Goal: Task Accomplishment & Management: Manage account settings

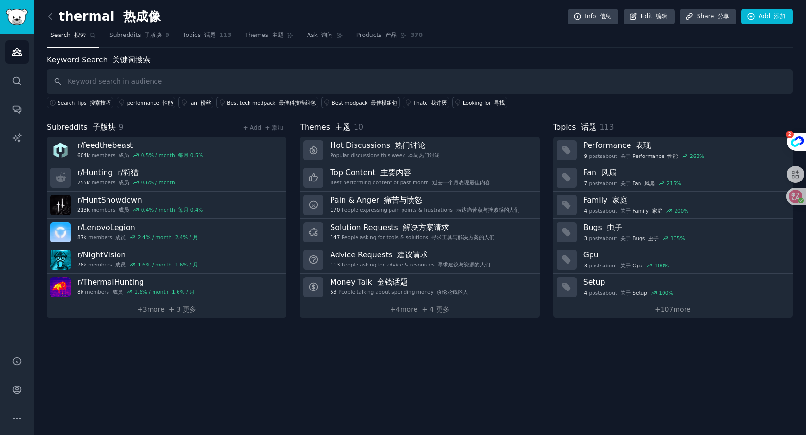
click at [128, 80] on input "text" at bounding box center [420, 81] width 746 height 24
click at [193, 40] on link "Topics 话题 113" at bounding box center [207, 38] width 56 height 20
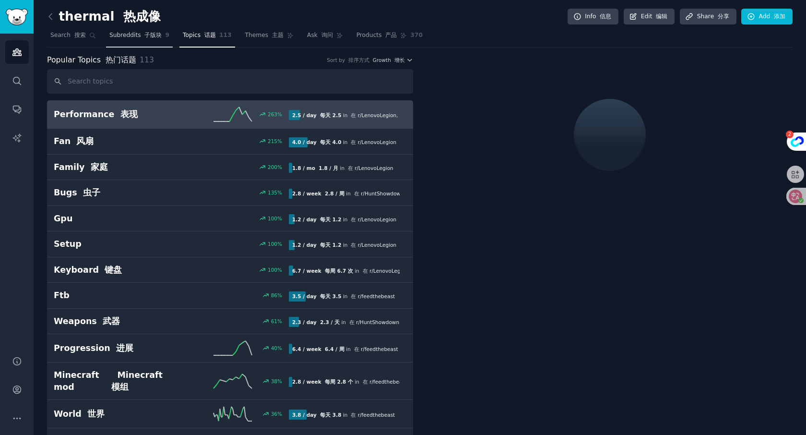
click at [130, 34] on span "Subreddits 子版块" at bounding box center [135, 35] width 53 height 9
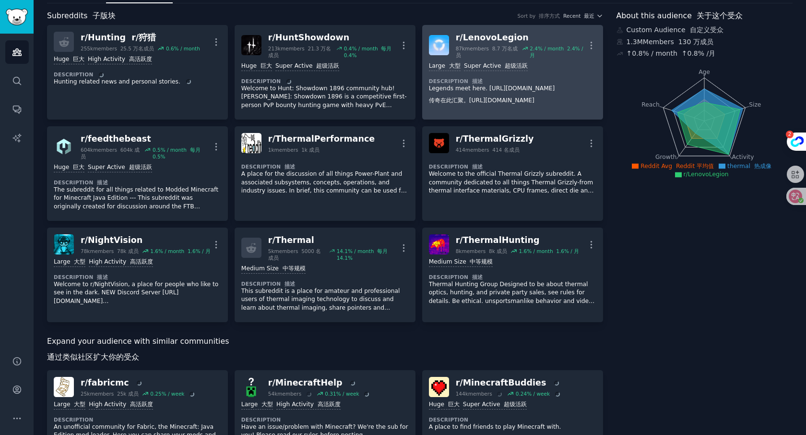
scroll to position [67, 0]
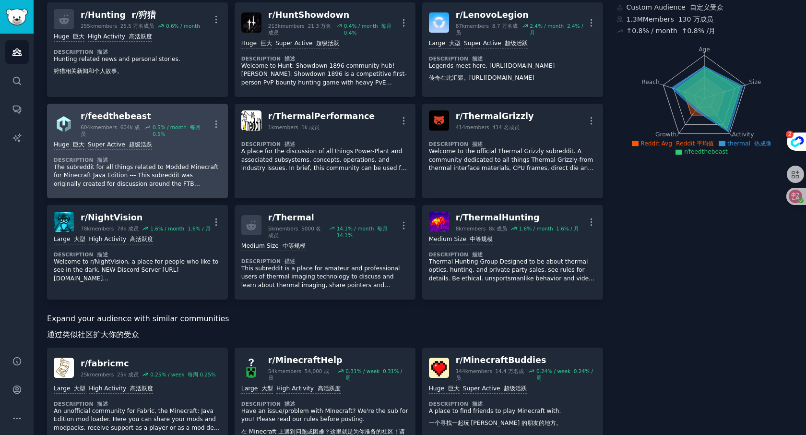
click at [142, 186] on p "The subreddit for all things related to Modded Minecraft for Minecraft Java Edi…" at bounding box center [137, 175] width 167 height 25
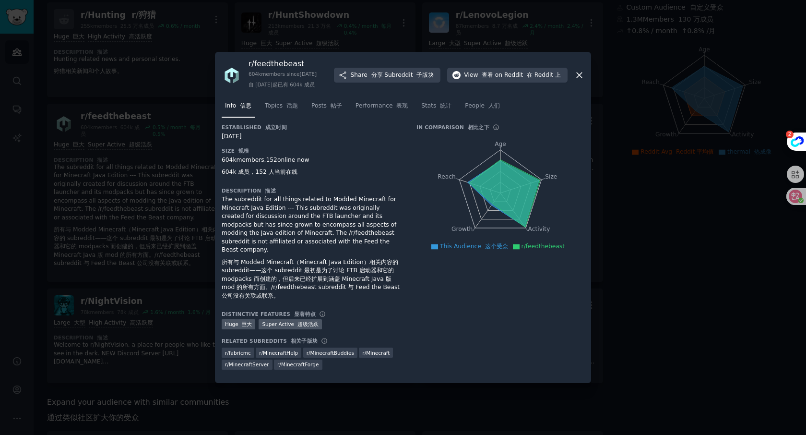
click at [84, 72] on div at bounding box center [403, 217] width 806 height 435
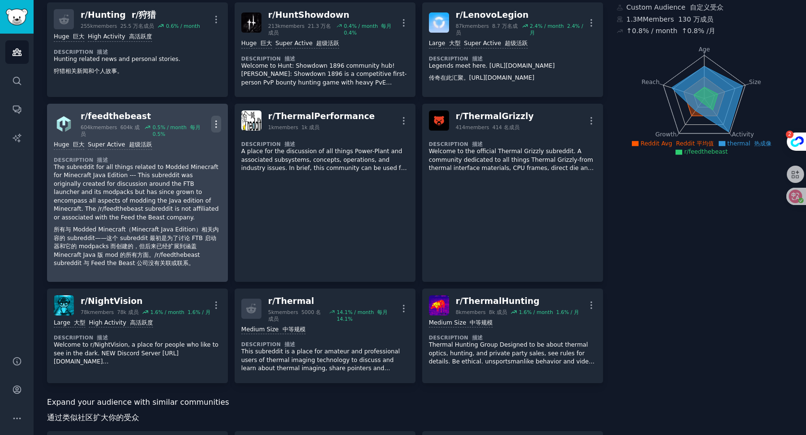
click at [220, 125] on icon "button" at bounding box center [216, 124] width 10 height 10
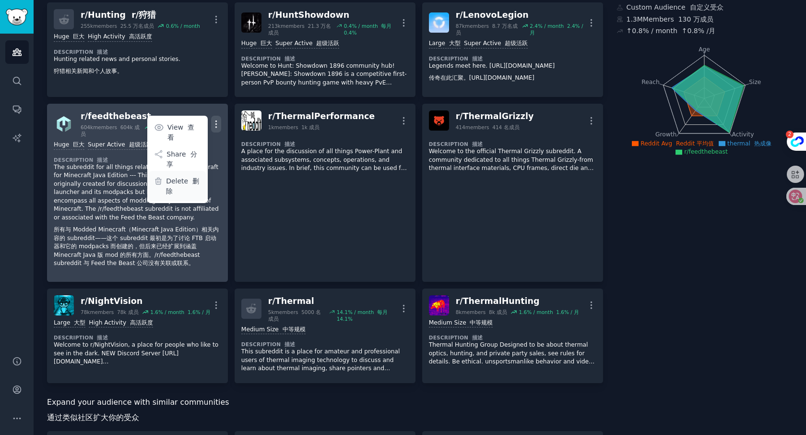
click at [185, 180] on p "Delete 删除" at bounding box center [183, 186] width 35 height 20
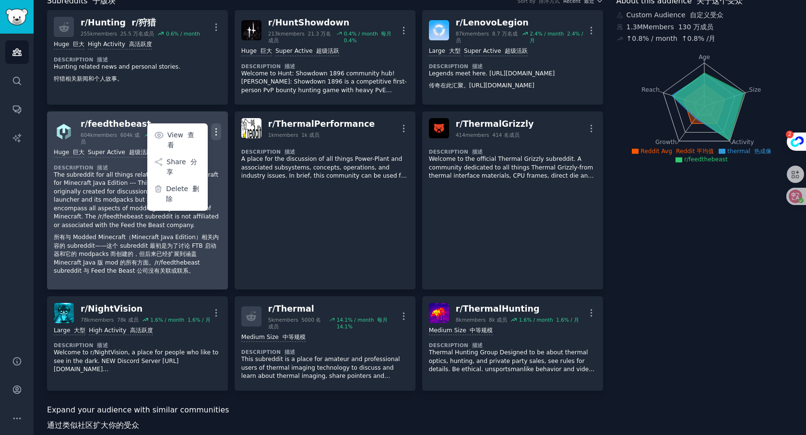
scroll to position [59, 0]
click at [183, 184] on p "Delete 删除" at bounding box center [183, 194] width 35 height 20
click at [215, 130] on icon "button" at bounding box center [216, 132] width 10 height 10
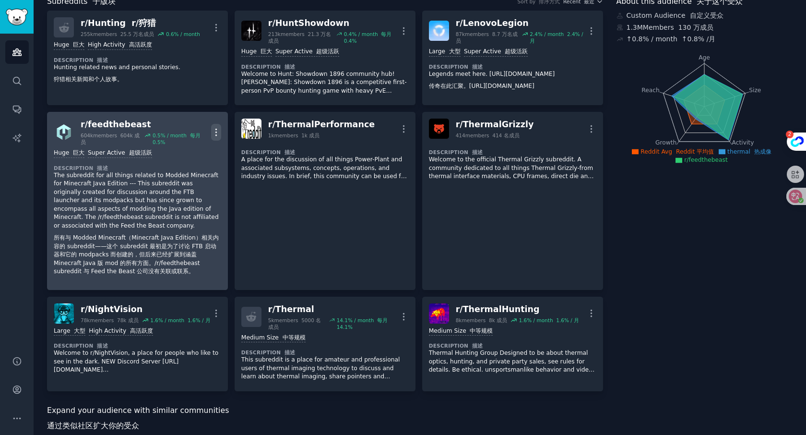
click at [215, 132] on icon "button" at bounding box center [215, 132] width 1 height 7
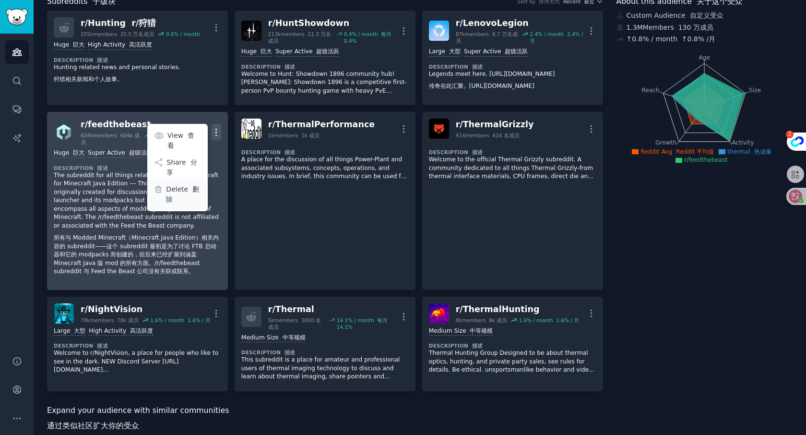
click at [187, 186] on p "Delete 删除" at bounding box center [183, 194] width 35 height 20
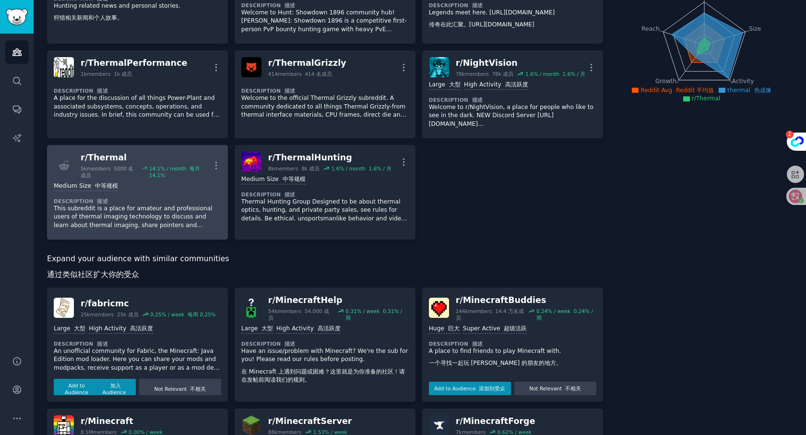
scroll to position [122, 0]
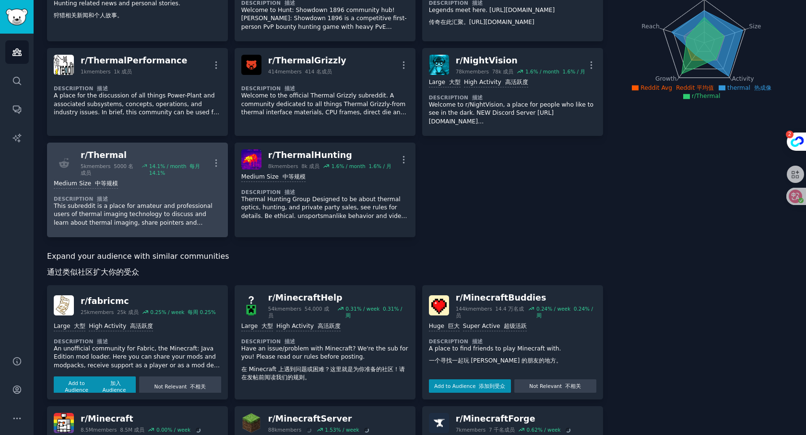
click at [190, 193] on div "Medium Size 中等规模 Description 描述 This subreddit is a place for amateur and profe…" at bounding box center [137, 203] width 167 height 54
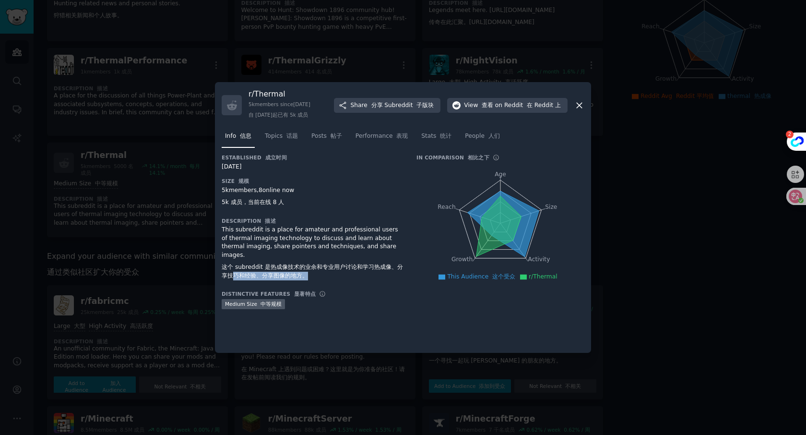
drag, startPoint x: 258, startPoint y: 264, endPoint x: 317, endPoint y: 272, distance: 59.9
click at [317, 272] on div "This subreddit is a place for amateur and professional users of thermal imaging…" at bounding box center [312, 255] width 181 height 58
copy font "巧和经验、分享图像的地方。"
click at [302, 267] on font "这个 subreddit 是热成像技术的业余和专业用户讨论和学习热成像、分享技巧和经验、分享图像的地方。" at bounding box center [312, 270] width 181 height 15
drag, startPoint x: 262, startPoint y: 258, endPoint x: 335, endPoint y: 263, distance: 72.7
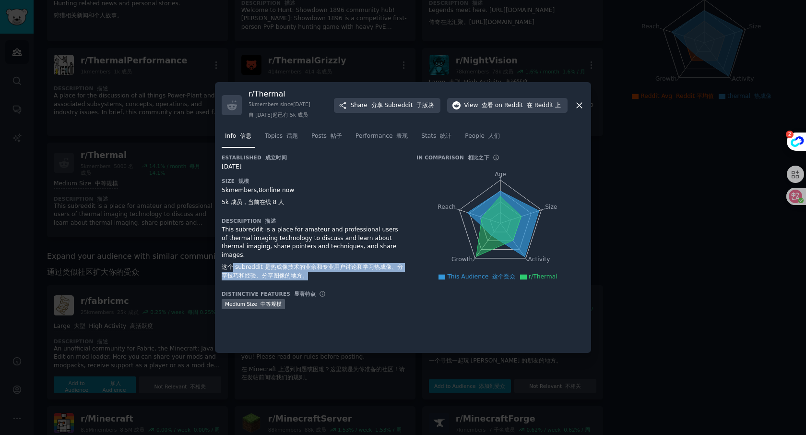
click at [335, 263] on font "这个 subreddit 是热成像技术的业余和专业用户讨论和学习热成像、分享技巧和经验、分享图像的地方。" at bounding box center [312, 271] width 181 height 17
click at [561, 276] on ul "This Audience 这个受众 r/Thermal" at bounding box center [500, 277] width 163 height 9
click at [288, 140] on span "Topics 话题" at bounding box center [281, 136] width 33 height 9
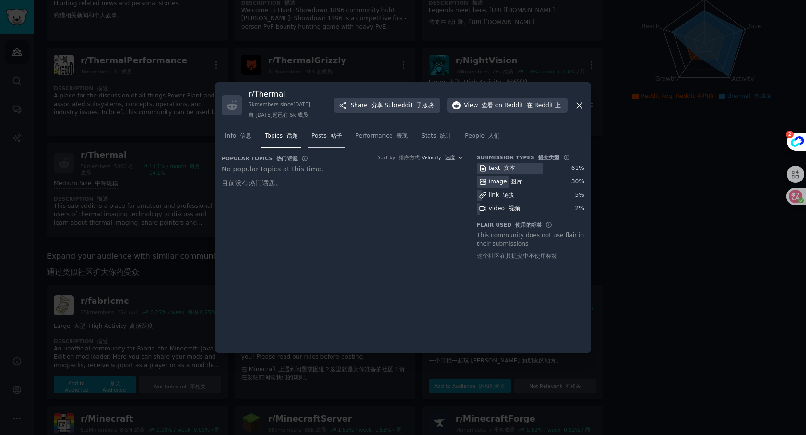
click at [328, 137] on font at bounding box center [329, 135] width 4 height 7
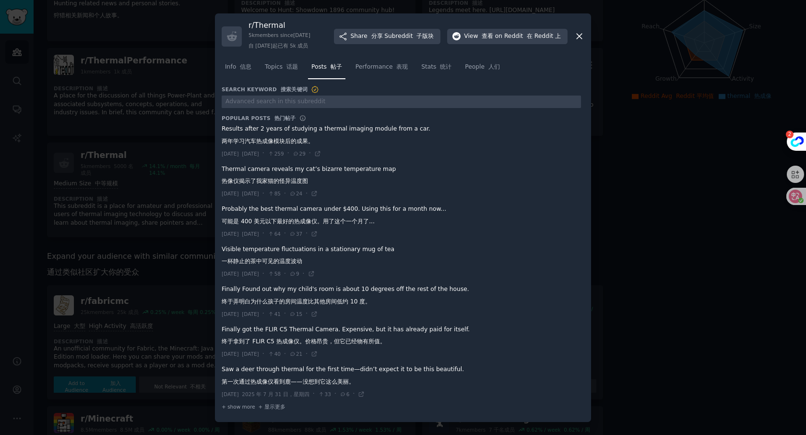
click at [336, 129] on span at bounding box center [401, 141] width 359 height 40
click at [321, 174] on span at bounding box center [401, 182] width 359 height 40
click at [317, 195] on icon at bounding box center [314, 193] width 4 height 4
click at [371, 313] on span at bounding box center [401, 302] width 359 height 40
click at [364, 396] on icon at bounding box center [361, 394] width 4 height 4
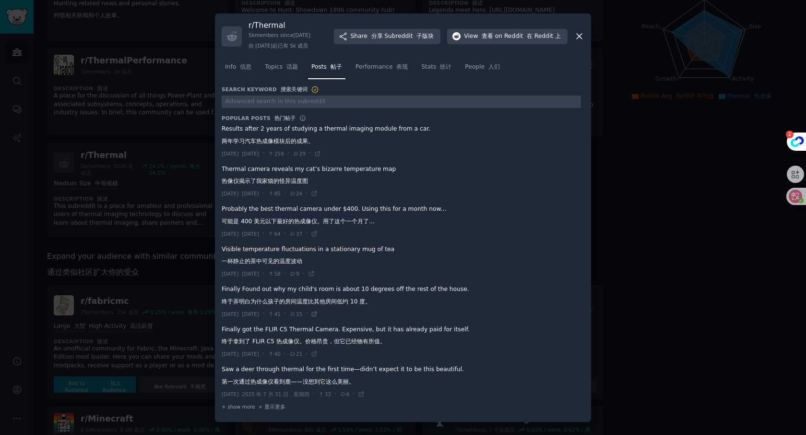
click at [318, 316] on icon at bounding box center [314, 314] width 7 height 7
click at [318, 357] on icon at bounding box center [314, 353] width 7 height 7
click at [265, 408] on font "+ 显示更多" at bounding box center [272, 407] width 27 height 6
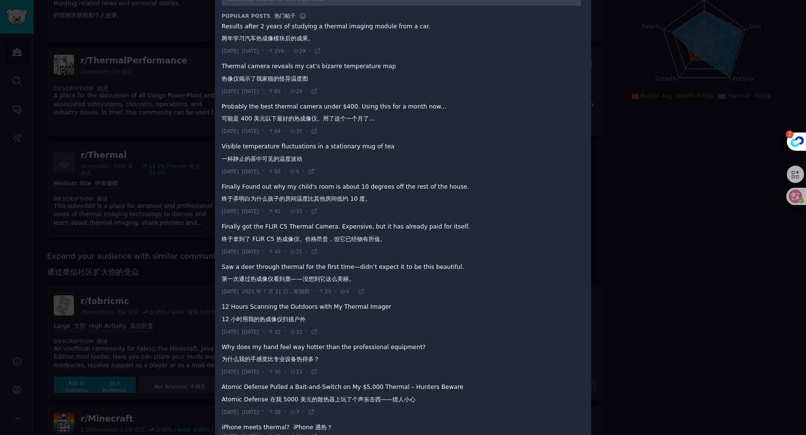
scroll to position [110, 0]
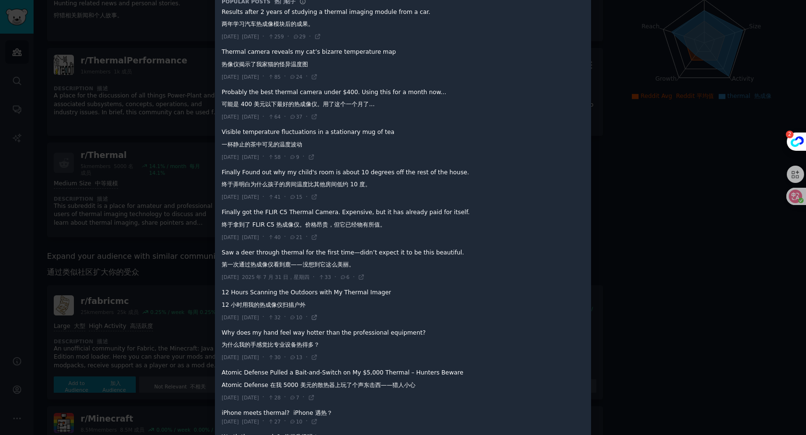
click at [318, 319] on icon at bounding box center [314, 317] width 7 height 7
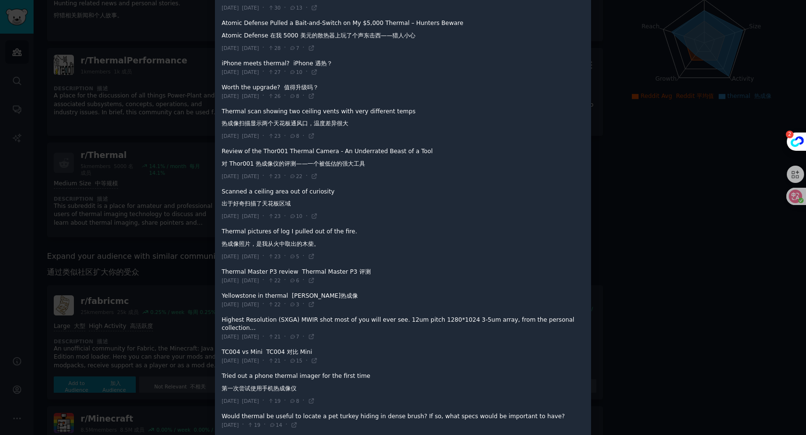
scroll to position [520, 0]
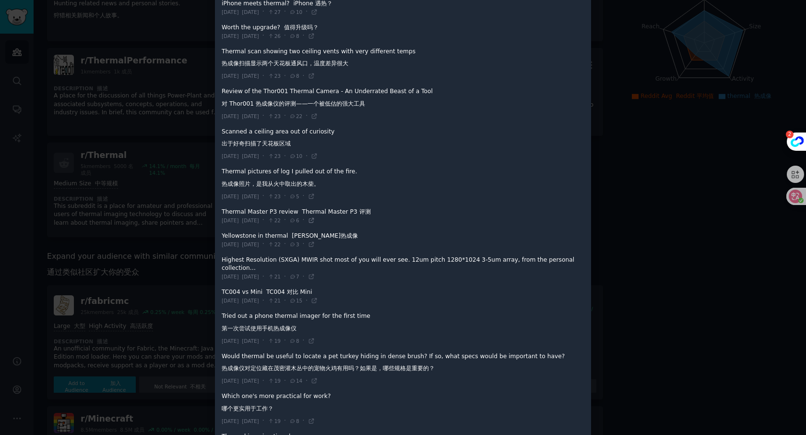
click at [315, 222] on icon at bounding box center [311, 220] width 7 height 7
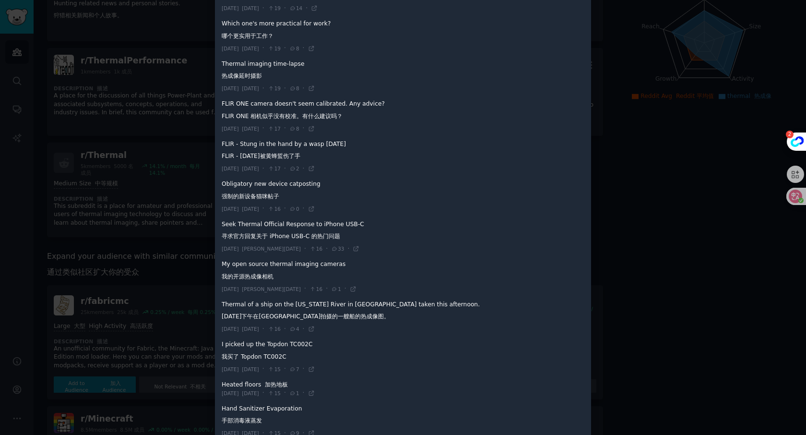
scroll to position [893, 0]
click at [313, 370] on icon at bounding box center [311, 368] width 4 height 4
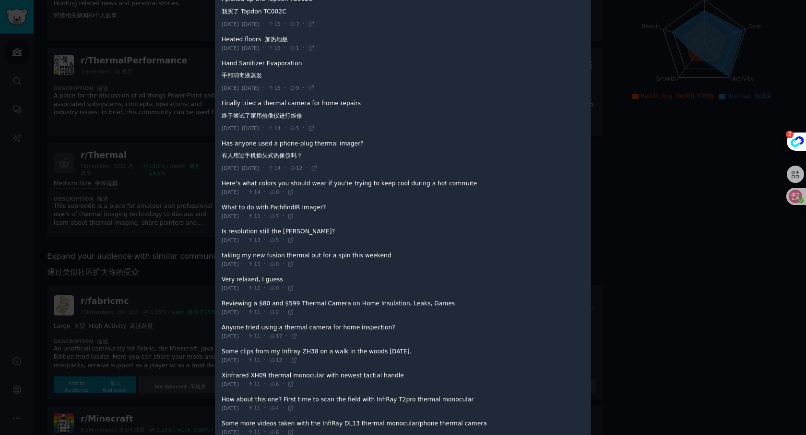
scroll to position [1240, 0]
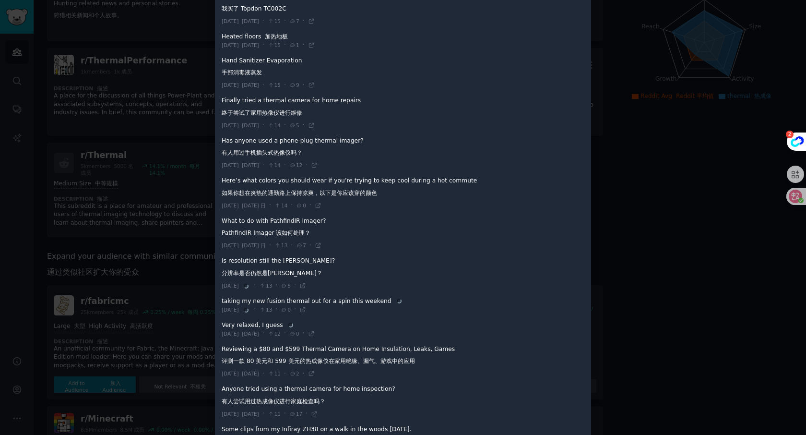
click at [666, 299] on div at bounding box center [403, 217] width 806 height 435
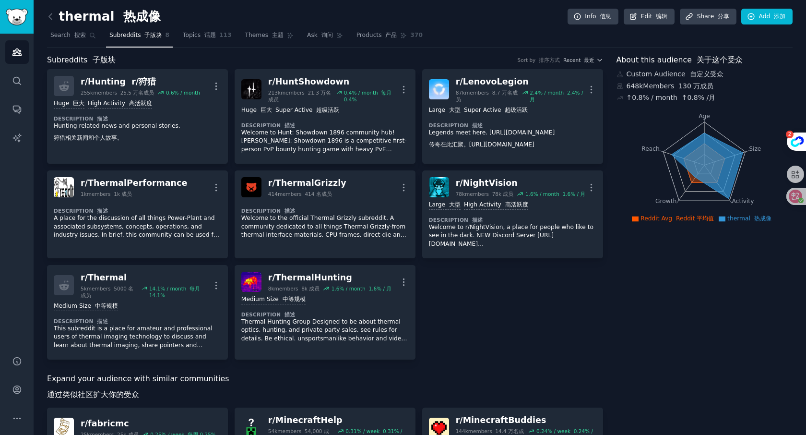
click at [51, 22] on link at bounding box center [53, 16] width 12 height 15
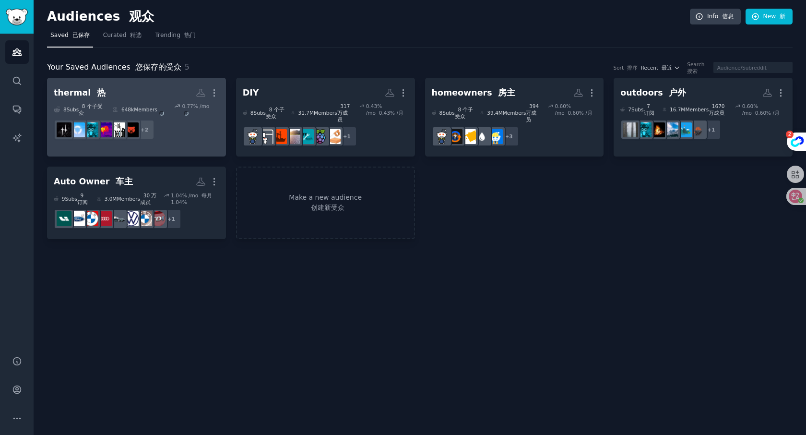
click at [147, 82] on link "thermal 热 More 8 Sub s 8 个子受众 648k Members 0.77 % /mo r/Thermal, r/Hunting + 2" at bounding box center [136, 117] width 179 height 79
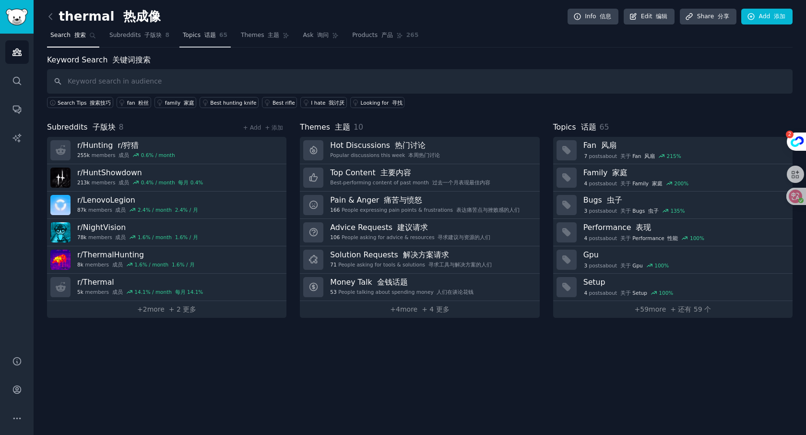
click at [210, 38] on font "话题" at bounding box center [210, 35] width 12 height 7
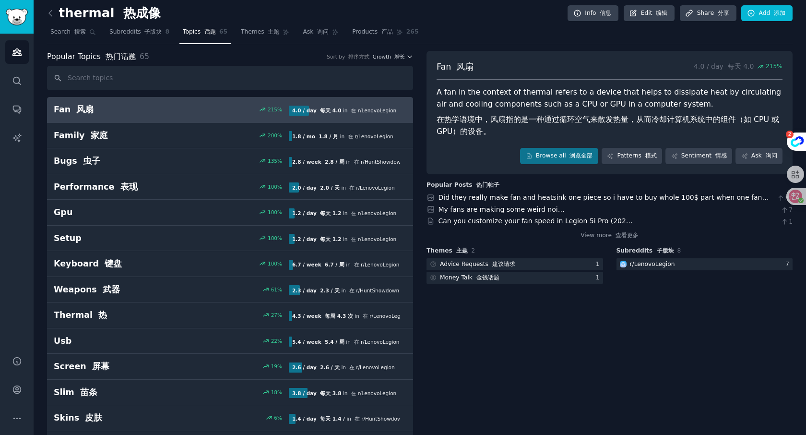
scroll to position [12, 0]
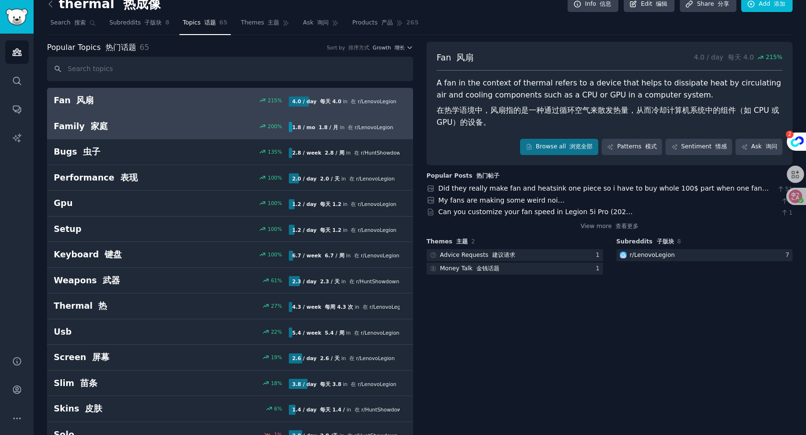
click at [125, 132] on link "Family 家庭 200 % 1.8 / mo 1.8 / 月 in 在 r/ LenovoLegion" at bounding box center [230, 127] width 366 height 26
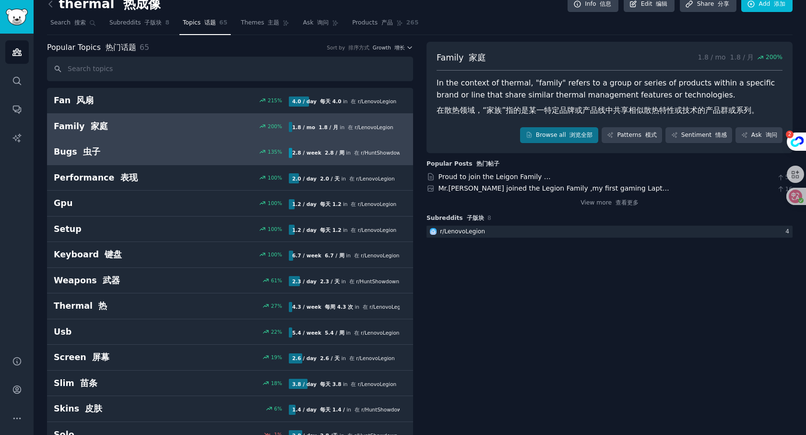
click at [131, 154] on h2 "Bugs 虫子" at bounding box center [113, 152] width 118 height 12
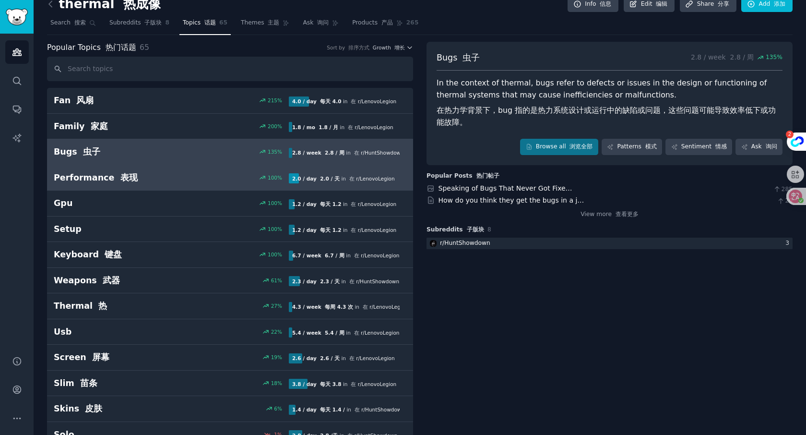
click at [154, 172] on h2 "Performance 表现" at bounding box center [113, 178] width 118 height 12
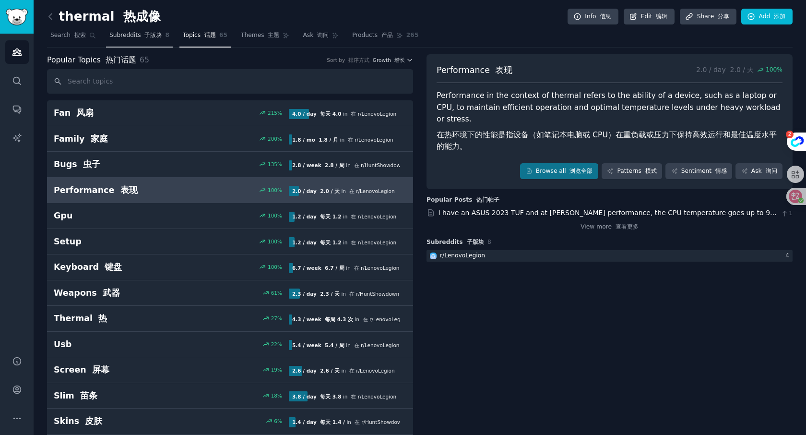
click at [126, 39] on span "Subreddits 子版块" at bounding box center [135, 35] width 53 height 9
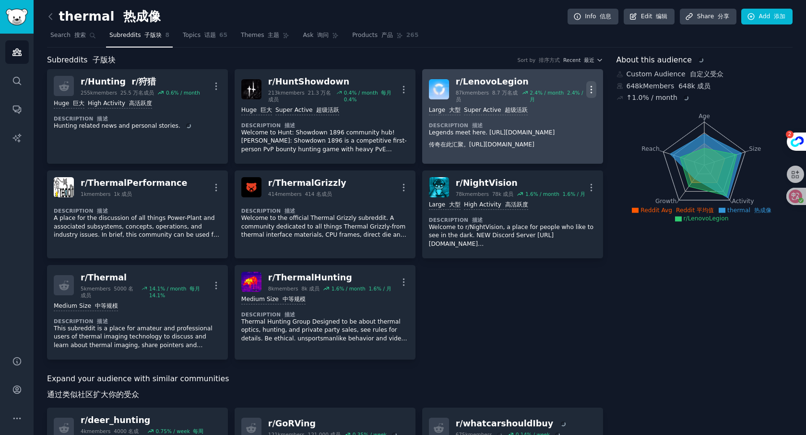
click at [588, 86] on icon "button" at bounding box center [591, 89] width 10 height 10
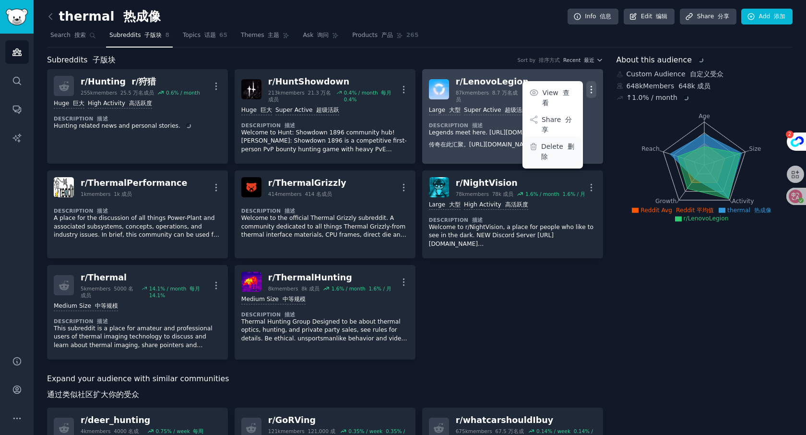
click at [544, 142] on p "Delete 删除" at bounding box center [558, 152] width 35 height 20
click at [531, 143] on icon at bounding box center [534, 146] width 6 height 7
click at [591, 92] on icon "button" at bounding box center [591, 89] width 1 height 7
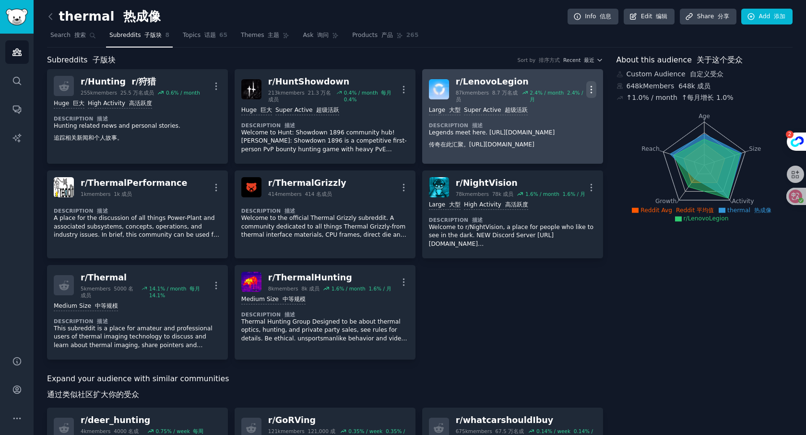
click at [586, 90] on icon "button" at bounding box center [591, 89] width 10 height 10
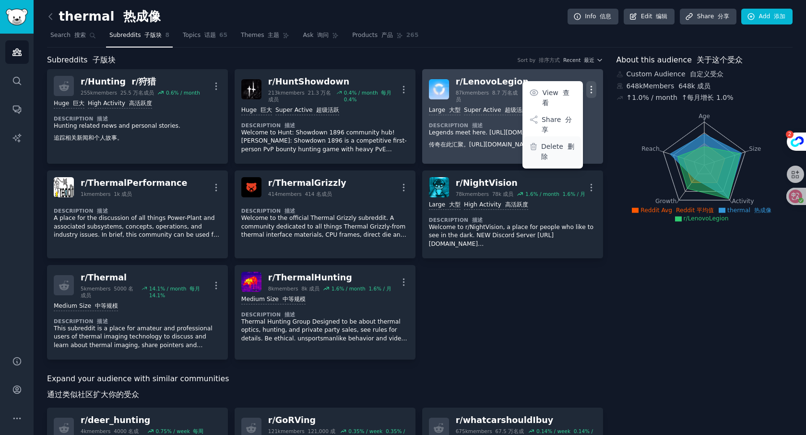
click at [538, 137] on div "Delete 删除" at bounding box center [552, 151] width 57 height 30
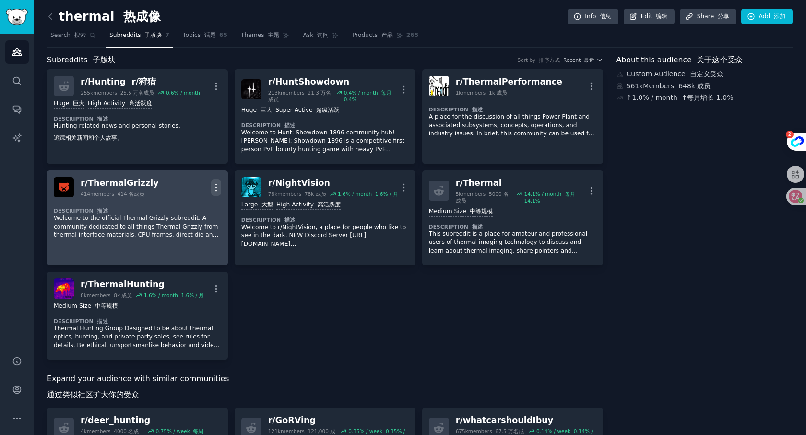
click at [214, 187] on icon "button" at bounding box center [216, 187] width 10 height 10
click at [178, 213] on p "Delete 删除" at bounding box center [183, 223] width 35 height 20
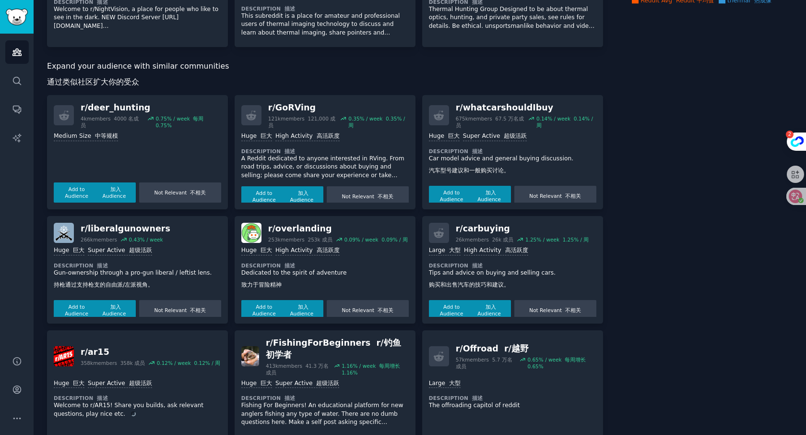
scroll to position [220, 0]
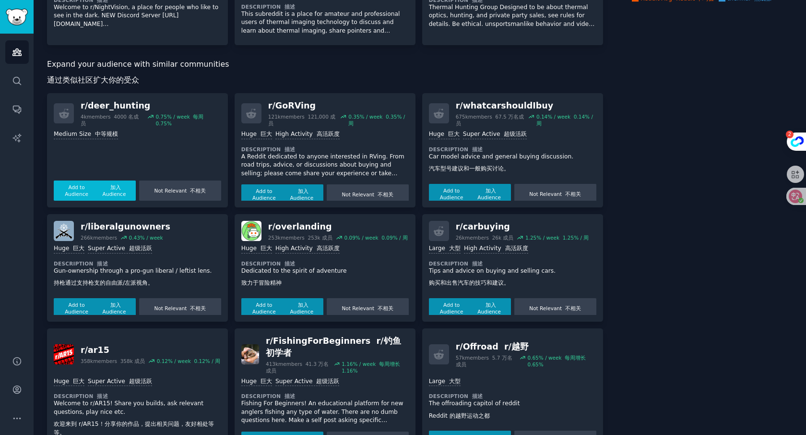
click at [81, 189] on button "Add to Audience 加入 Audience" at bounding box center [95, 190] width 82 height 20
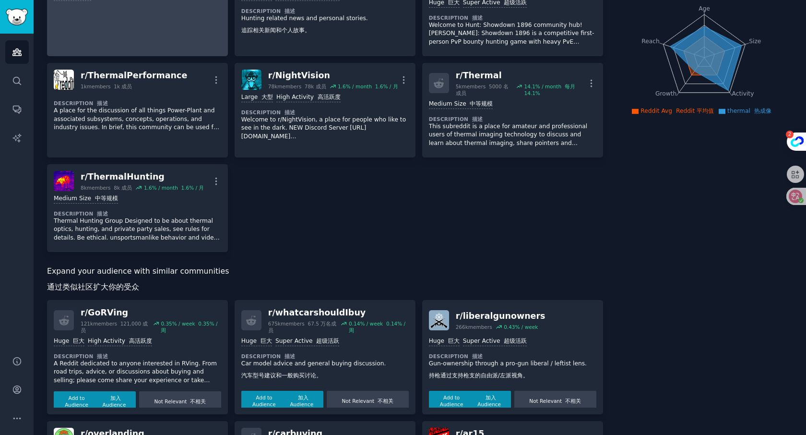
scroll to position [0, 0]
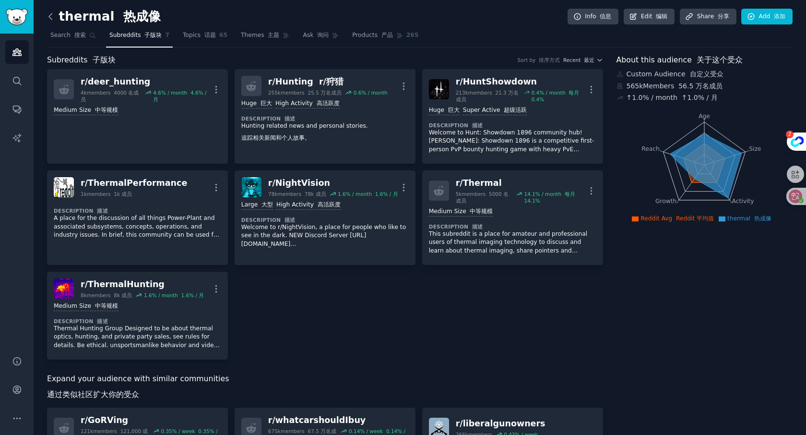
click at [49, 20] on icon at bounding box center [51, 17] width 10 height 10
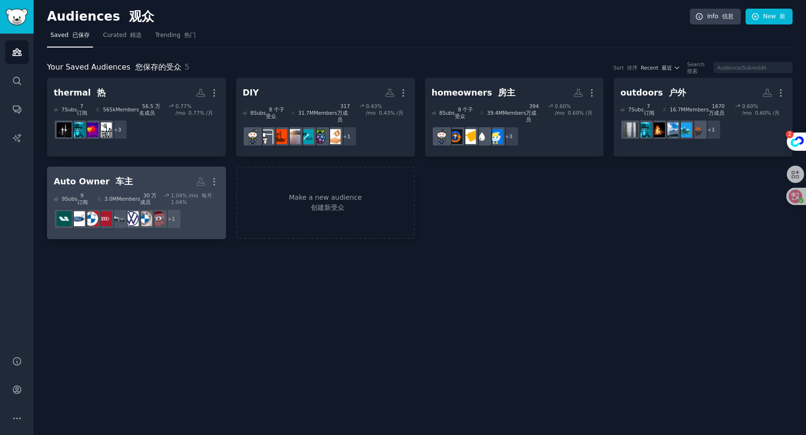
click at [150, 173] on h2 "Auto Owner 车主 More" at bounding box center [137, 181] width 166 height 17
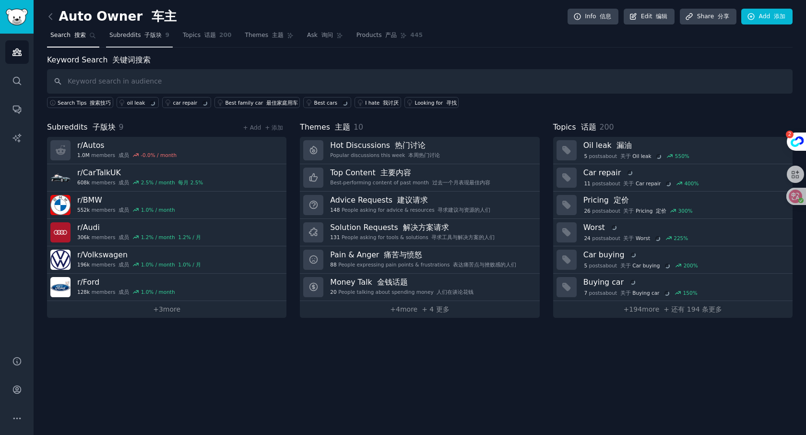
click at [156, 37] on font "子版块" at bounding box center [152, 35] width 17 height 7
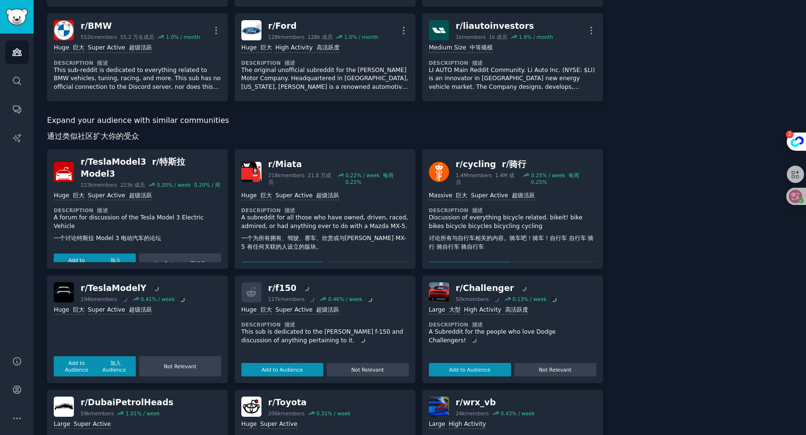
scroll to position [275, 0]
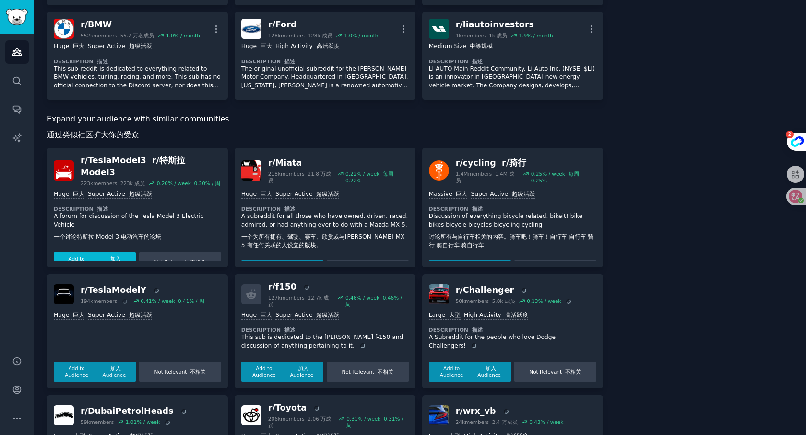
click at [65, 252] on button "Add to Audience 加入 Audience" at bounding box center [95, 262] width 82 height 20
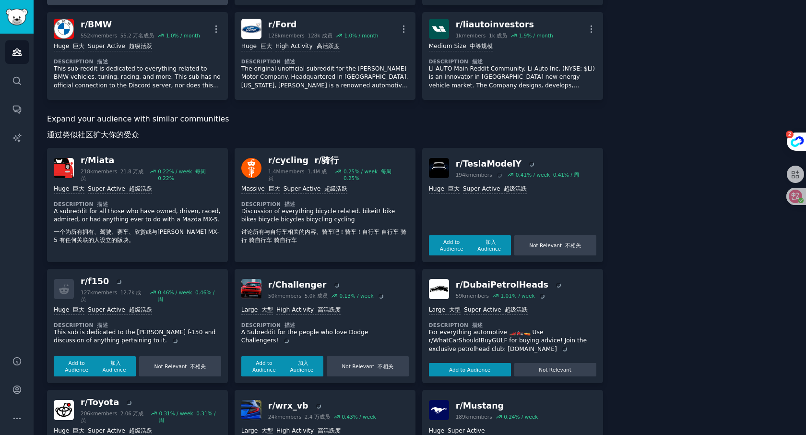
scroll to position [0, 0]
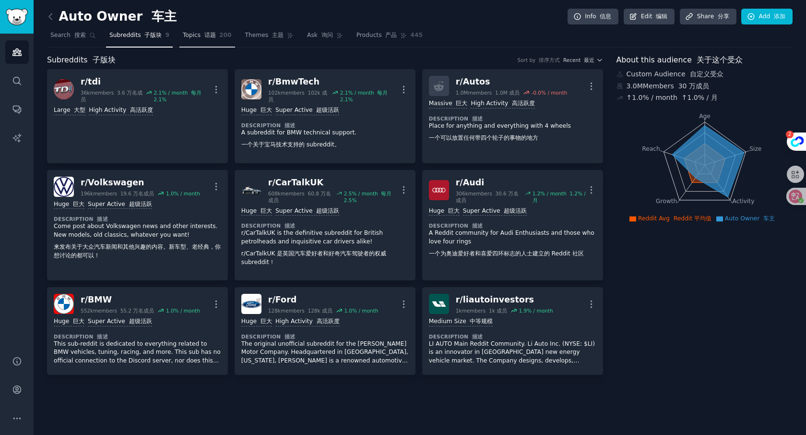
click at [179, 30] on link "Topics 话题 200" at bounding box center [207, 38] width 56 height 20
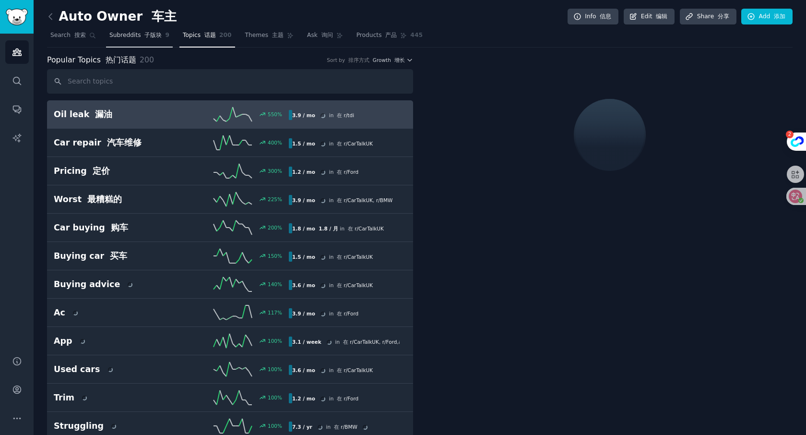
click at [142, 38] on font at bounding box center [143, 35] width 4 height 7
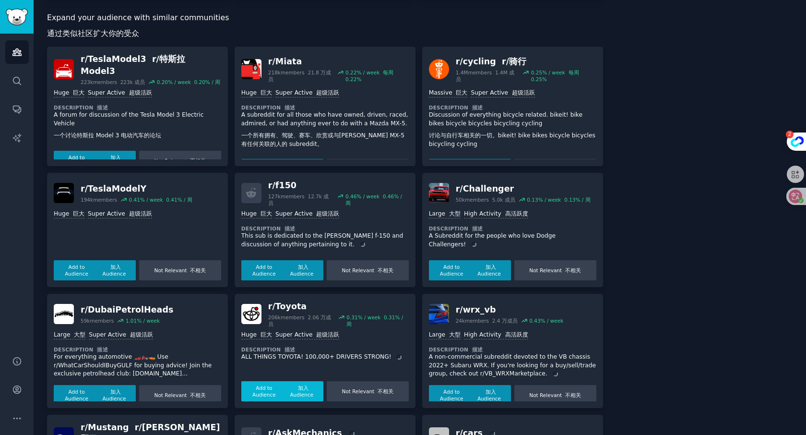
scroll to position [375, 0]
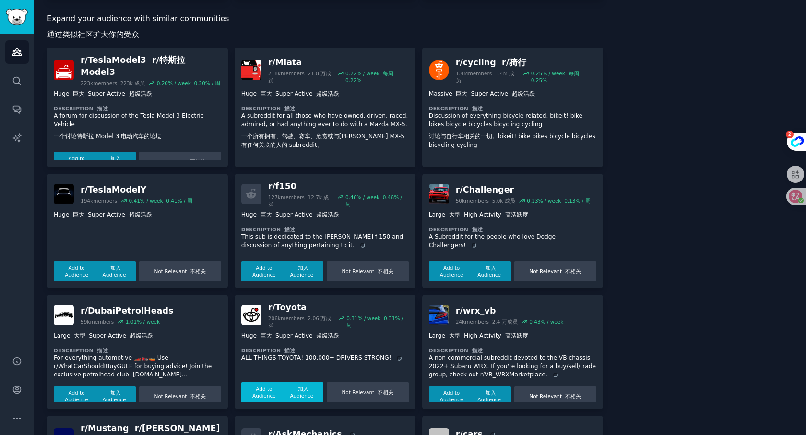
click at [299, 386] on font "加入 Audience" at bounding box center [302, 392] width 24 height 12
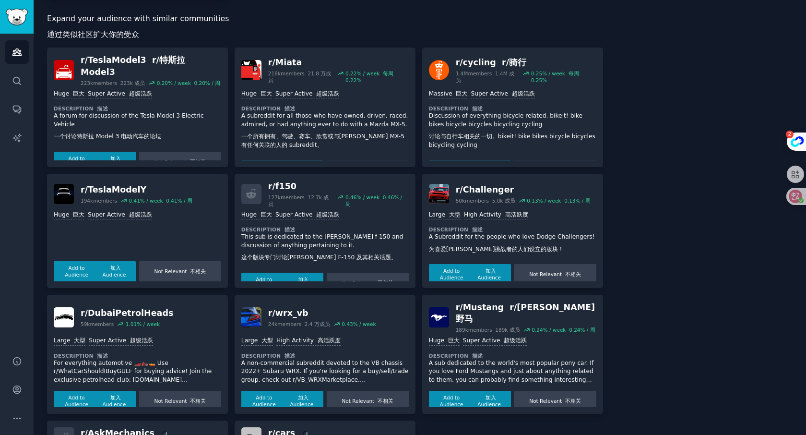
scroll to position [482, 0]
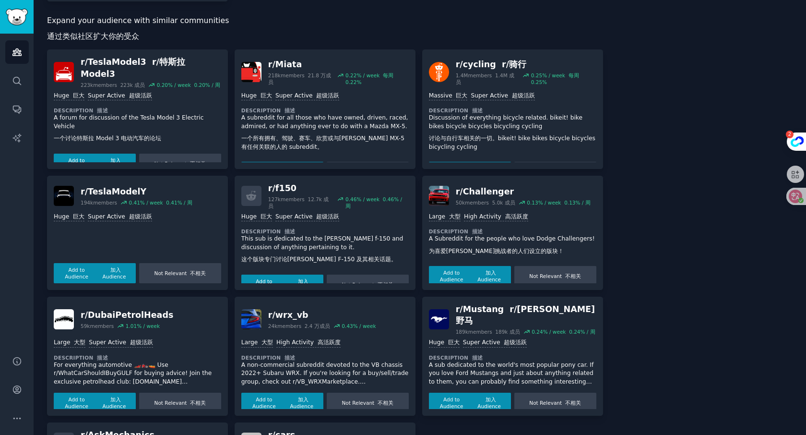
click at [622, 191] on div "About this audience Custom Audience 3.2M Members ↑ 1.0 % / month Age Size Activ…" at bounding box center [705, 54] width 177 height 965
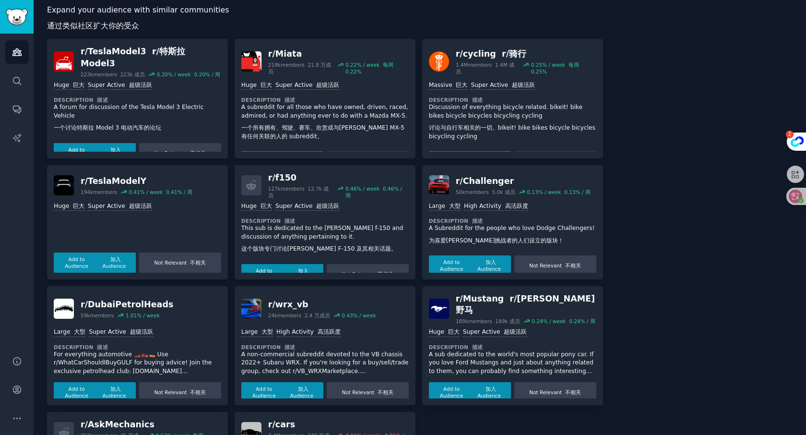
scroll to position [560, 0]
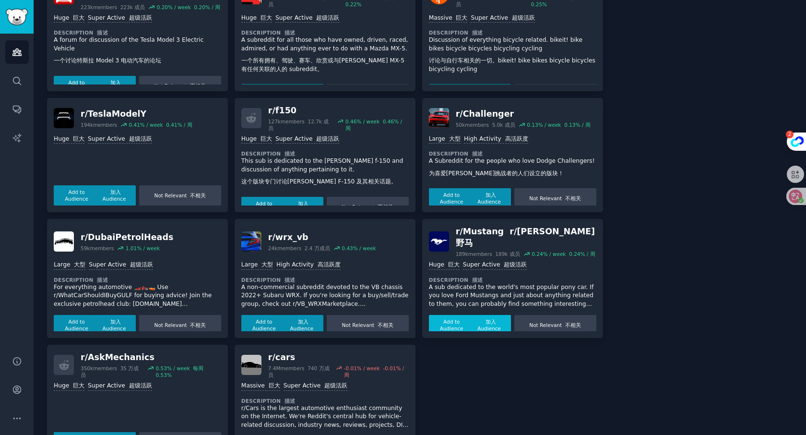
click at [443, 315] on button "Add to Audience 加入 Audience" at bounding box center [470, 325] width 82 height 20
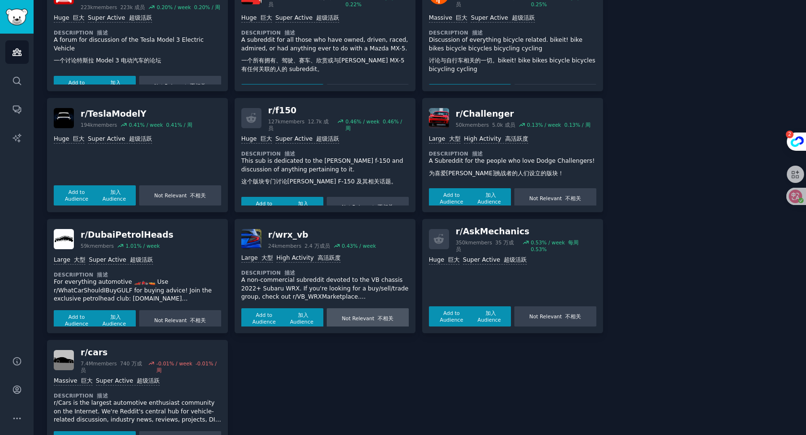
scroll to position [4, 0]
click at [79, 431] on button "Add to Audience 加入 Audience" at bounding box center [95, 441] width 82 height 20
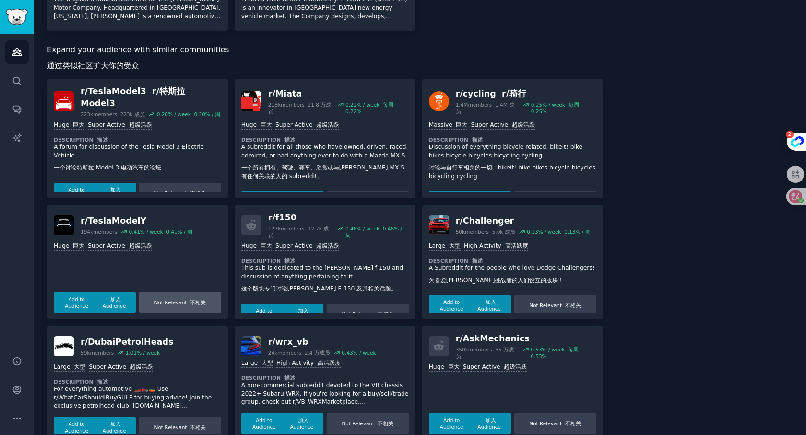
scroll to position [439, 0]
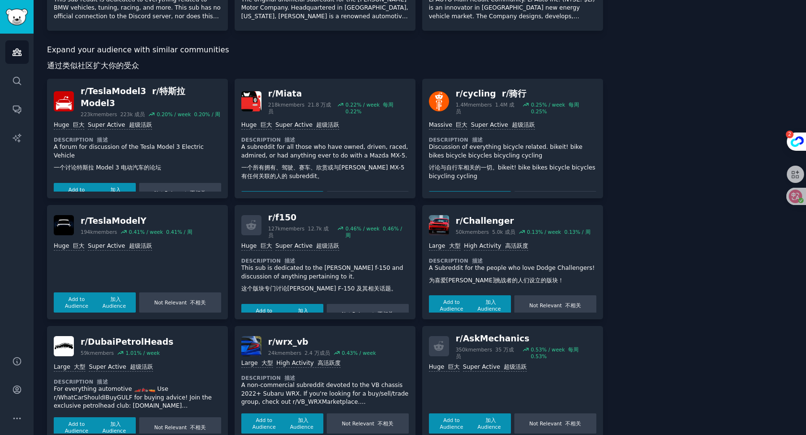
click at [463, 179] on p "Discussion of everything bicycle related. bikeit! bike bikes bicycle bicycles b…" at bounding box center [512, 163] width 167 height 41
drag, startPoint x: 623, startPoint y: 258, endPoint x: 608, endPoint y: 259, distance: 15.4
click at [623, 258] on div "About this audience Custom Audience 10.7M Members ↑ 1.0 % / month Age Size Acti…" at bounding box center [705, 28] width 177 height 825
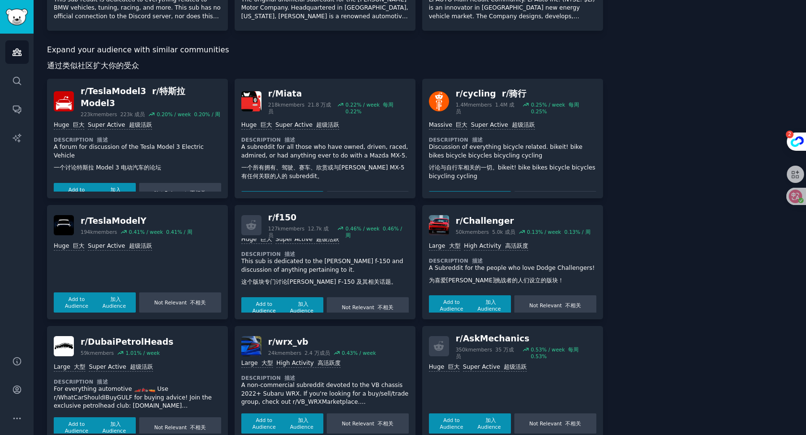
scroll to position [12, 0]
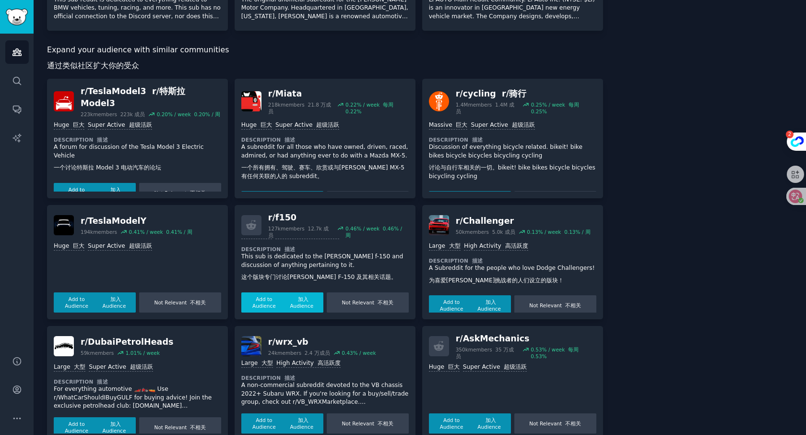
click at [259, 292] on button "Add to Audience 加入 Audience" at bounding box center [282, 302] width 82 height 20
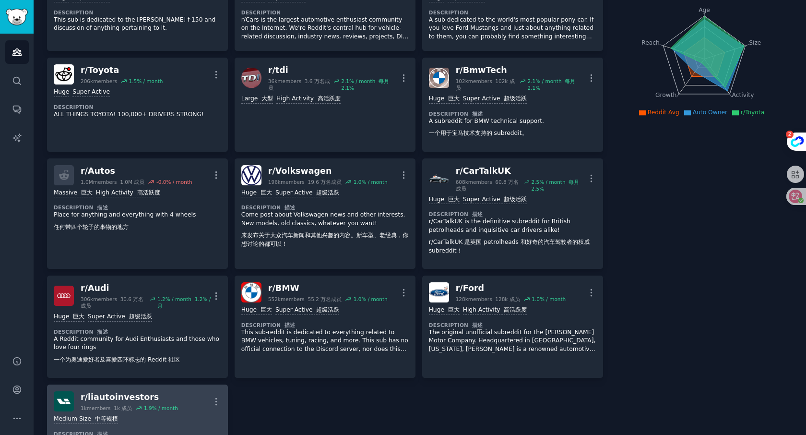
scroll to position [548, 0]
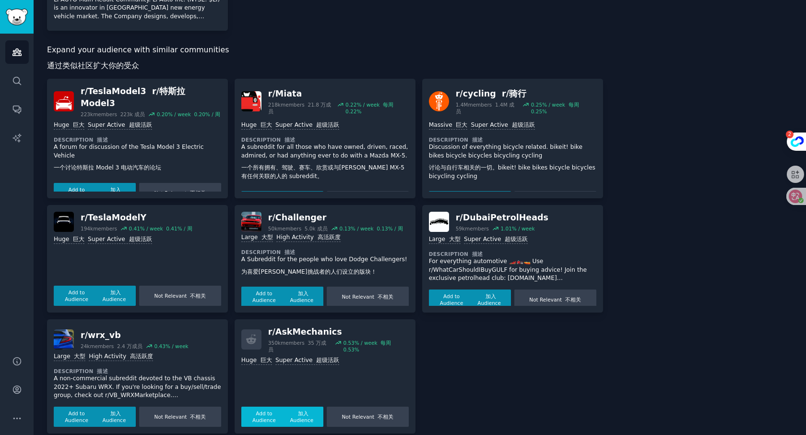
click at [266, 407] on button "Add to Audience 加入 Audience" at bounding box center [282, 417] width 82 height 20
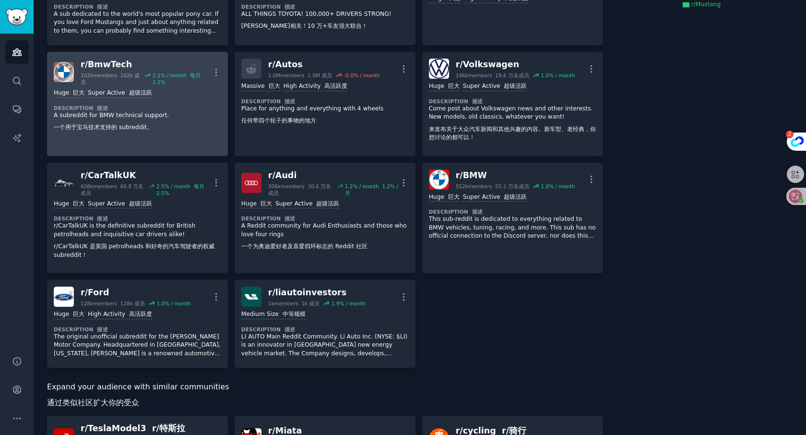
scroll to position [0, 0]
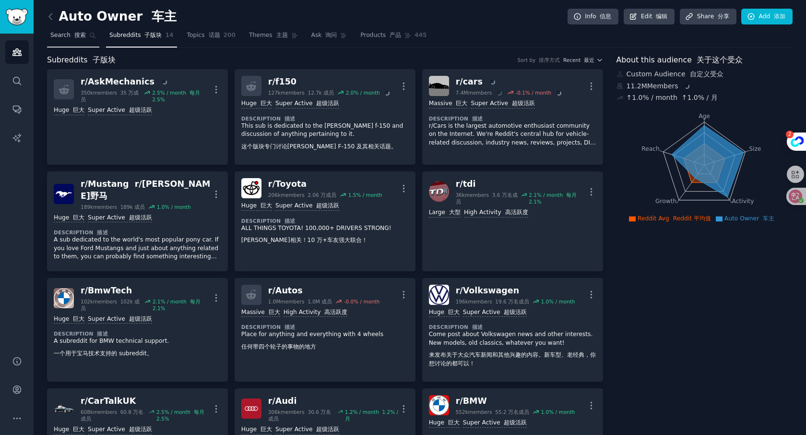
click at [77, 39] on span "Search 搜索" at bounding box center [68, 35] width 36 height 9
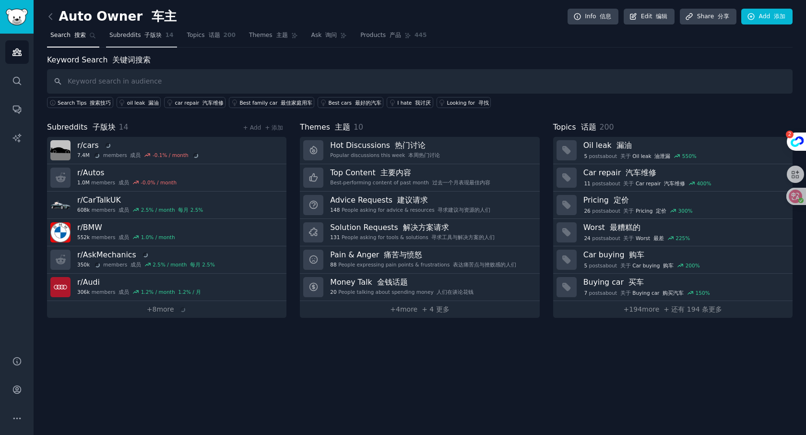
click at [135, 36] on span "Subreddits 子版块" at bounding box center [135, 35] width 53 height 9
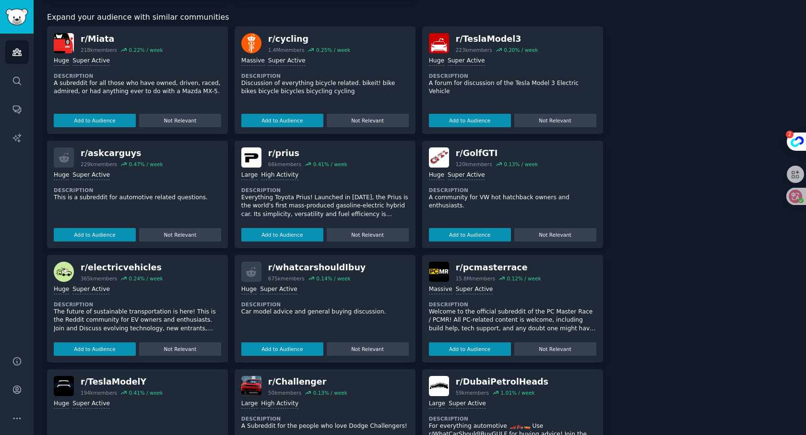
scroll to position [604, 0]
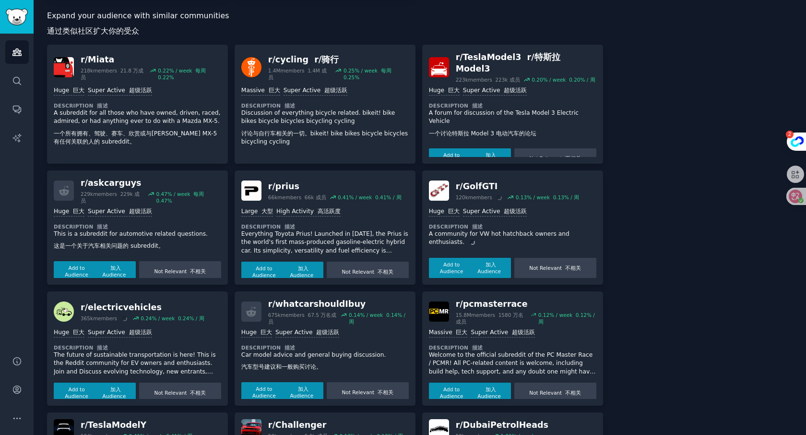
click at [255, 134] on div "Massive 巨大 Super Active 超级活跃 Description 描述 Discussion of everything bicycle re…" at bounding box center [324, 120] width 167 height 74
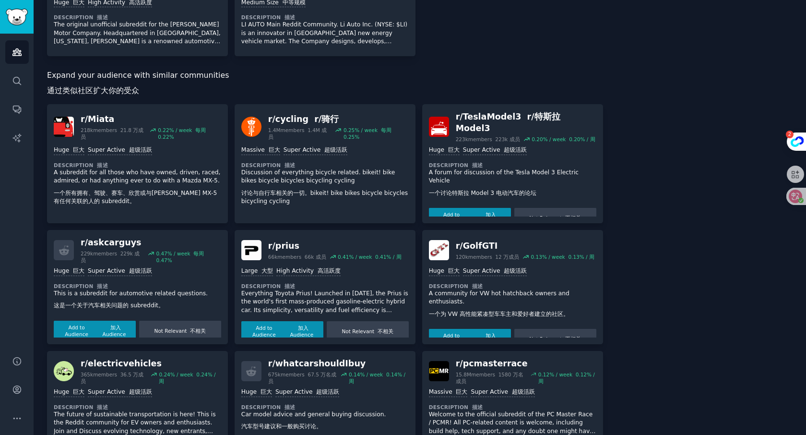
scroll to position [532, 0]
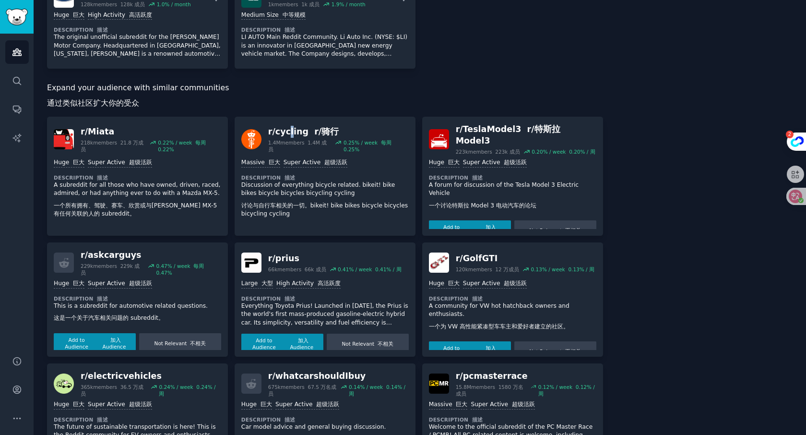
click at [289, 126] on div "r/ cycling r/骑行" at bounding box center [338, 132] width 141 height 12
copy div "l"
click at [299, 126] on div "r/ cycling r/骑行" at bounding box center [338, 132] width 141 height 12
copy div "ling"
drag, startPoint x: 300, startPoint y: 120, endPoint x: 268, endPoint y: 121, distance: 32.2
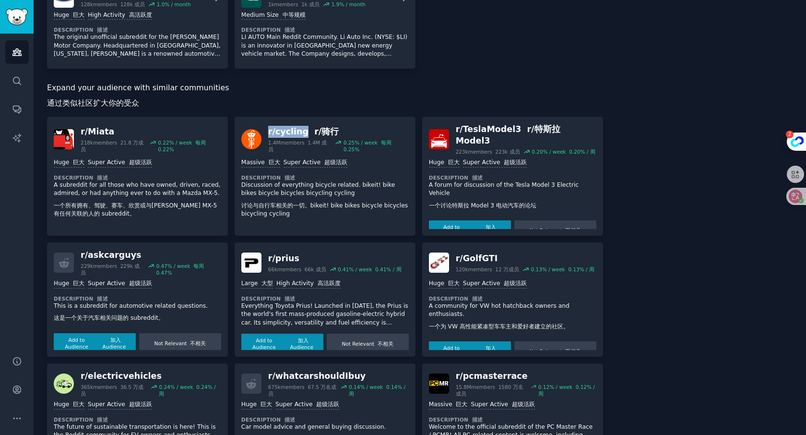
click at [268, 126] on div "r/ cycling r/骑行" at bounding box center [338, 132] width 141 height 12
copy div "r/ cycling"
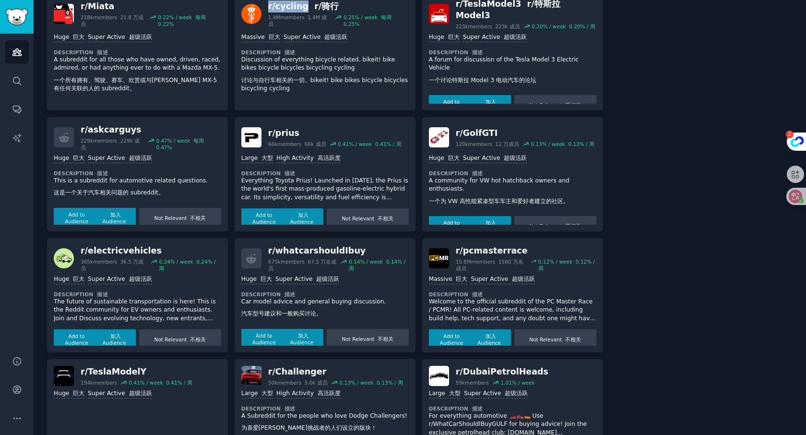
scroll to position [679, 0]
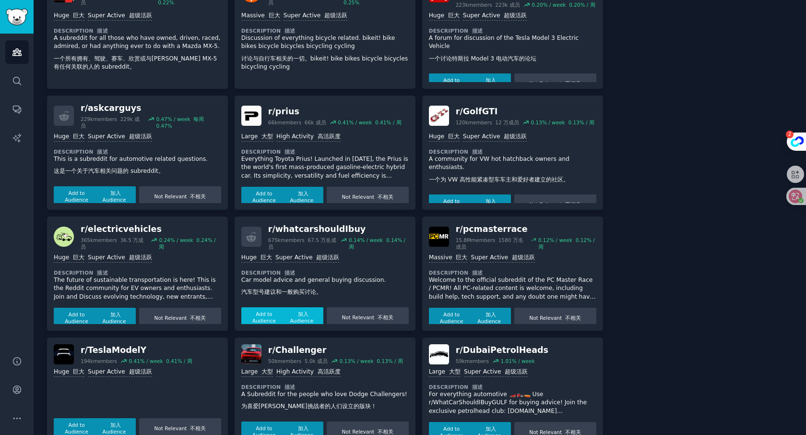
click at [258, 307] on button "Add to Audience 加入 Audience" at bounding box center [282, 317] width 82 height 20
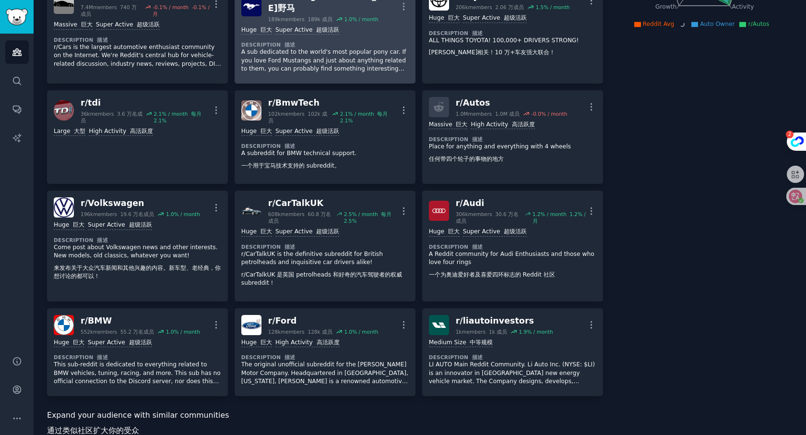
scroll to position [0, 0]
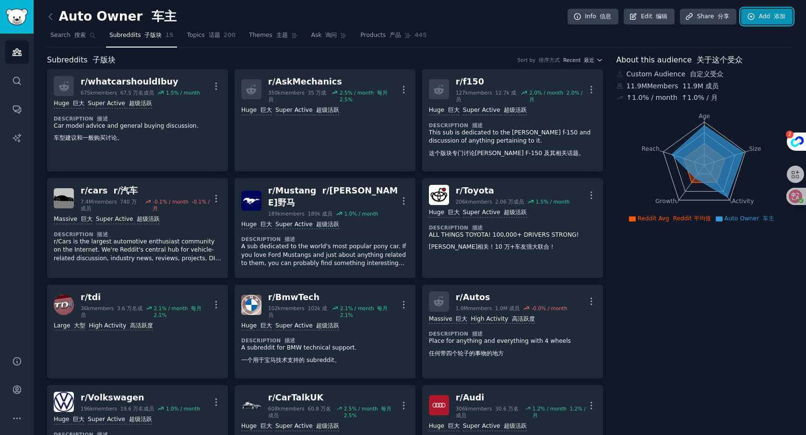
click at [774, 20] on font "添加" at bounding box center [777, 16] width 15 height 9
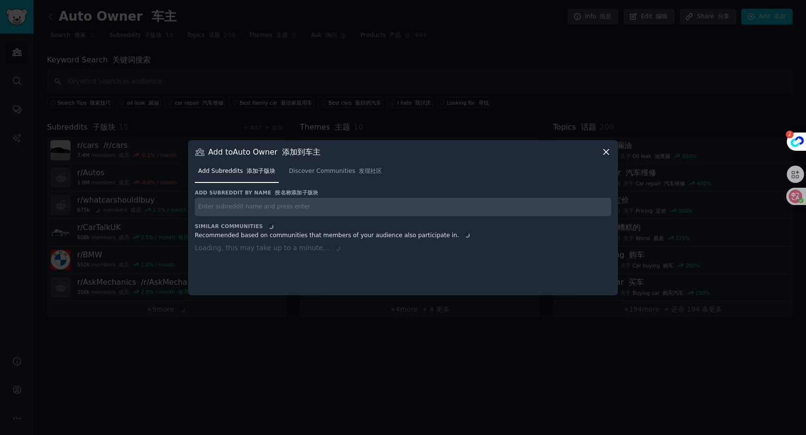
click at [238, 205] on input "text" at bounding box center [403, 207] width 417 height 19
paste input "r/cycling"
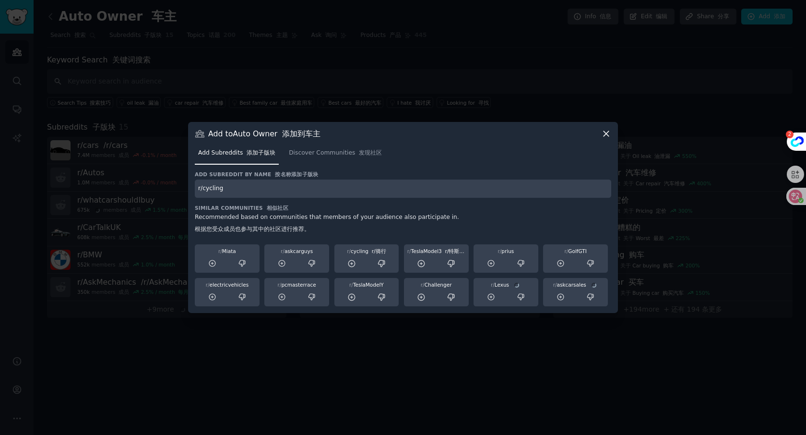
type input "r/cycling"
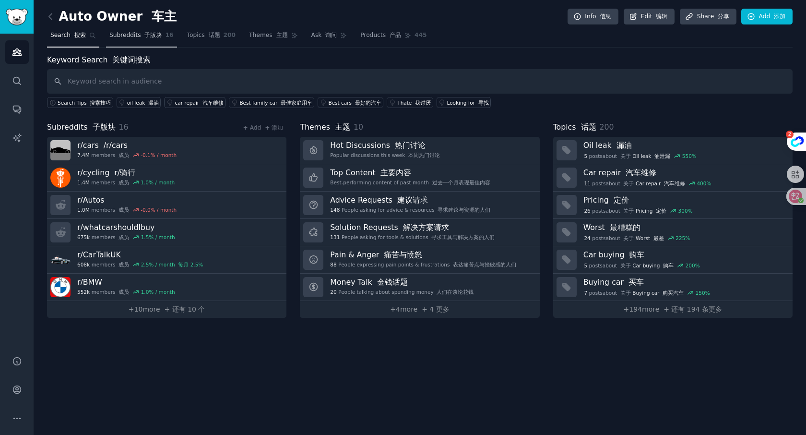
click at [155, 39] on span "Subreddits 子版块" at bounding box center [135, 35] width 53 height 9
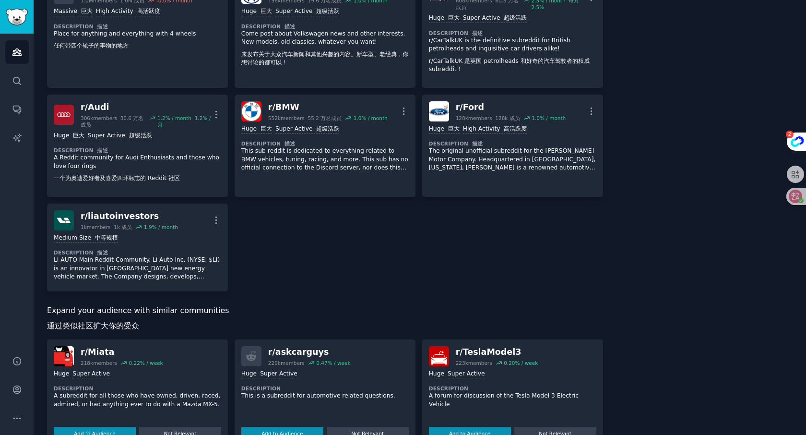
scroll to position [707, 0]
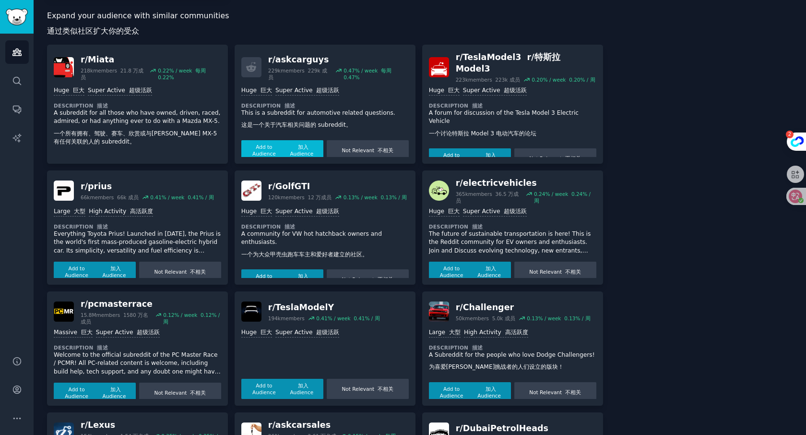
click at [269, 141] on button "Add to Audience 加入 Audience" at bounding box center [282, 150] width 82 height 20
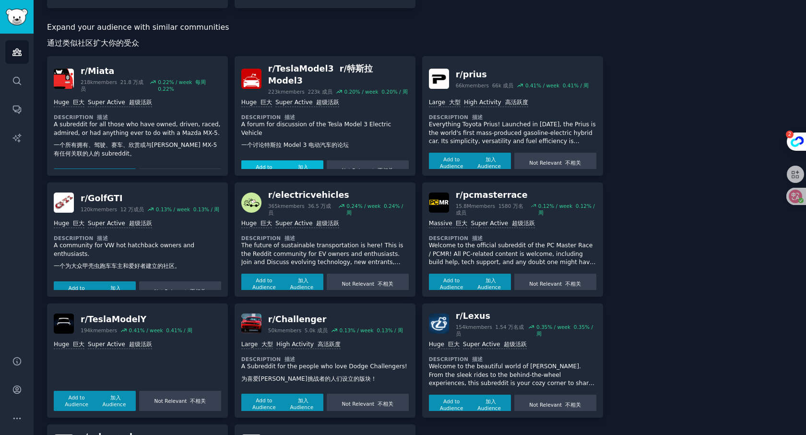
scroll to position [3, 0]
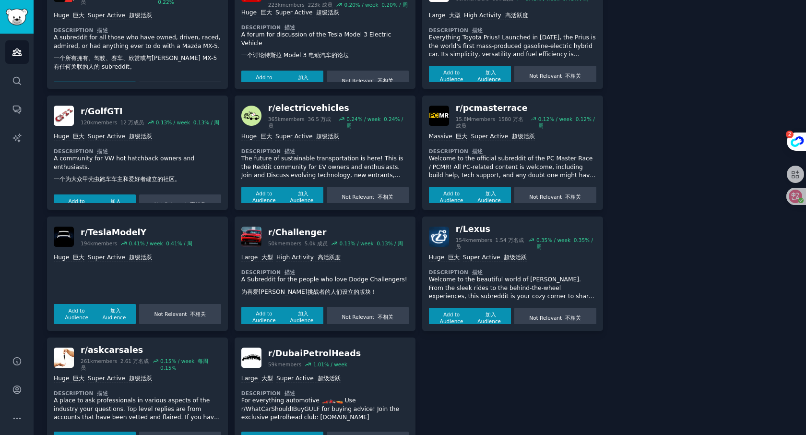
scroll to position [803, 0]
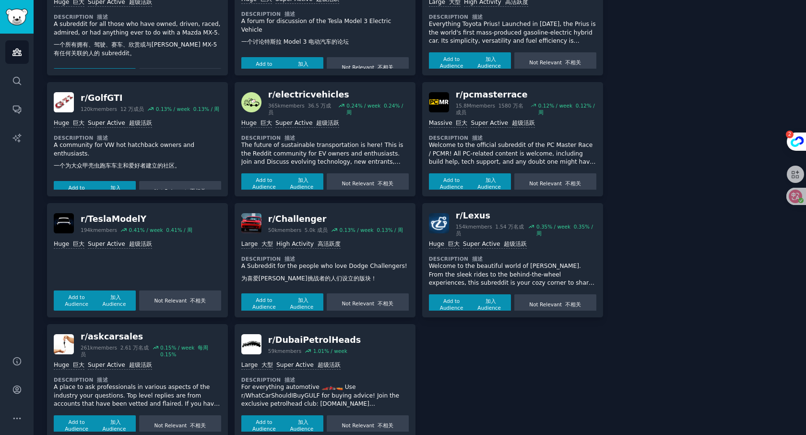
click at [478, 347] on div "r/ Miata 218k members 21.8 万成员 0.22 % / week 每周 0.22% Huge 巨大 Super Active 超级活跃…" at bounding box center [325, 197] width 556 height 482
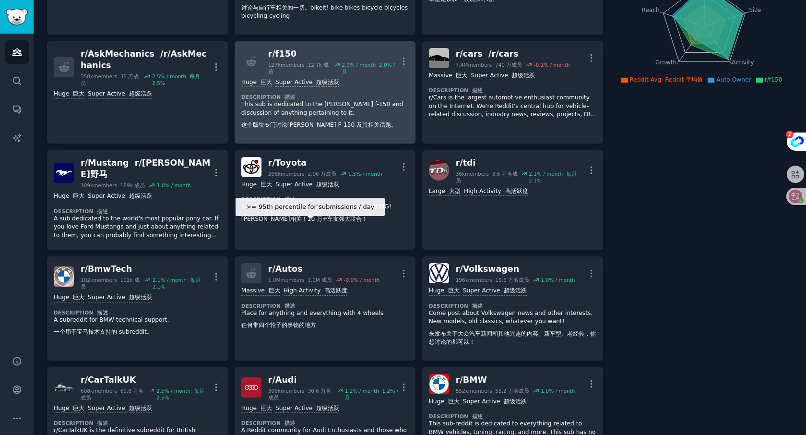
scroll to position [0, 0]
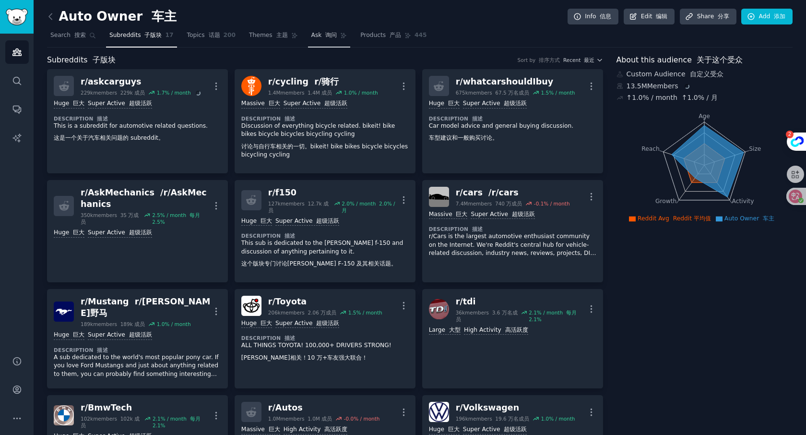
click at [215, 43] on link "Topics 话题 200" at bounding box center [212, 38] width 56 height 20
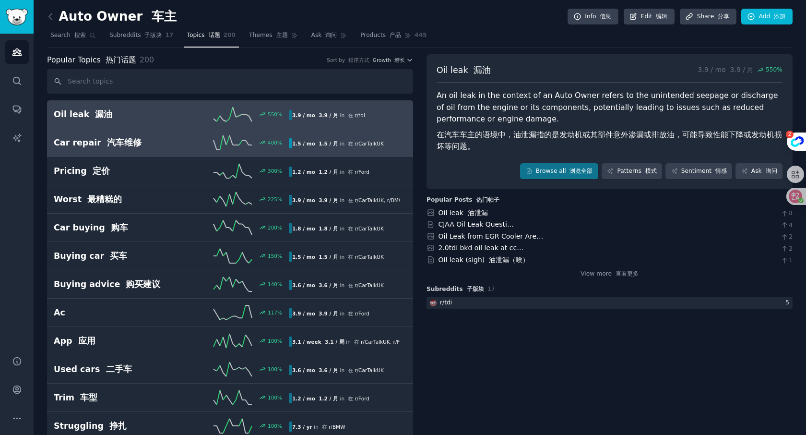
click at [170, 144] on h2 "Car repair 汽车维修" at bounding box center [113, 143] width 118 height 12
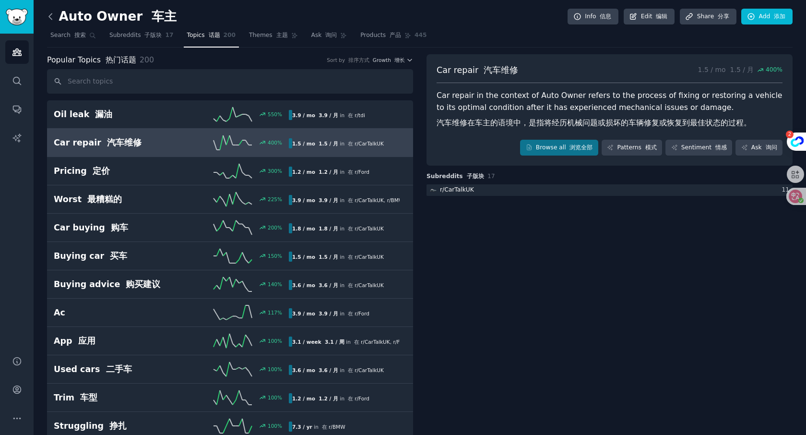
click at [47, 21] on icon at bounding box center [51, 17] width 10 height 10
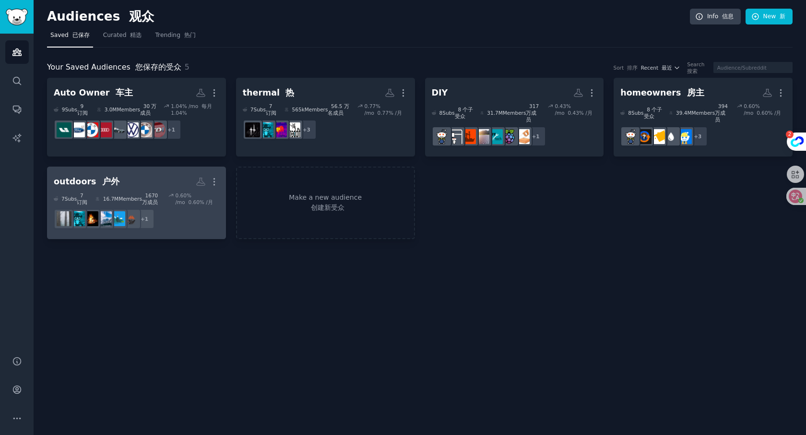
click at [130, 173] on h2 "outdoors 户外 More" at bounding box center [137, 181] width 166 height 17
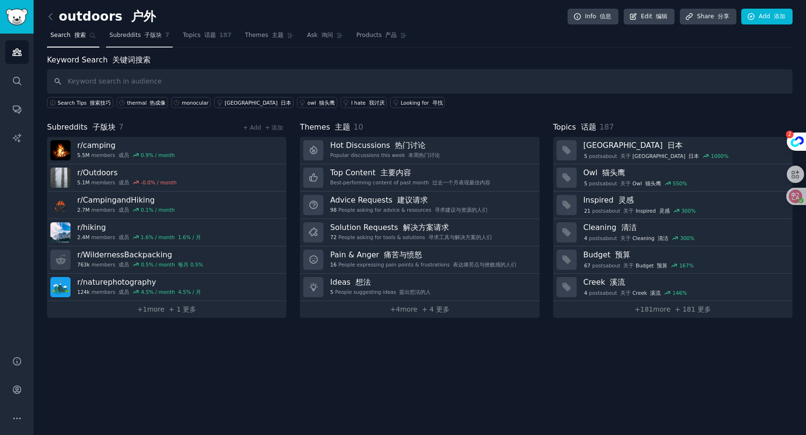
click at [151, 38] on font "子版块" at bounding box center [152, 35] width 17 height 7
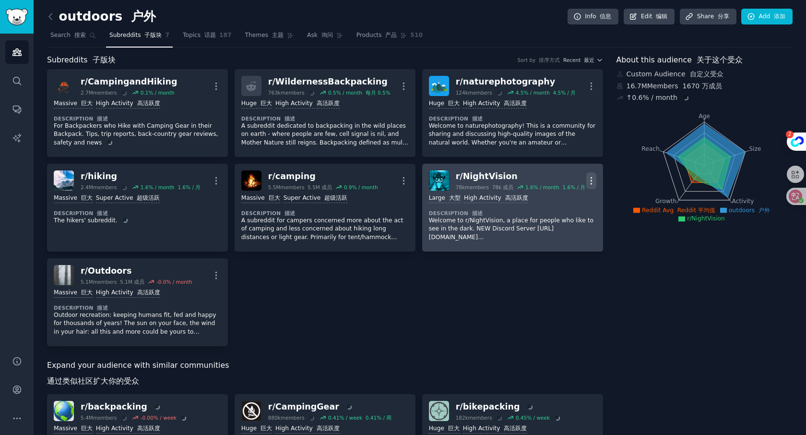
click at [591, 179] on icon "button" at bounding box center [591, 181] width 10 height 10
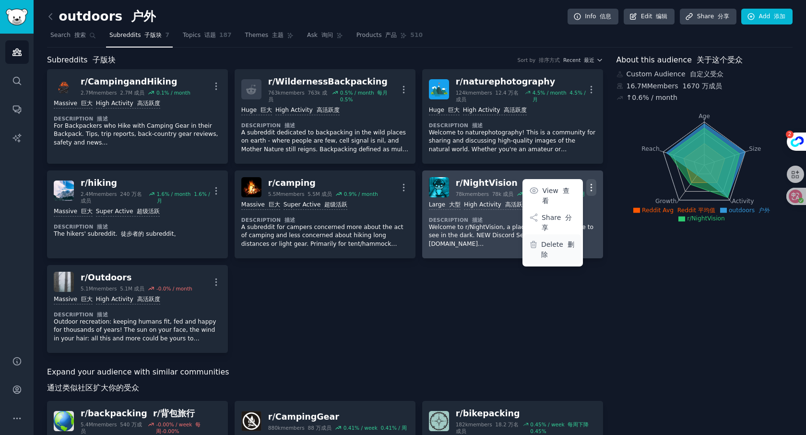
click at [546, 239] on p "Delete 删除" at bounding box center [558, 249] width 35 height 20
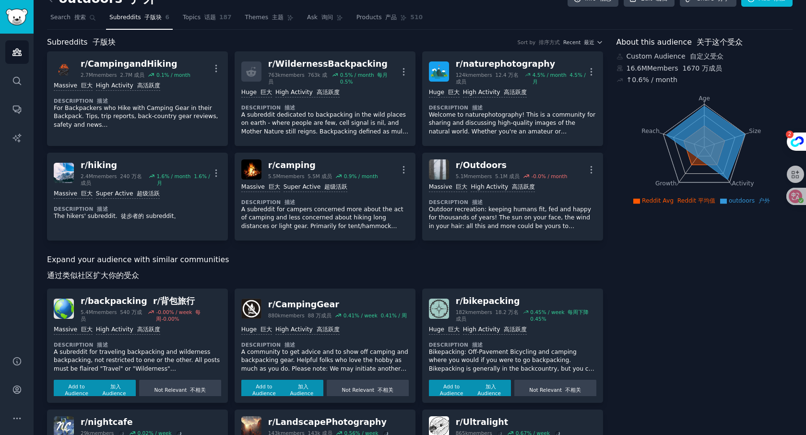
scroll to position [205, 0]
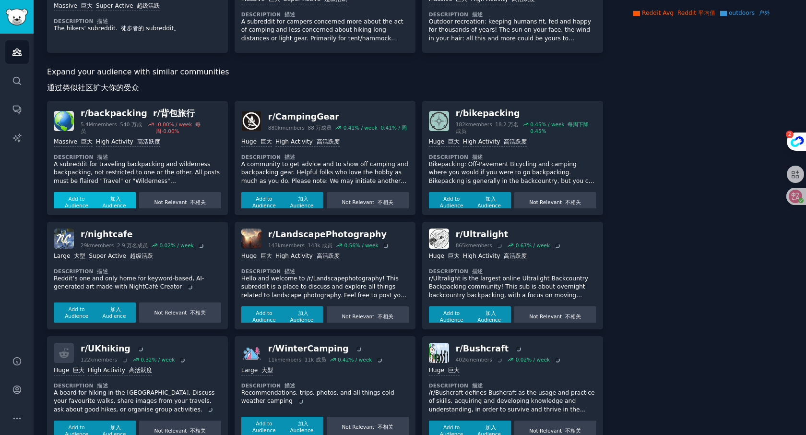
click at [113, 203] on font "加入 Audience" at bounding box center [115, 202] width 24 height 12
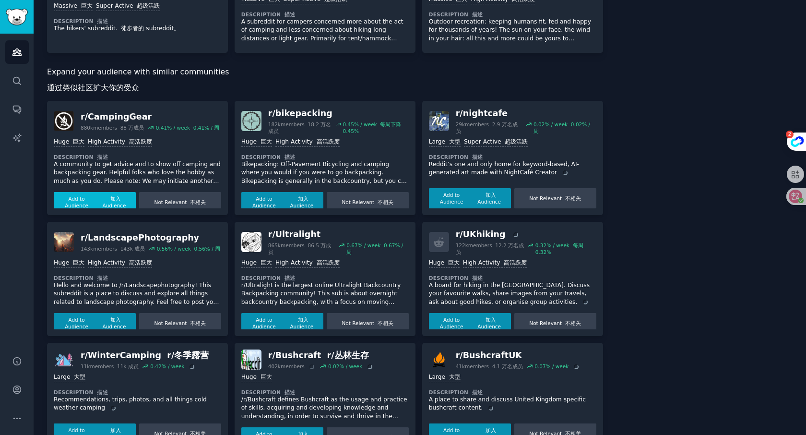
click at [88, 203] on div "r/ CampingGear 880k members 88 万成员 0.41 % / week 0.41% / 周 Huge 巨大 High Activit…" at bounding box center [137, 158] width 181 height 114
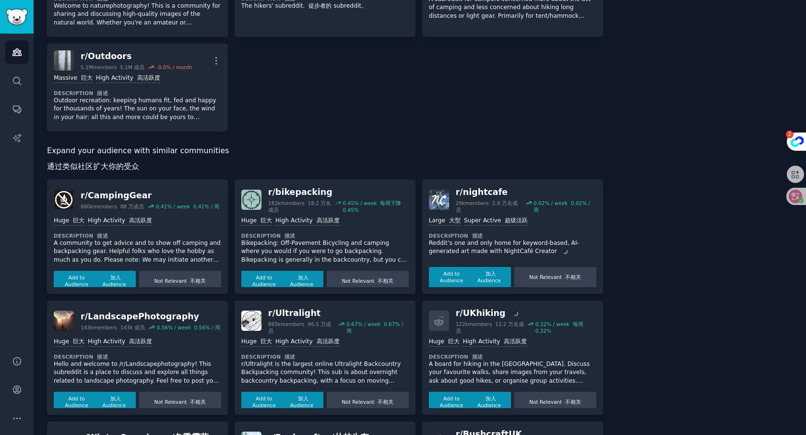
scroll to position [384, 0]
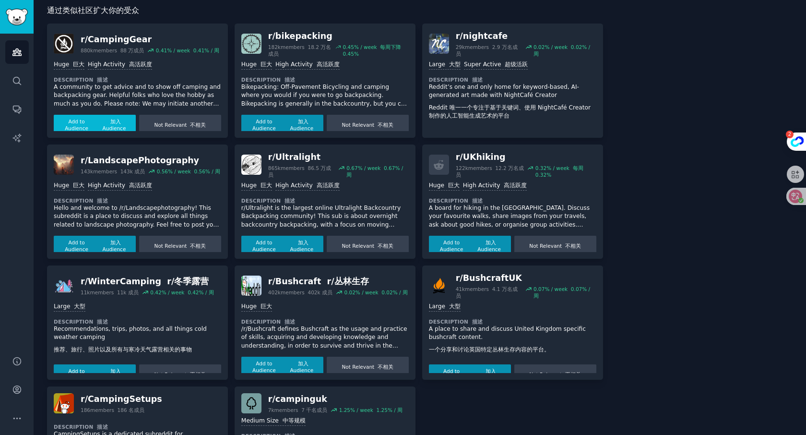
click at [115, 127] on font "加入 Audience" at bounding box center [115, 125] width 24 height 12
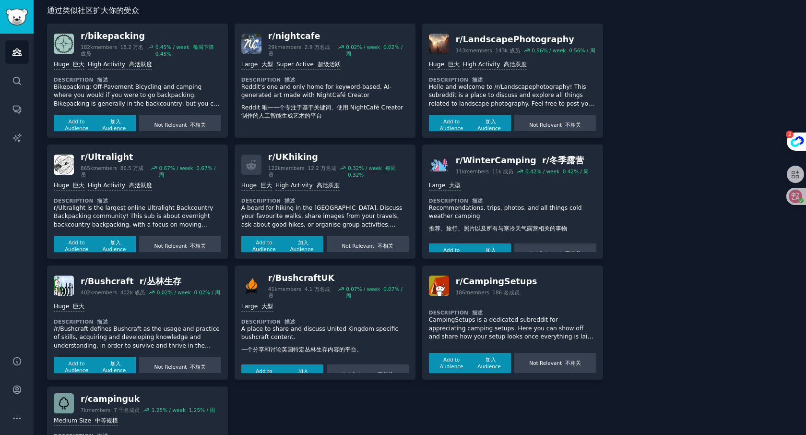
scroll to position [377, 0]
click at [305, 242] on font "加入 Audience" at bounding box center [302, 245] width 24 height 12
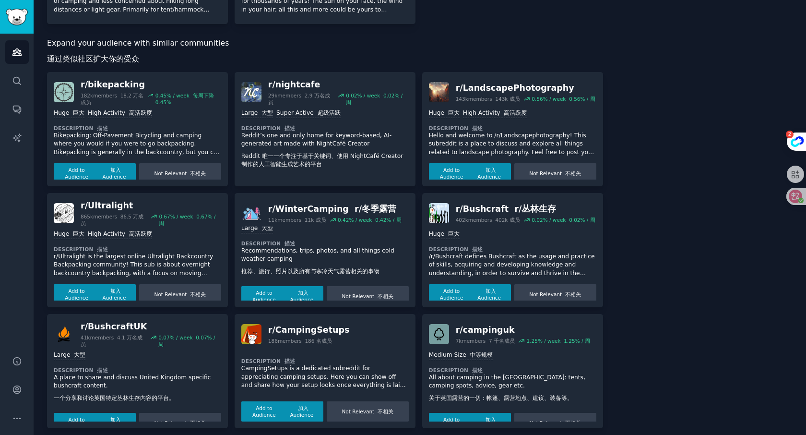
scroll to position [12, 0]
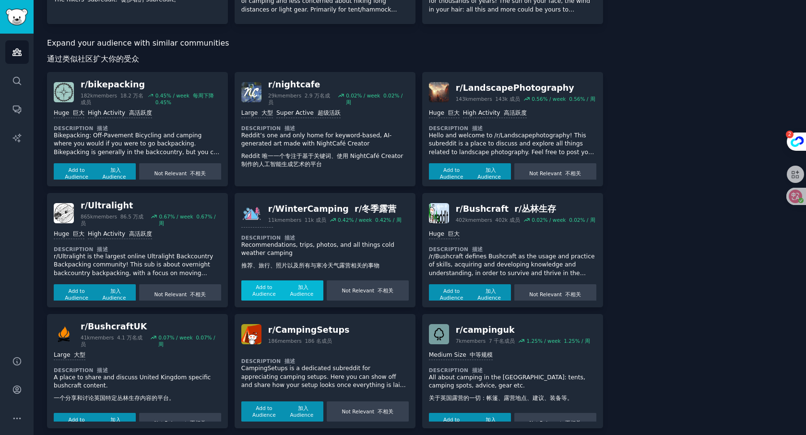
click at [304, 292] on font "加入 Audience" at bounding box center [302, 290] width 24 height 12
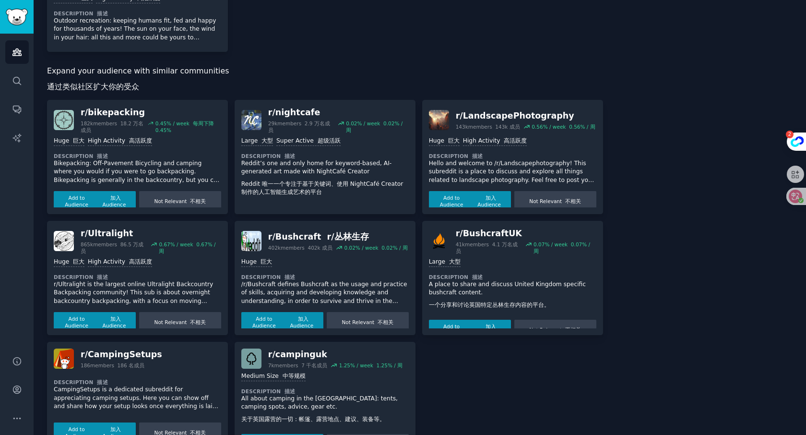
scroll to position [405, 0]
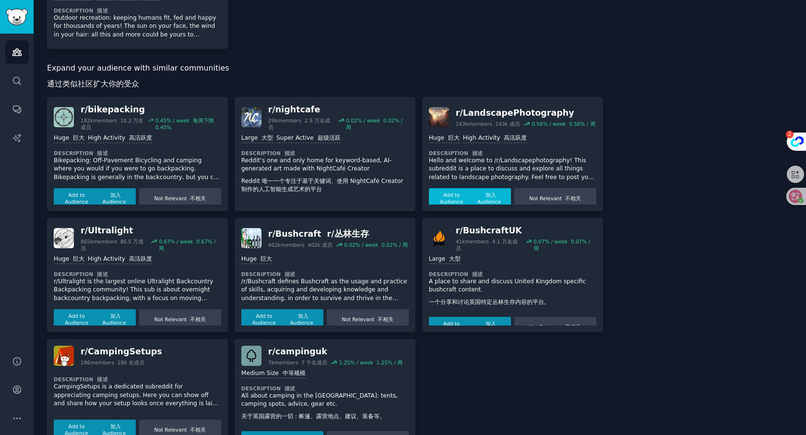
click at [490, 197] on font "加入 Audience" at bounding box center [490, 198] width 24 height 12
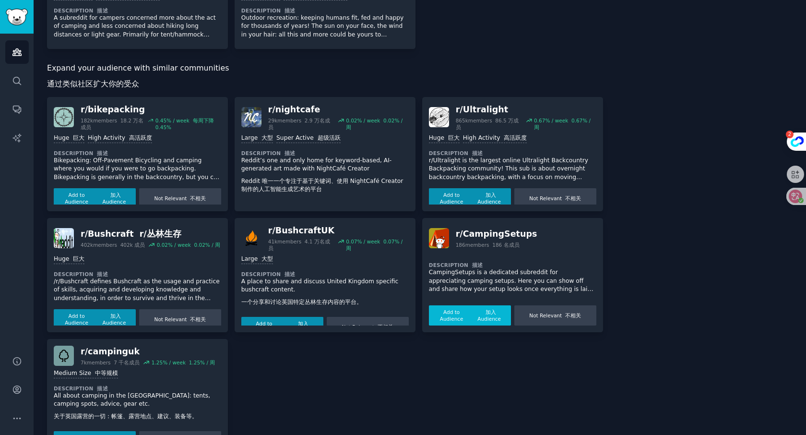
click at [478, 309] on font "加入 Audience" at bounding box center [489, 315] width 36 height 13
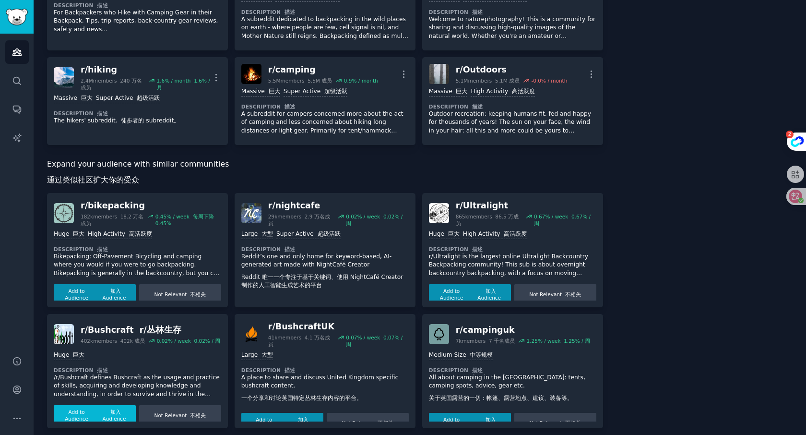
click at [100, 408] on font "加入 Audience" at bounding box center [114, 414] width 36 height 13
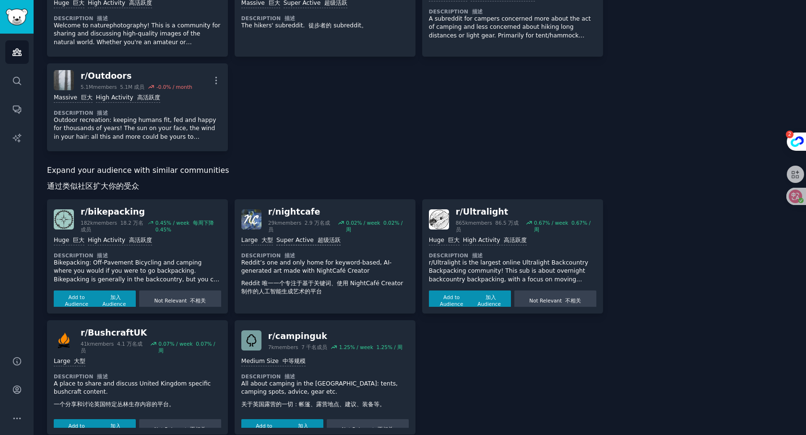
scroll to position [404, 0]
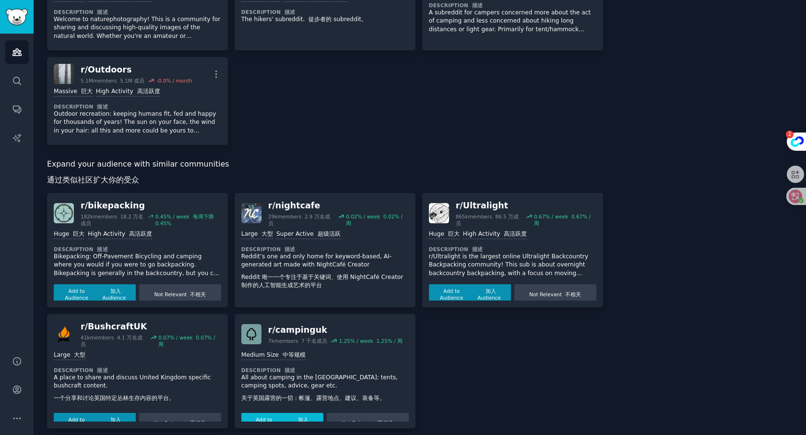
click at [284, 416] on font "加入 Audience" at bounding box center [302, 422] width 36 height 13
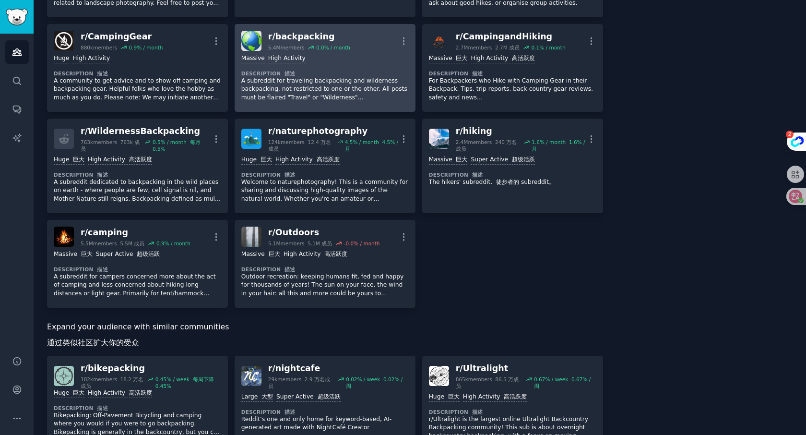
scroll to position [0, 0]
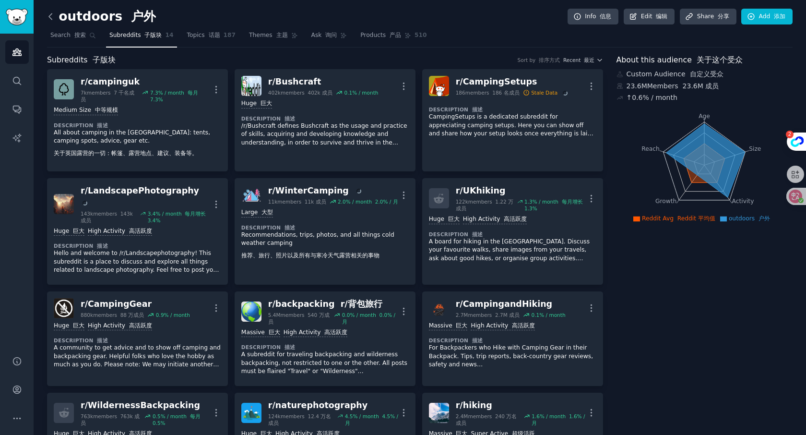
click at [52, 21] on icon at bounding box center [51, 17] width 10 height 10
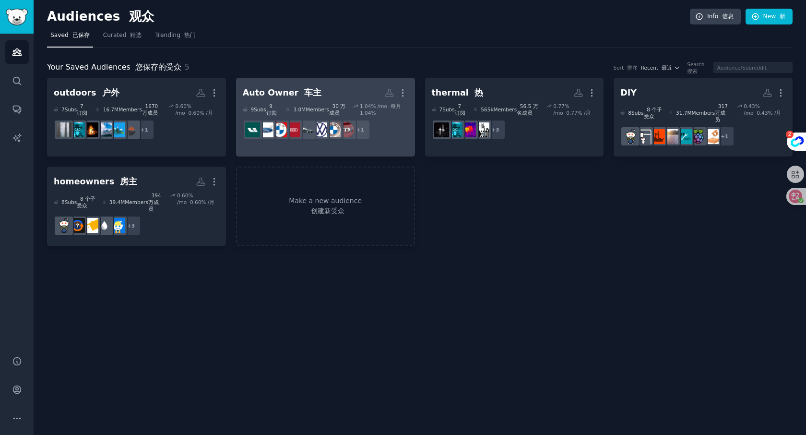
click at [316, 92] on h2 "Auto Owner 车主 Custom Audience 自定义受众 More" at bounding box center [326, 92] width 166 height 17
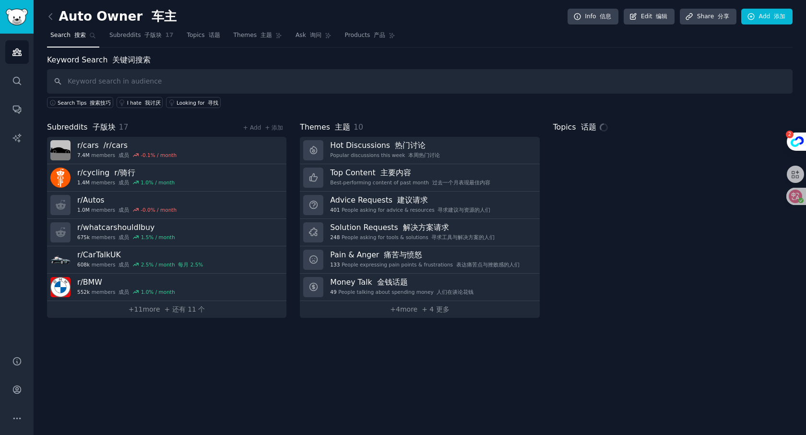
click at [52, 22] on link at bounding box center [53, 16] width 12 height 15
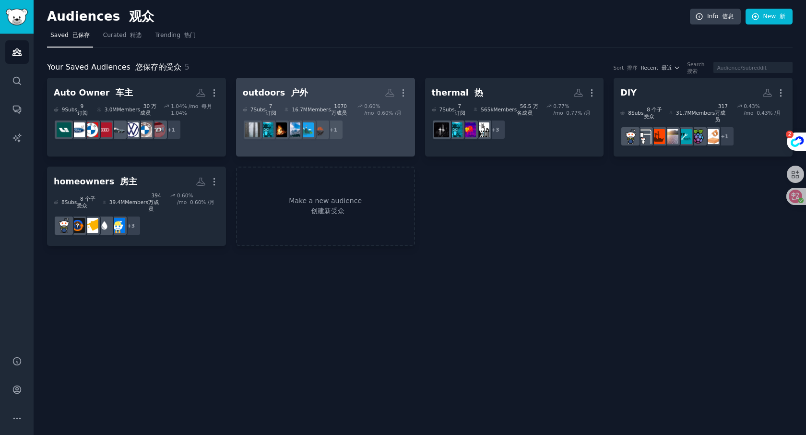
click at [291, 88] on font "户外" at bounding box center [299, 93] width 17 height 10
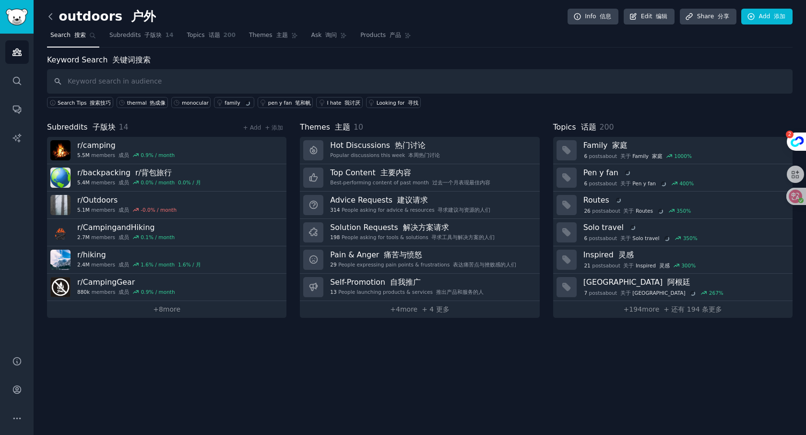
click at [52, 19] on icon at bounding box center [51, 17] width 10 height 10
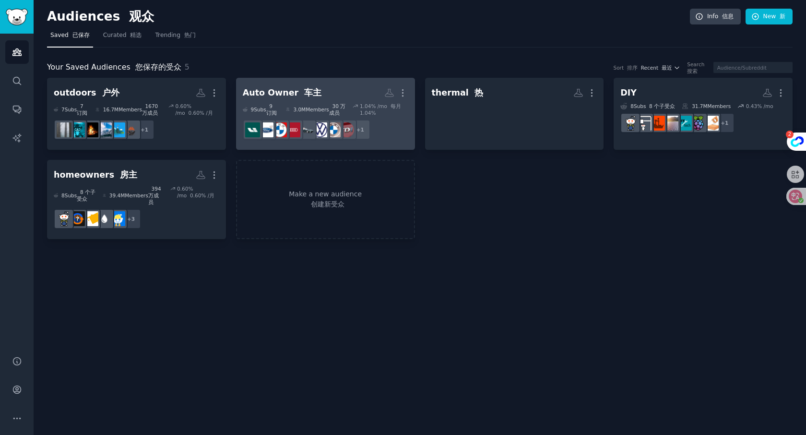
click at [312, 94] on h2 "Auto Owner 车主 More" at bounding box center [326, 92] width 166 height 17
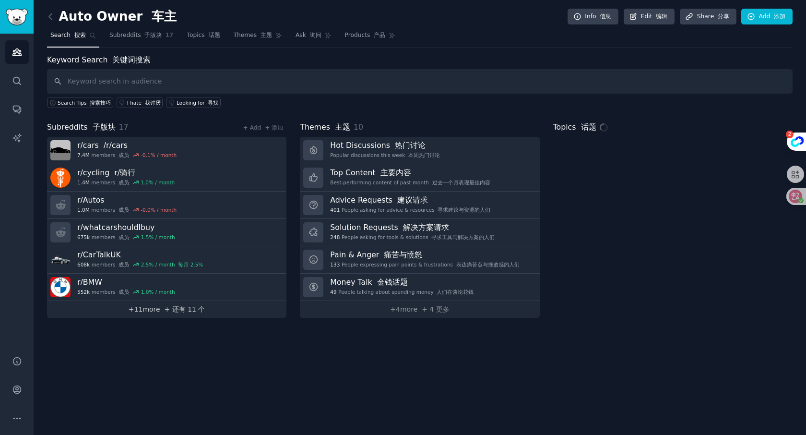
click at [187, 311] on font "+ 还有 11 个" at bounding box center [185, 309] width 41 height 8
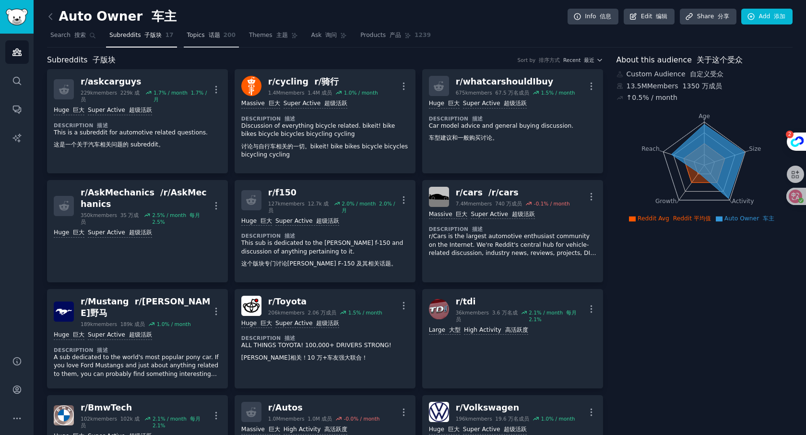
click at [201, 38] on span "Topics 话题" at bounding box center [203, 35] width 33 height 9
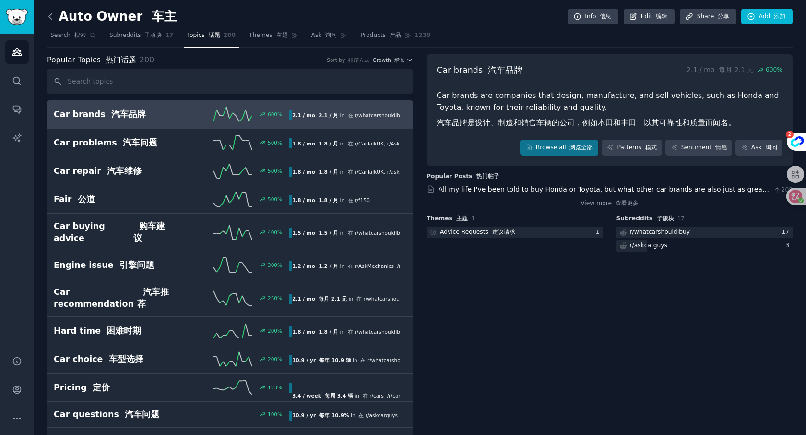
click at [51, 19] on icon at bounding box center [50, 16] width 3 height 6
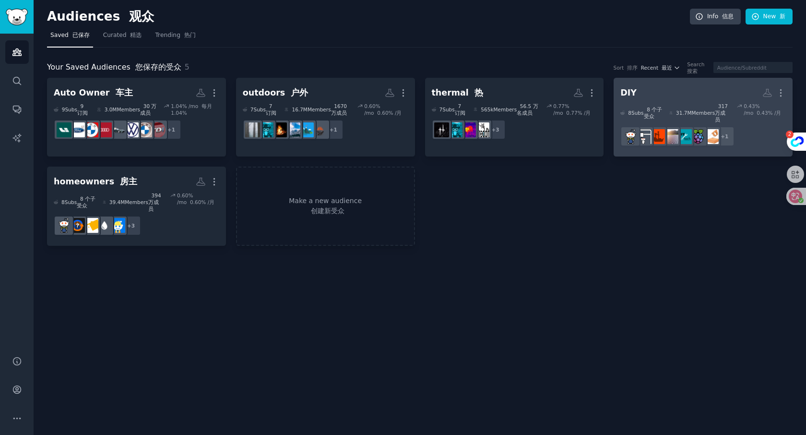
click at [664, 105] on div "8 Sub s 8 个子受众 31.7M Members 317 万成员 0.43 % /mo 0.43% /月" at bounding box center [704, 113] width 166 height 20
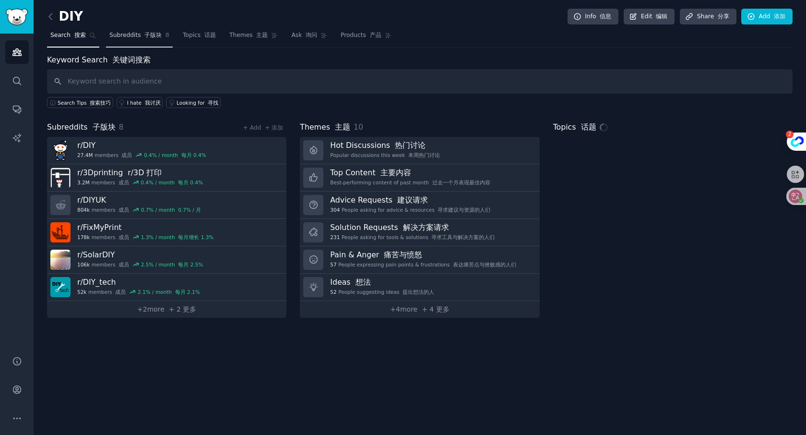
click at [126, 40] on link "Subreddits 子版块 8" at bounding box center [139, 38] width 67 height 20
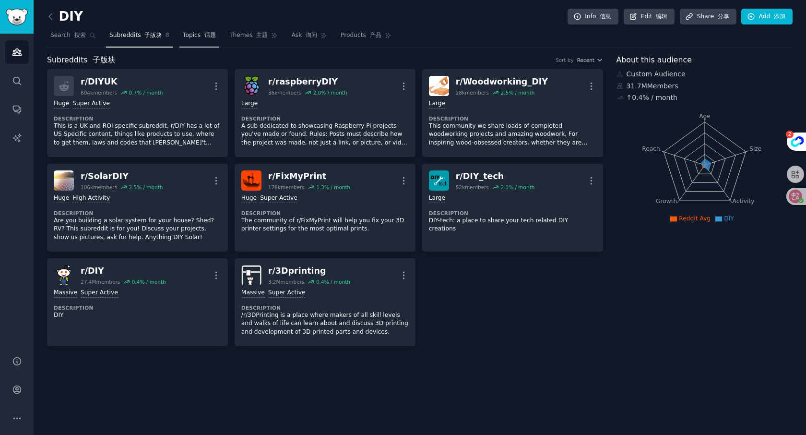
click at [199, 39] on span "Topics 话题" at bounding box center [199, 35] width 33 height 9
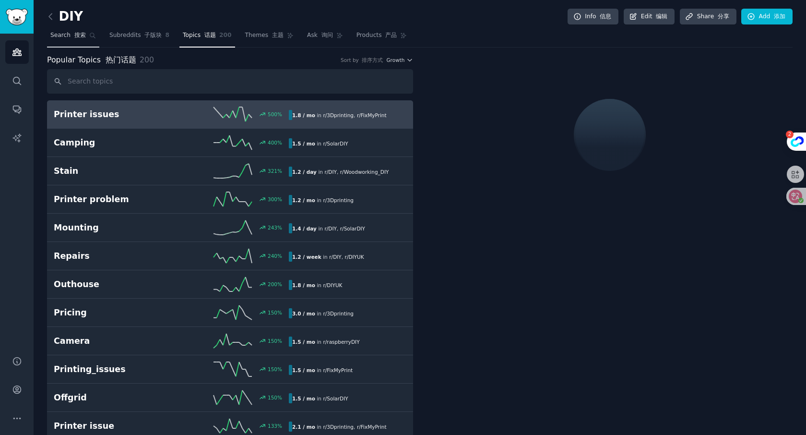
click at [83, 37] on font "搜索" at bounding box center [80, 35] width 12 height 7
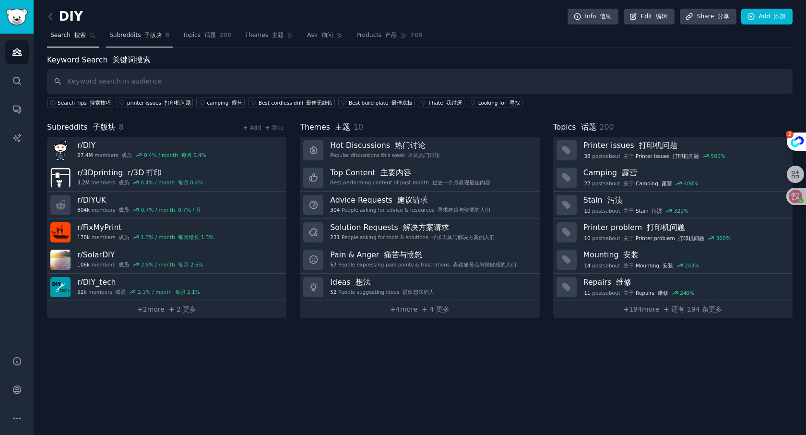
click at [151, 40] on link "Subreddits 子版块 8" at bounding box center [139, 38] width 67 height 20
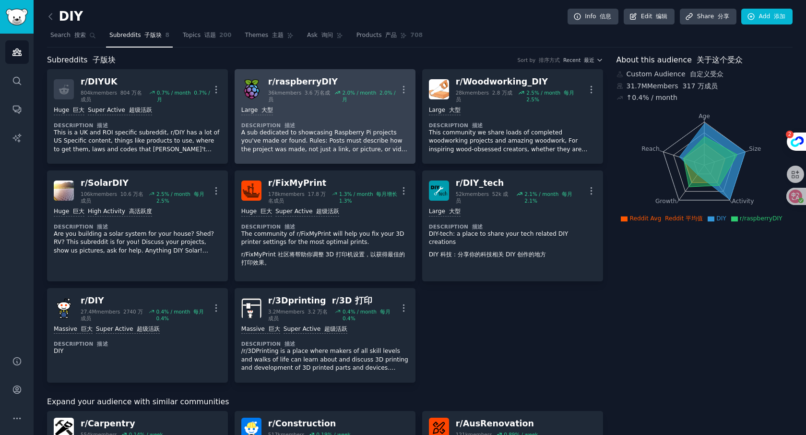
click at [324, 106] on div "Large 大型" at bounding box center [324, 110] width 167 height 9
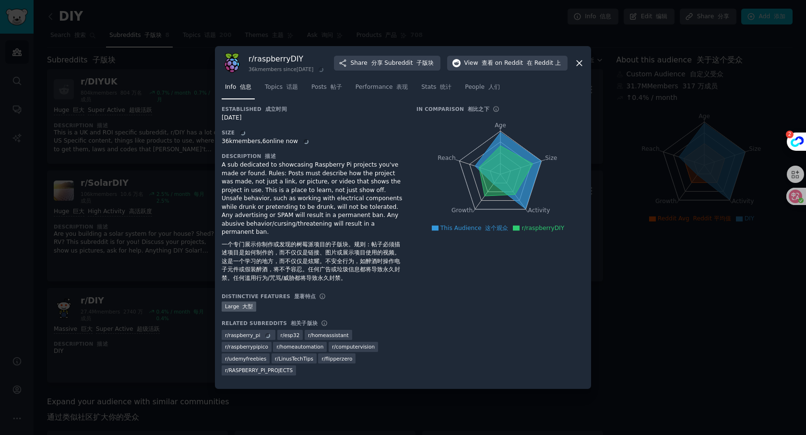
drag, startPoint x: 319, startPoint y: 249, endPoint x: 354, endPoint y: 263, distance: 38.0
click at [354, 262] on div "A sub dedicated to showcasing Raspberry Pi projects you've made or found. Rules…" at bounding box center [312, 223] width 181 height 125
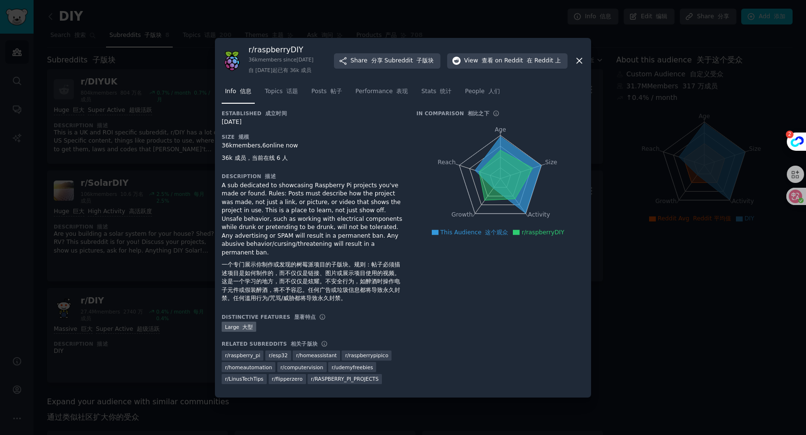
click at [293, 268] on font "一个专门展示你制作或发现的树莓派项目的子版块。规则：帖子必须描述项目是如何制作的，而不仅仅是链接、图片或展示项目使用的视频。这是一个学习的地方，而不仅仅是炫耀…" at bounding box center [311, 281] width 179 height 40
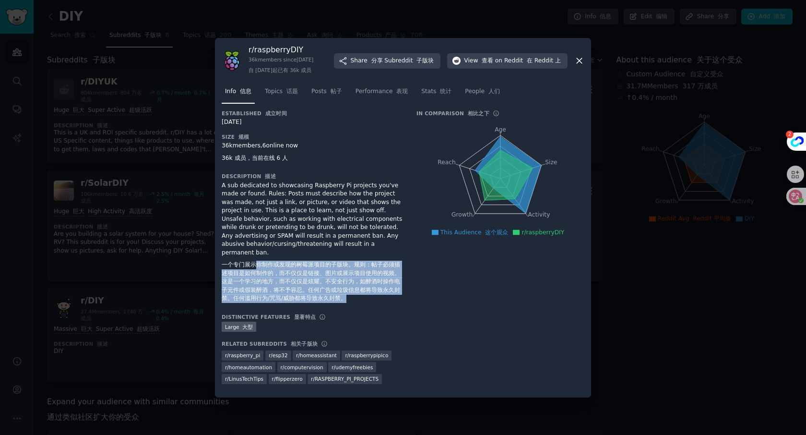
drag, startPoint x: 273, startPoint y: 271, endPoint x: 375, endPoint y: 296, distance: 105.2
click at [375, 296] on font "一个专门展示你制作或发现的树莓派项目的子版块。规则：帖子必须描述项目是如何制作的，而不仅仅是链接、图片或展示项目使用的视频。这是一个学习的地方，而不仅仅是炫耀…" at bounding box center [312, 282] width 181 height 42
copy font "你制作或发现的树莓派项目的子版块。规则：帖子必须描述项目是如何制作的，而不仅仅是链接、图片或展示项目使用的视频。这是一个学习的地方，而不仅仅是炫耀。不安全行为…"
click at [294, 281] on font "一个专门展示你制作或发现的树莓派项目的子版块。规则：帖子必须描述项目是如何制作的，而不仅仅是链接、图片或展示项目使用的视频。这是一个学习的地方，而不仅仅是炫耀…" at bounding box center [311, 281] width 179 height 40
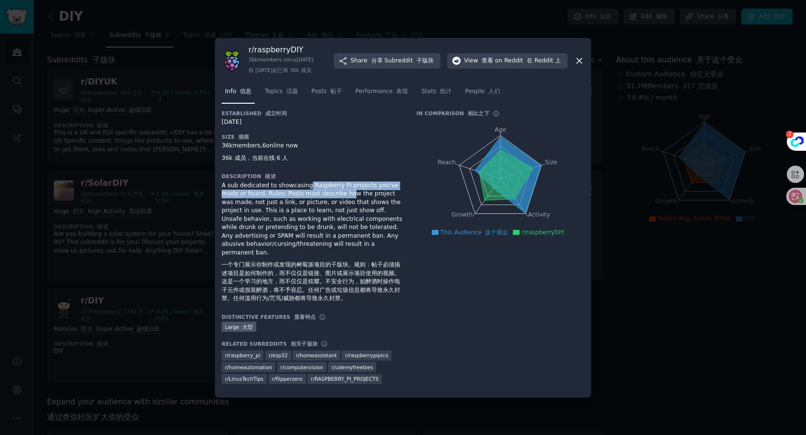
drag, startPoint x: 338, startPoint y: 201, endPoint x: 348, endPoint y: 207, distance: 11.4
click at [348, 205] on div "A sub dedicated to showcasing Raspberry Pi projects you've made or found. Rules…" at bounding box center [312, 243] width 181 height 125
click at [290, 251] on div "A sub dedicated to showcasing Raspberry Pi projects you've made or found. Rules…" at bounding box center [312, 243] width 181 height 125
click at [274, 96] on span "Topics 话题" at bounding box center [281, 91] width 33 height 9
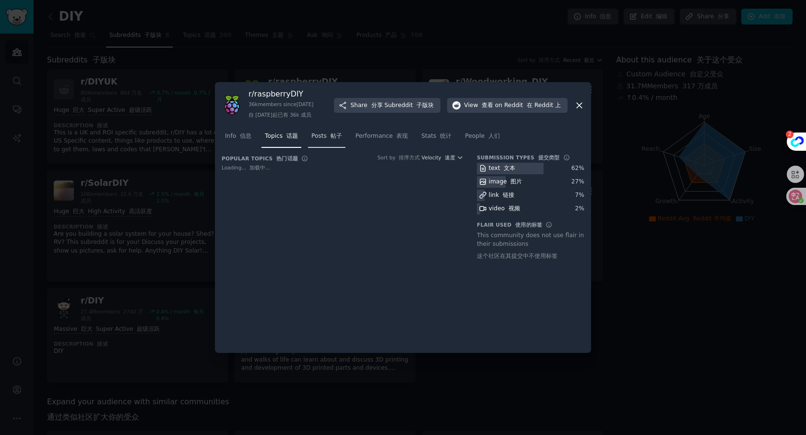
click at [327, 146] on link "Posts 帖子" at bounding box center [326, 139] width 37 height 20
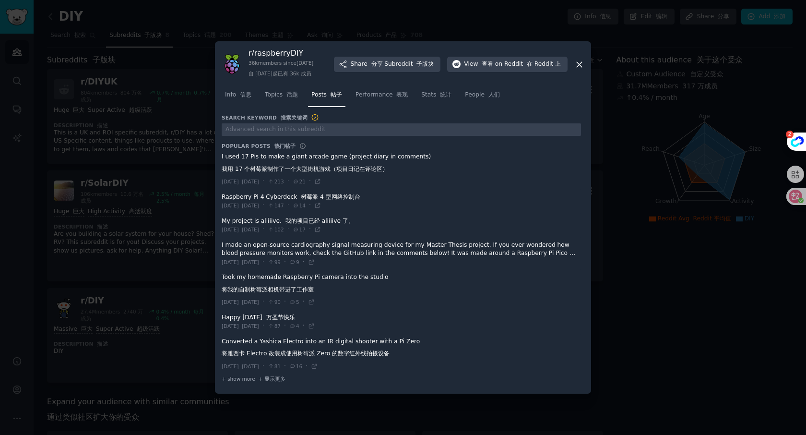
drag, startPoint x: 318, startPoint y: 347, endPoint x: 265, endPoint y: 350, distance: 53.4
click at [265, 350] on span at bounding box center [401, 354] width 359 height 40
drag, startPoint x: 344, startPoint y: 354, endPoint x: 384, endPoint y: 358, distance: 40.0
click at [384, 358] on span at bounding box center [401, 354] width 359 height 40
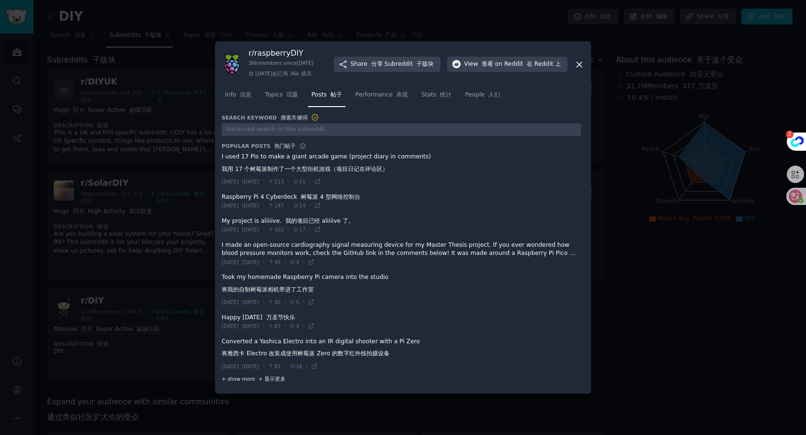
click at [263, 382] on font "+ 显示更多" at bounding box center [272, 379] width 27 height 6
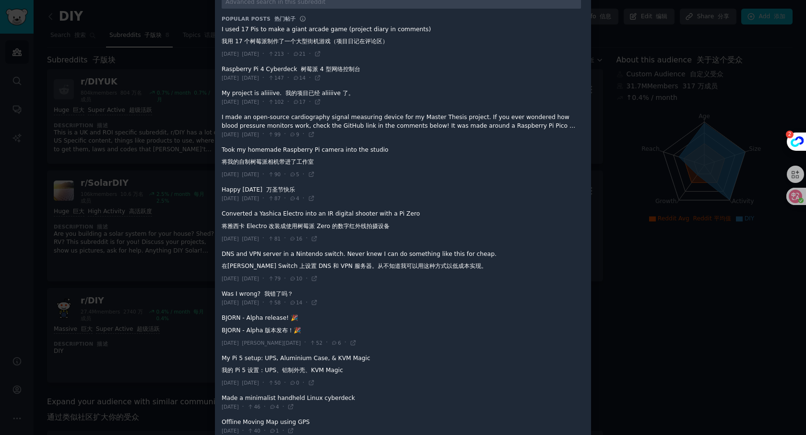
scroll to position [158, 0]
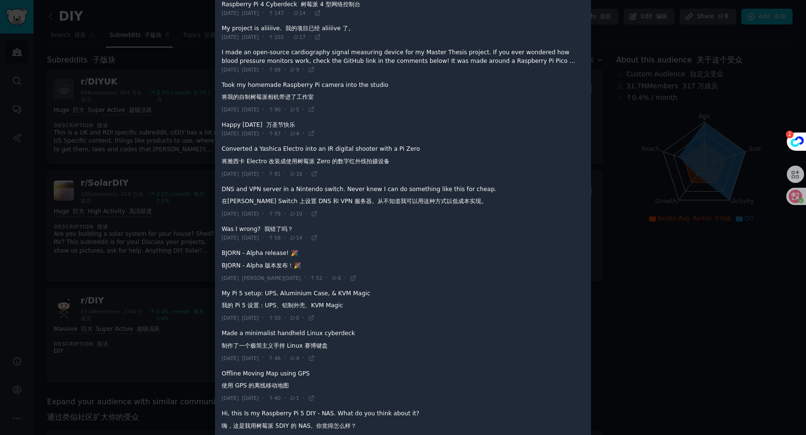
click at [624, 377] on div at bounding box center [403, 217] width 806 height 435
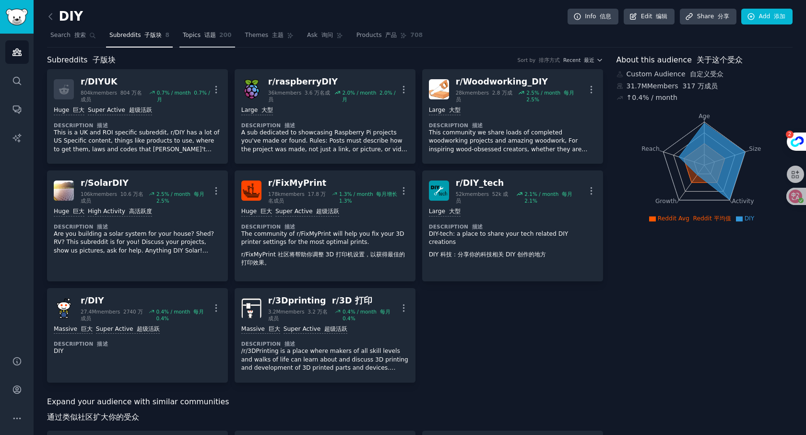
click at [188, 36] on span "Topics 话题" at bounding box center [199, 35] width 33 height 9
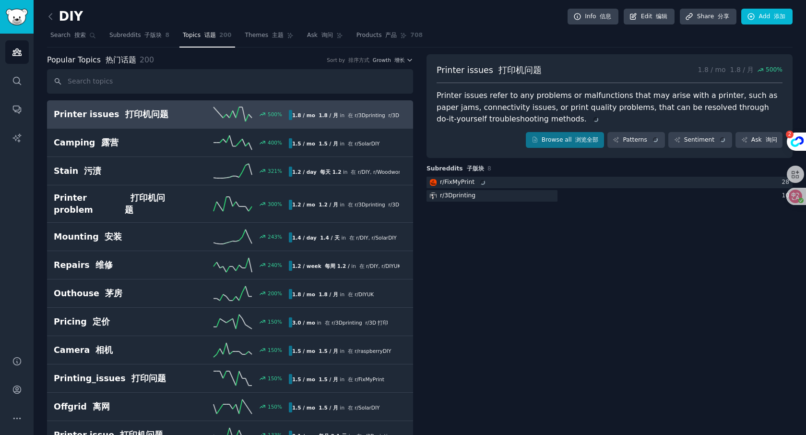
click at [52, 22] on link at bounding box center [53, 16] width 12 height 15
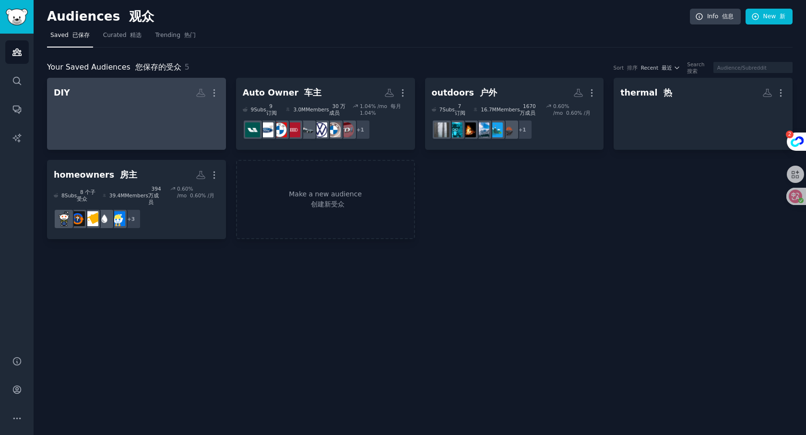
click at [168, 126] on div at bounding box center [137, 118] width 166 height 34
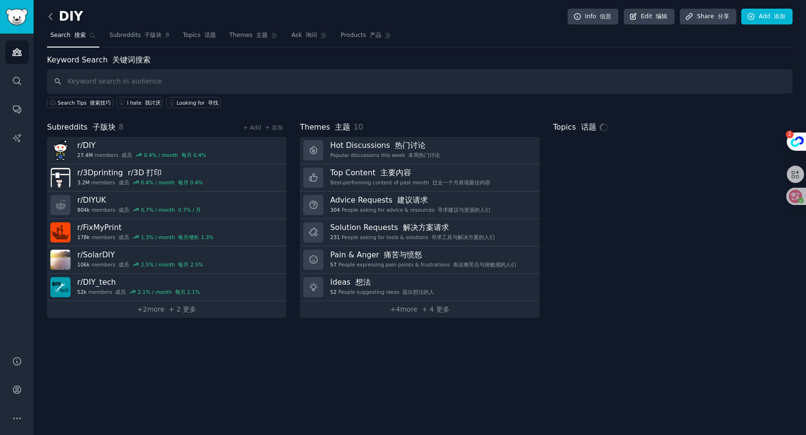
click at [51, 19] on icon at bounding box center [50, 16] width 3 height 6
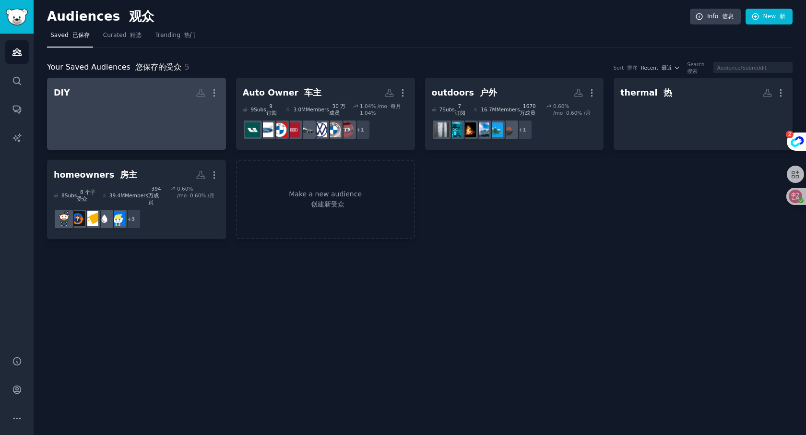
click at [163, 95] on h2 "DIY More" at bounding box center [137, 92] width 166 height 17
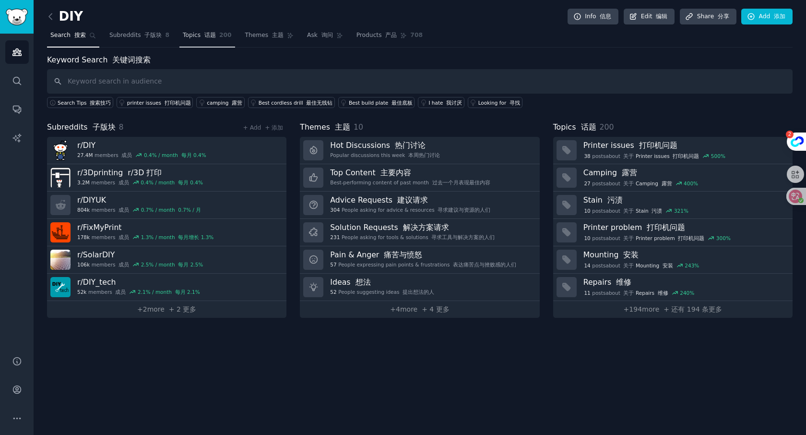
drag, startPoint x: 213, startPoint y: 35, endPoint x: 215, endPoint y: 40, distance: 5.4
click at [213, 35] on font "话题" at bounding box center [210, 35] width 12 height 7
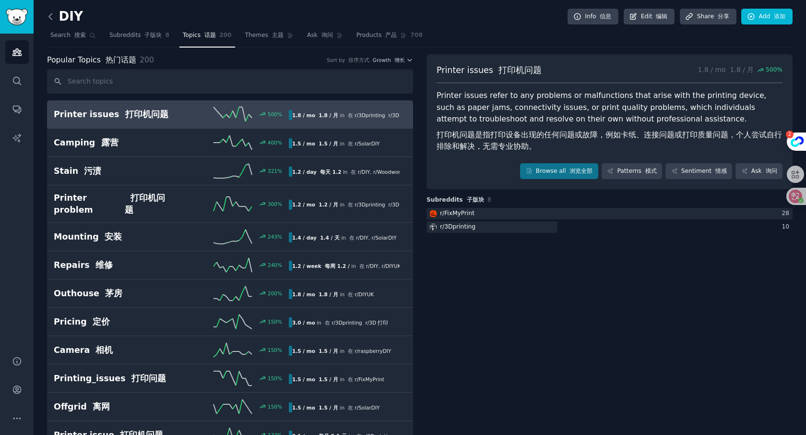
click at [52, 16] on icon at bounding box center [51, 17] width 10 height 10
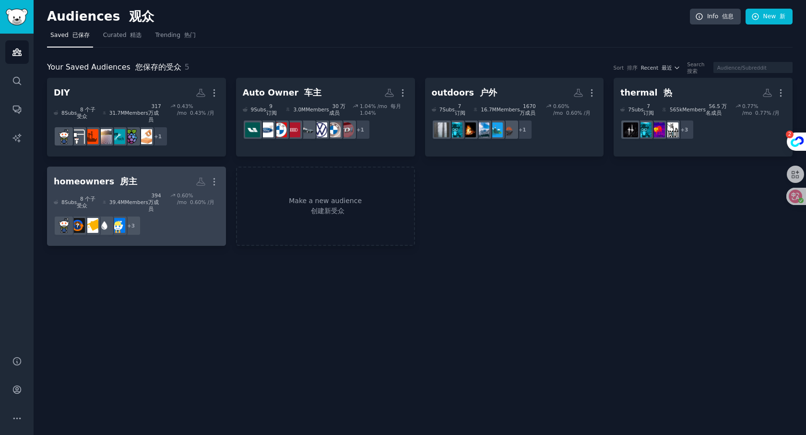
click at [140, 173] on h2 "homeowners 房主 More" at bounding box center [137, 181] width 166 height 17
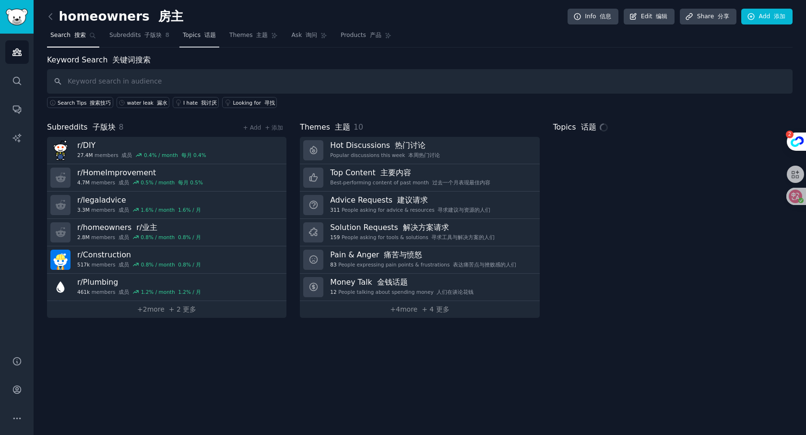
click at [196, 37] on span "Topics 话题" at bounding box center [199, 35] width 33 height 9
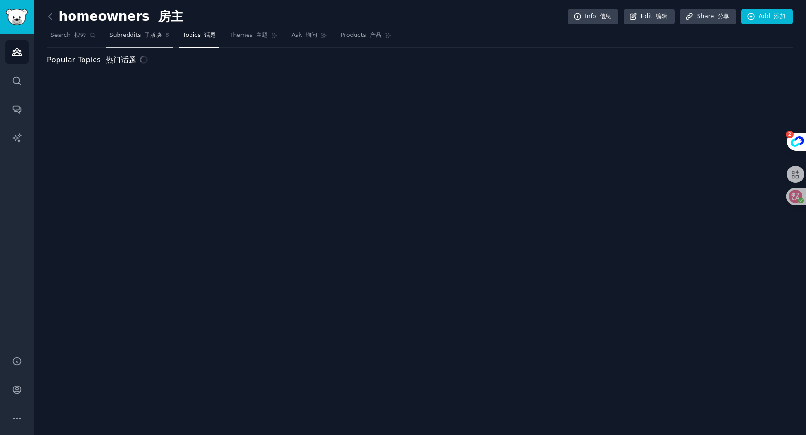
click at [149, 42] on link "Subreddits 子版块 8" at bounding box center [139, 38] width 67 height 20
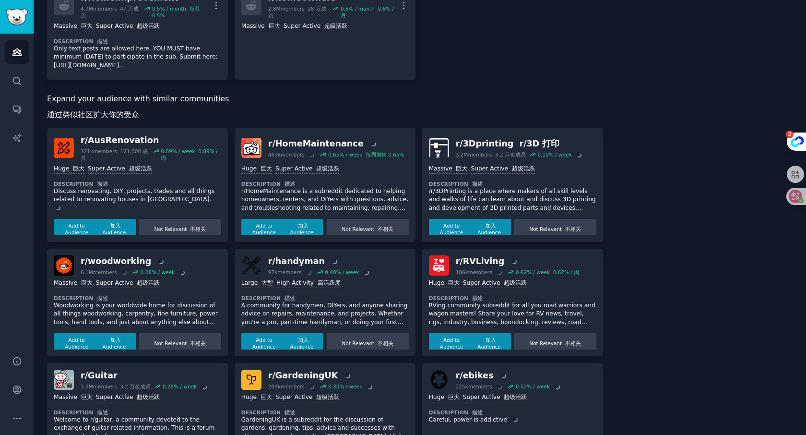
scroll to position [396, 0]
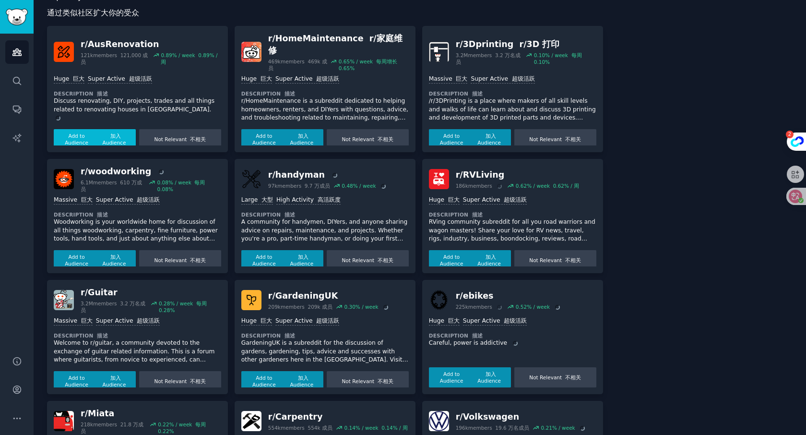
click at [111, 133] on font "加入 Audience" at bounding box center [115, 139] width 24 height 12
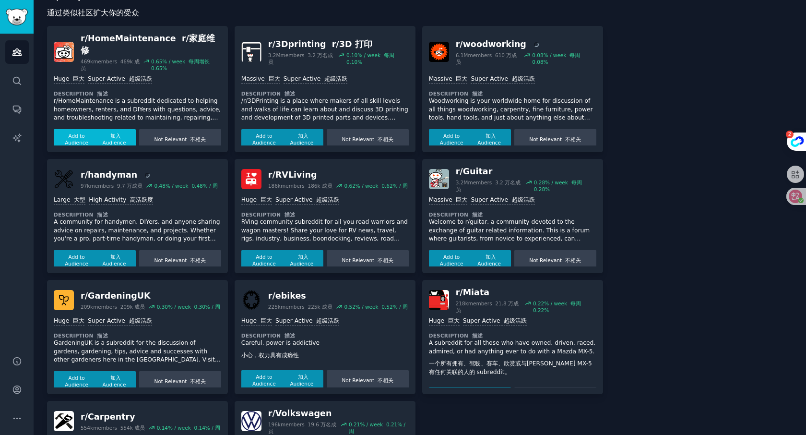
click at [108, 133] on font "button" at bounding box center [109, 136] width 3 height 6
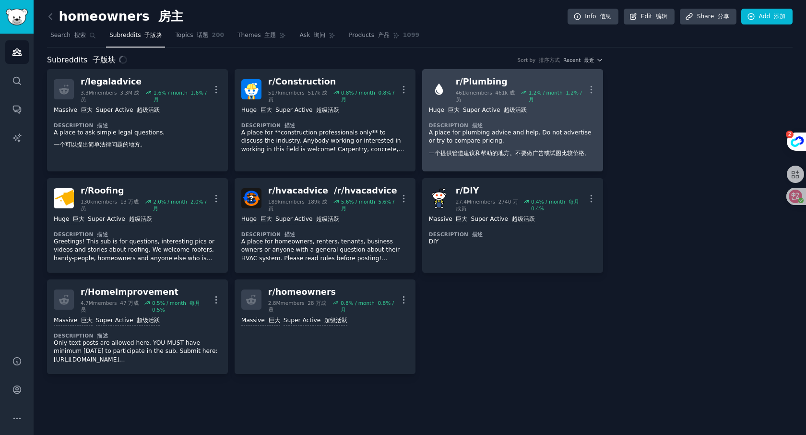
scroll to position [0, 0]
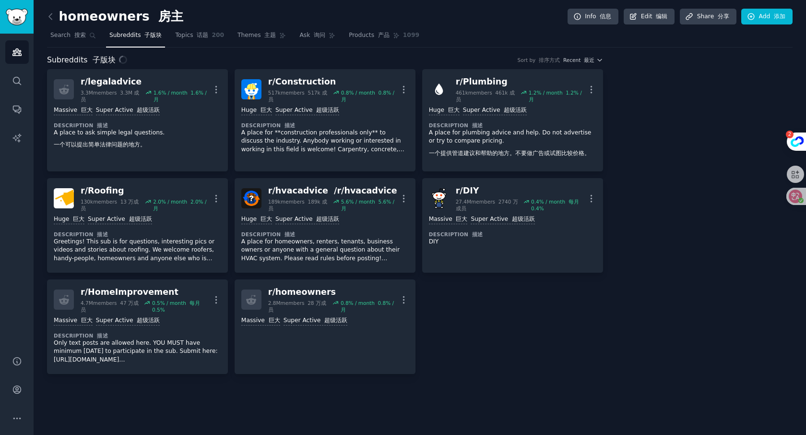
click at [552, 340] on div "r/ legaladvice 3.3M members 3.3M 成员 1.6 % / month 1.6% / 月 More Massive 巨大 Supe…" at bounding box center [325, 221] width 556 height 305
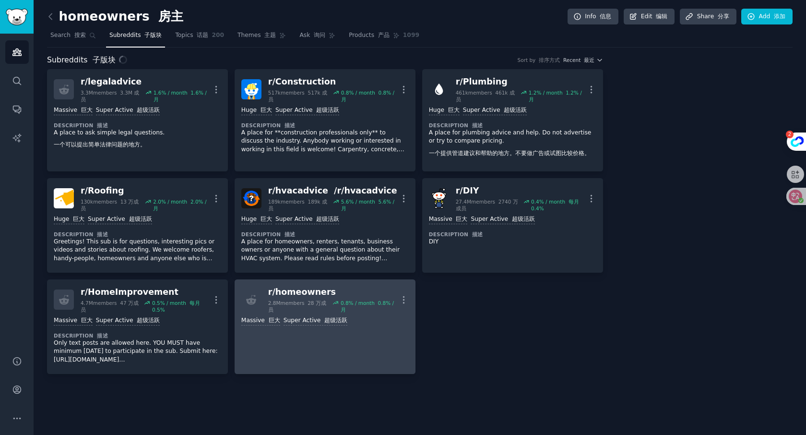
click at [305, 353] on link "r/ homeowners 2.8M members 28 万成员 0.8 % / month 0.8% / 月 More 1,000,000+ member…" at bounding box center [325, 326] width 181 height 95
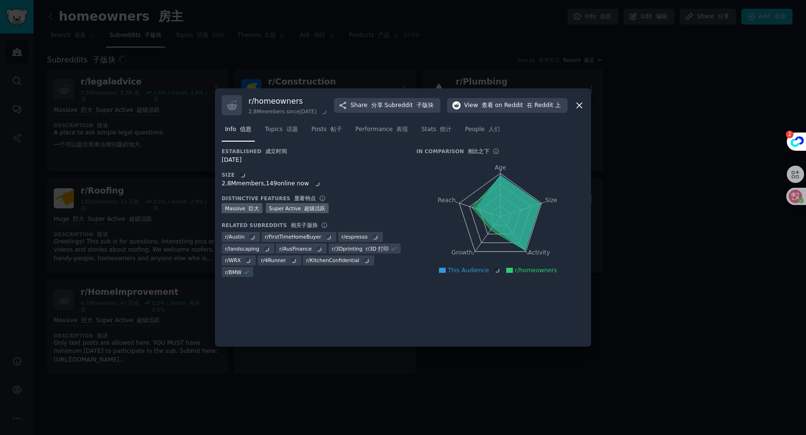
click at [618, 143] on div at bounding box center [403, 217] width 806 height 435
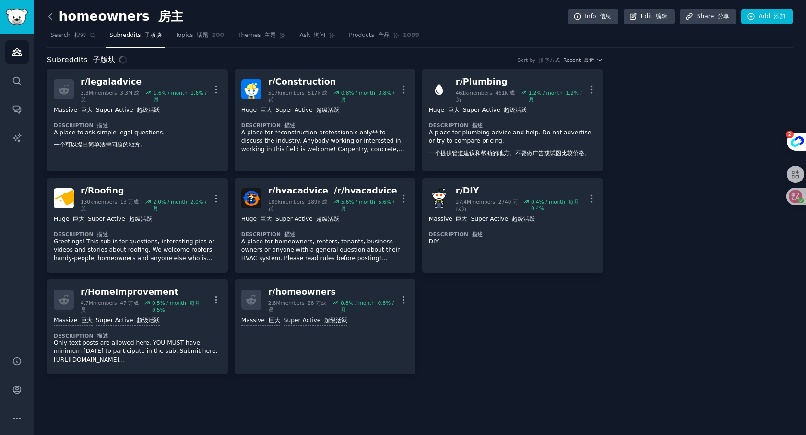
click at [49, 17] on icon at bounding box center [51, 17] width 10 height 10
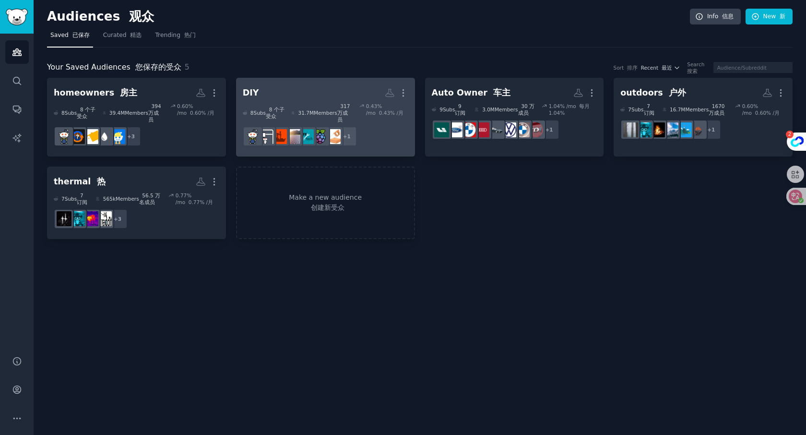
click at [306, 85] on h2 "DIY More" at bounding box center [326, 92] width 166 height 17
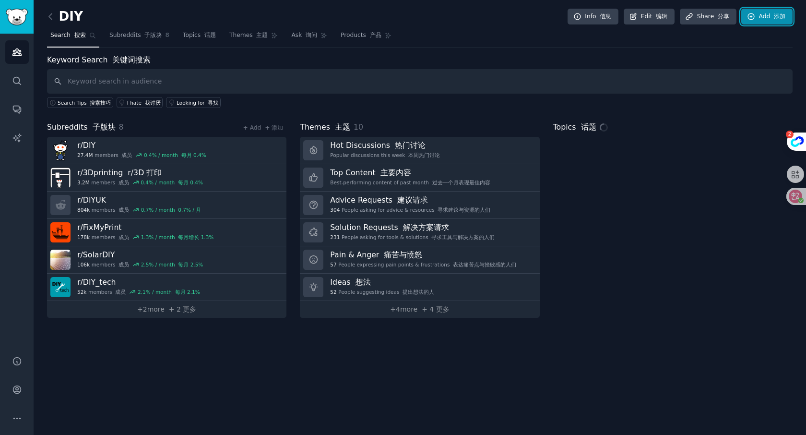
click at [749, 17] on icon at bounding box center [751, 16] width 6 height 6
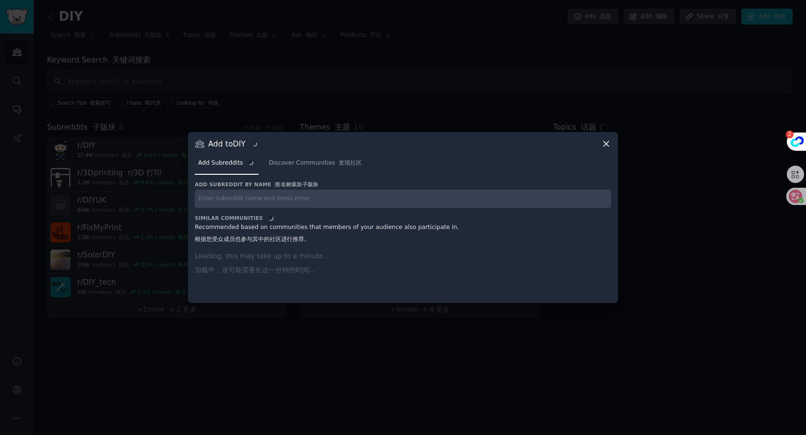
click at [239, 201] on input "text" at bounding box center [403, 199] width 417 height 19
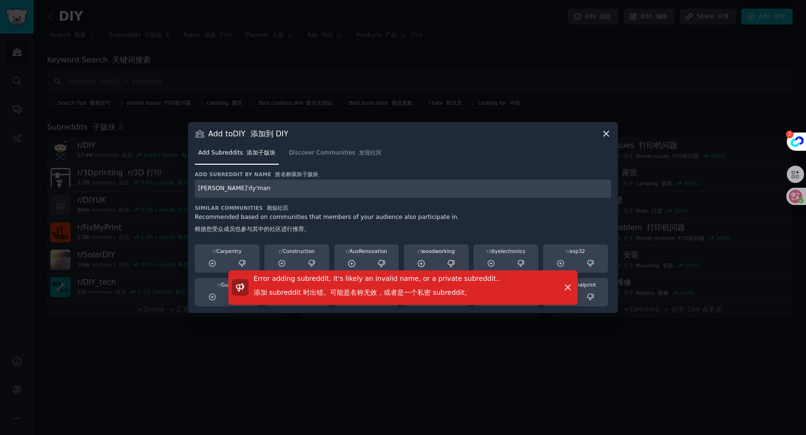
click at [213, 189] on input "han'dy'man" at bounding box center [403, 188] width 417 height 19
type input "handyman"
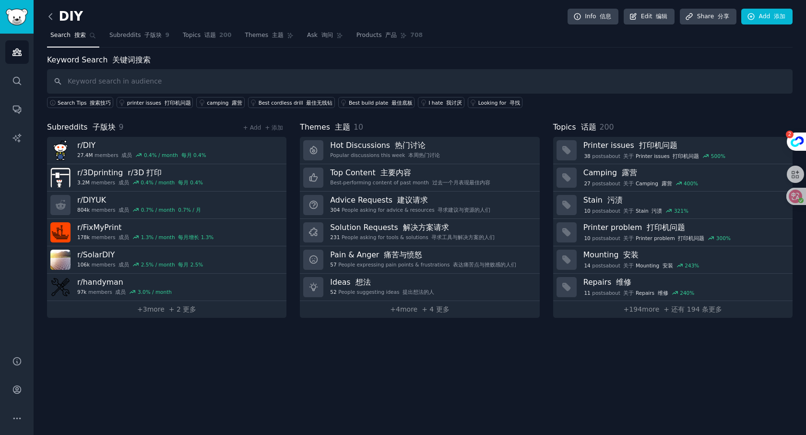
click at [47, 14] on icon at bounding box center [51, 17] width 10 height 10
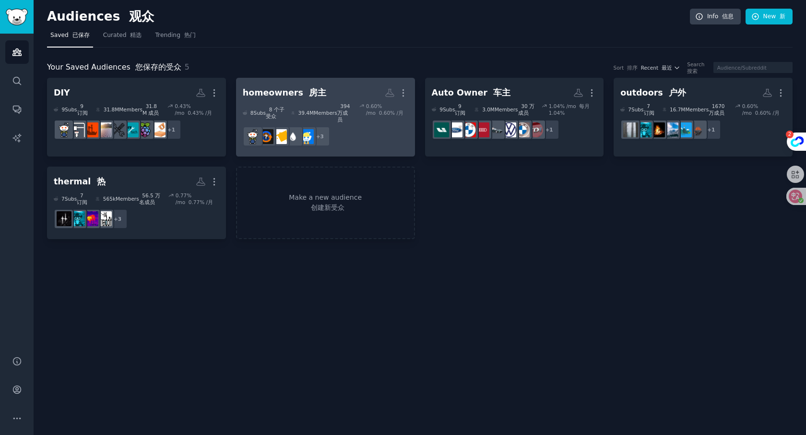
click at [321, 79] on link "homeowners 房主 Custom Audience 自定义受众 More 8 Sub s 8 个子受众 39.4M Members 394 万成员 0…" at bounding box center [325, 117] width 179 height 79
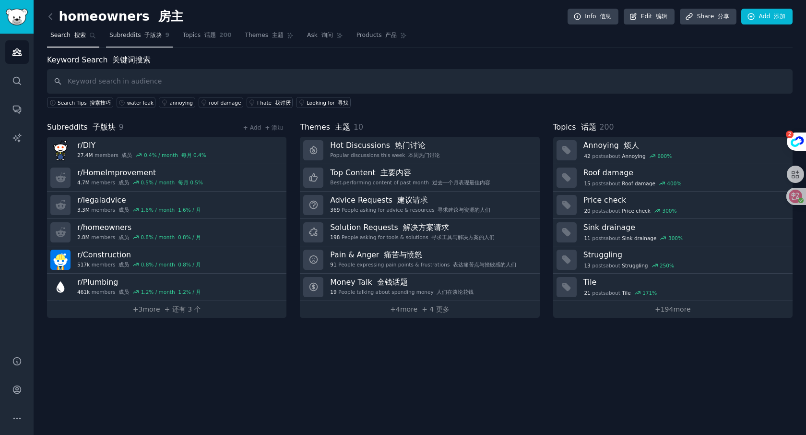
click at [141, 36] on font at bounding box center [143, 35] width 4 height 7
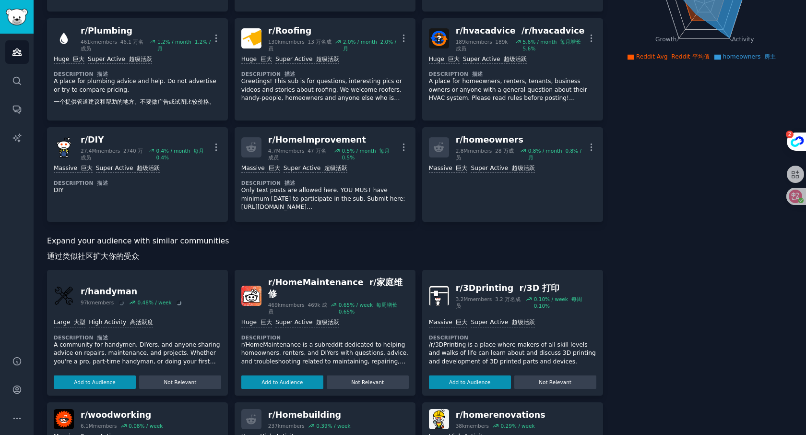
scroll to position [171, 0]
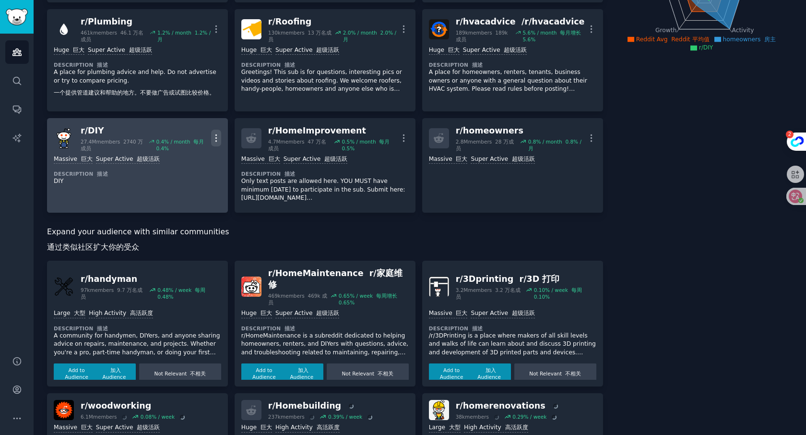
click at [215, 133] on icon "button" at bounding box center [216, 138] width 10 height 10
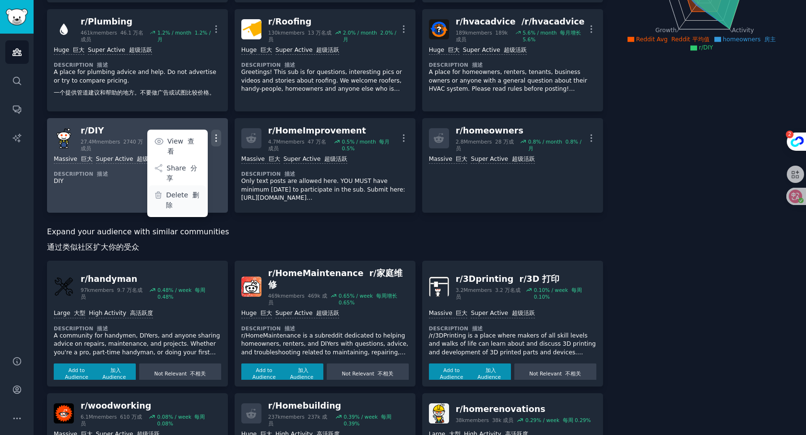
click at [179, 190] on p "Delete 删除" at bounding box center [183, 200] width 35 height 20
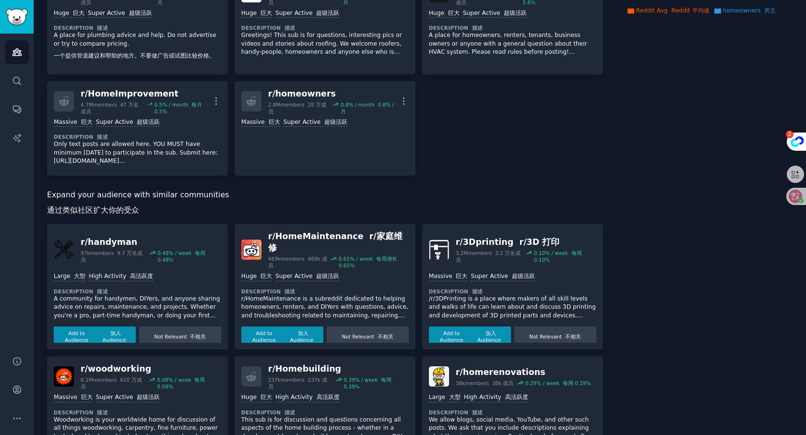
scroll to position [224, 0]
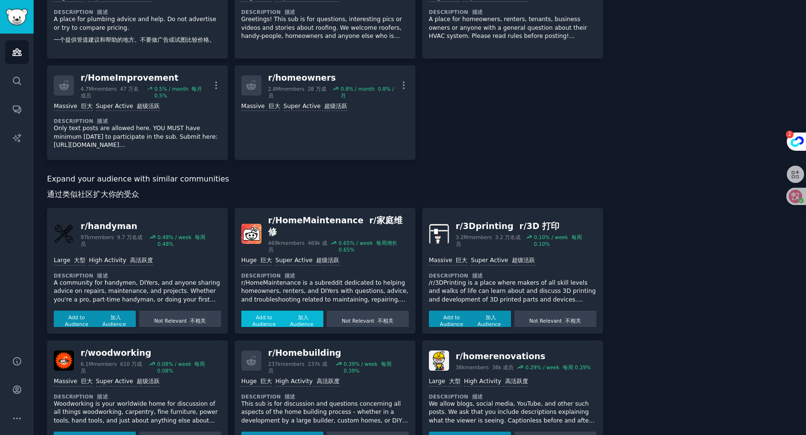
click at [293, 314] on font "加入 Audience" at bounding box center [302, 320] width 24 height 12
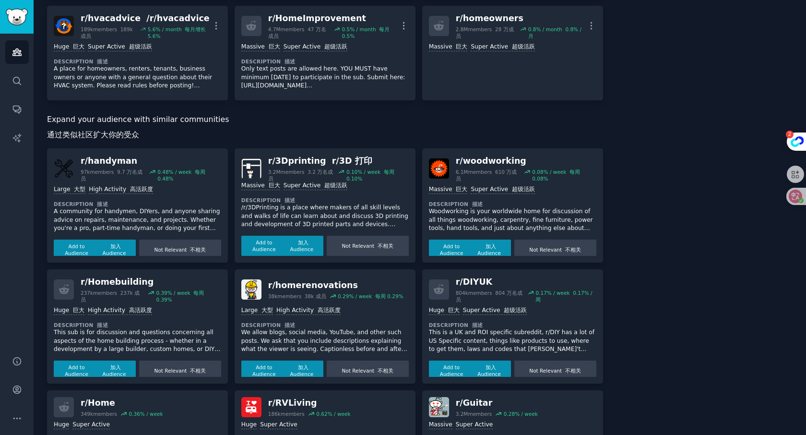
scroll to position [292, 0]
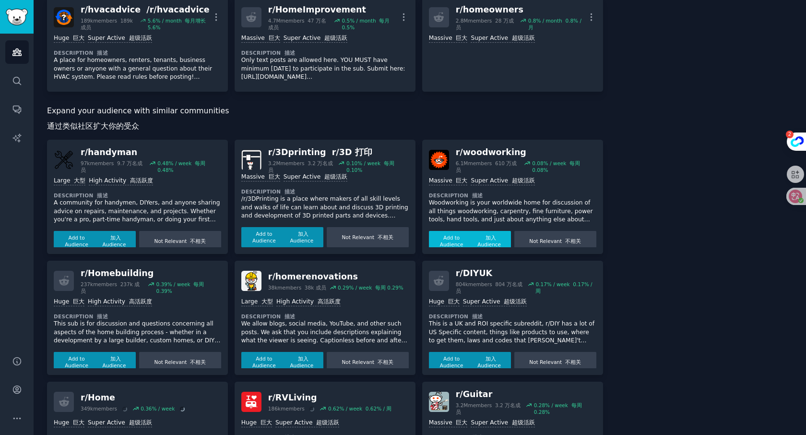
click at [487, 238] on font "加入 Audience" at bounding box center [490, 241] width 24 height 12
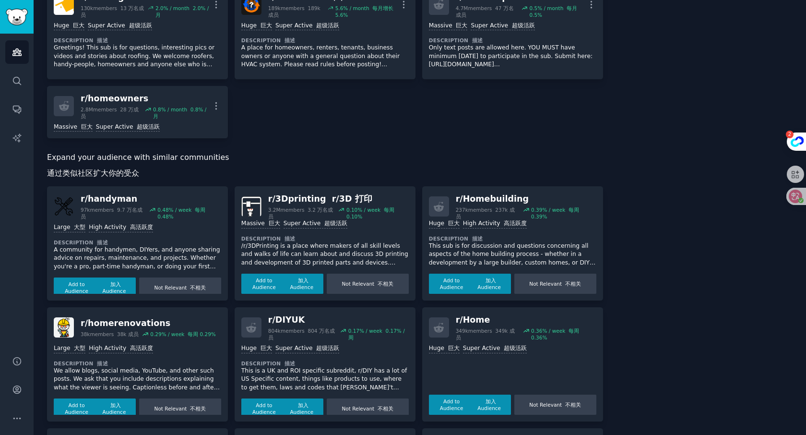
scroll to position [494, 0]
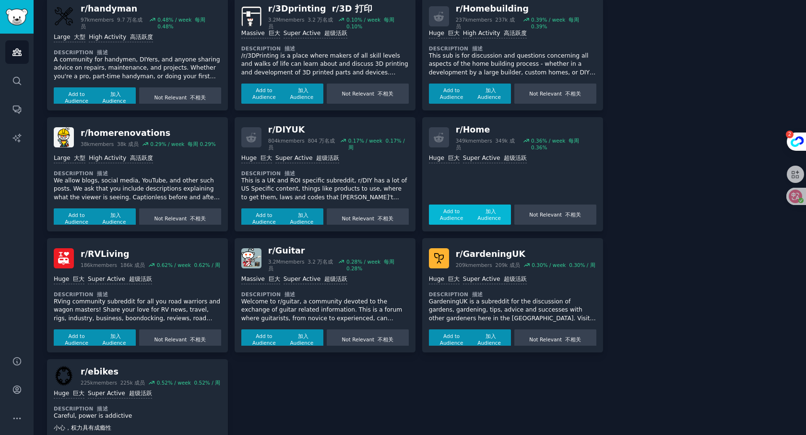
click at [487, 214] on font "加入 Audience" at bounding box center [490, 214] width 24 height 12
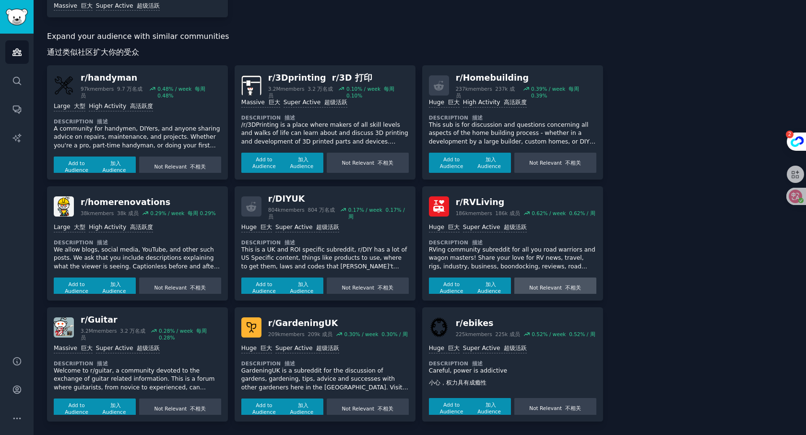
scroll to position [461, 0]
click at [654, 322] on div "About this audience Custom Audience 19.0M Members ↑ 0.6 % / month Age Size Acti…" at bounding box center [705, 7] width 177 height 828
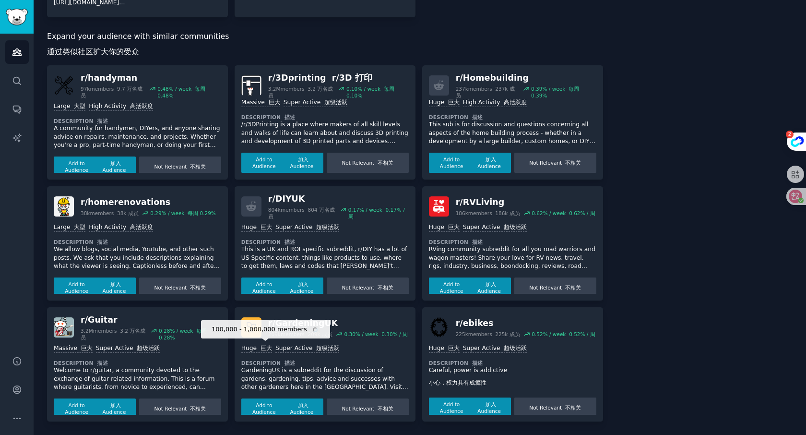
scroll to position [4, 0]
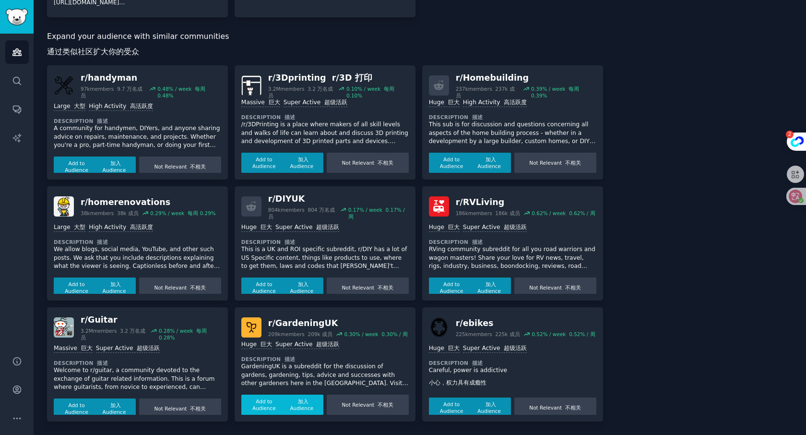
click at [299, 401] on font "加入 Audience" at bounding box center [302, 404] width 24 height 12
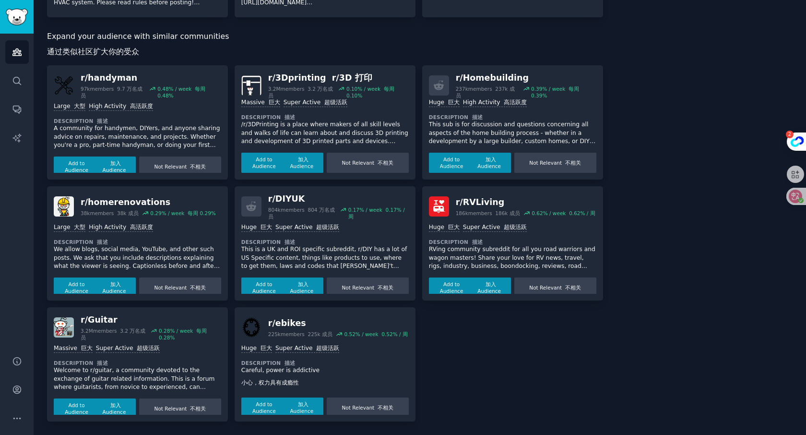
click at [502, 360] on div "r/ handyman 97k members 9.7 万名成员 0.48 % / week 每周 0.48% Large 大型 High Activity …" at bounding box center [325, 243] width 556 height 356
click at [109, 282] on font "加入 Audience" at bounding box center [115, 287] width 24 height 12
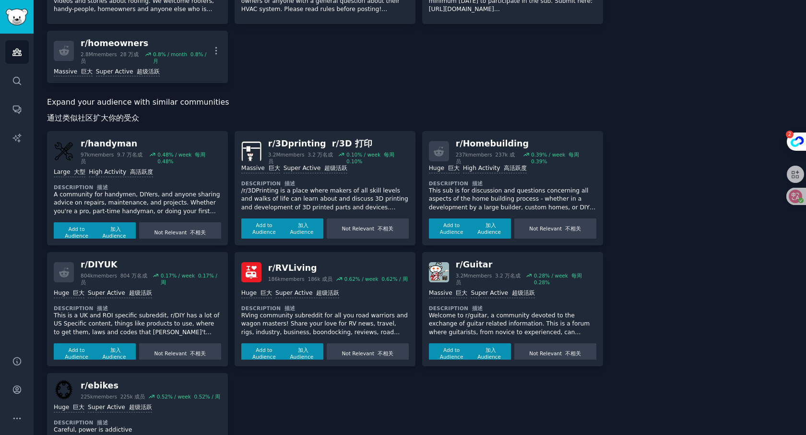
scroll to position [461, 0]
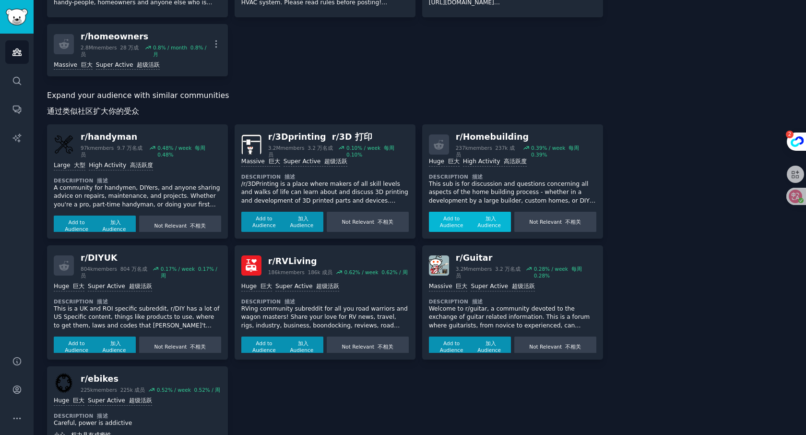
click at [483, 221] on font "加入 Audience" at bounding box center [489, 221] width 36 height 13
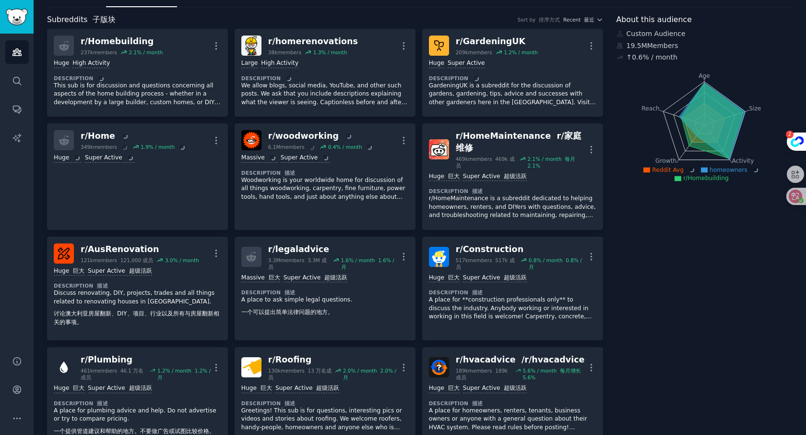
scroll to position [0, 0]
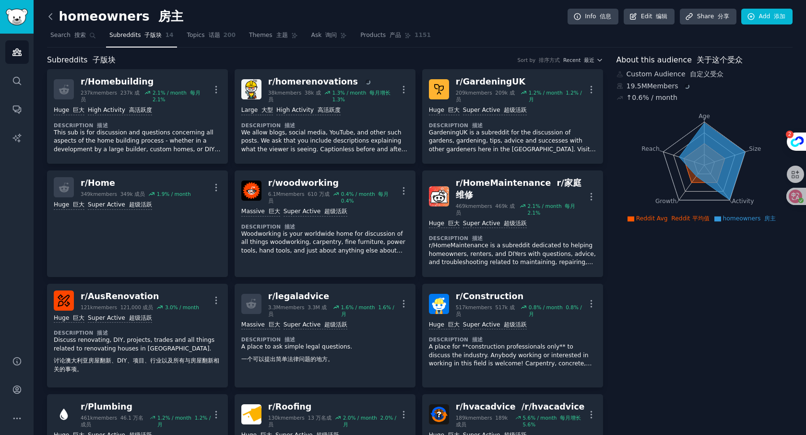
click at [50, 17] on icon at bounding box center [51, 17] width 10 height 10
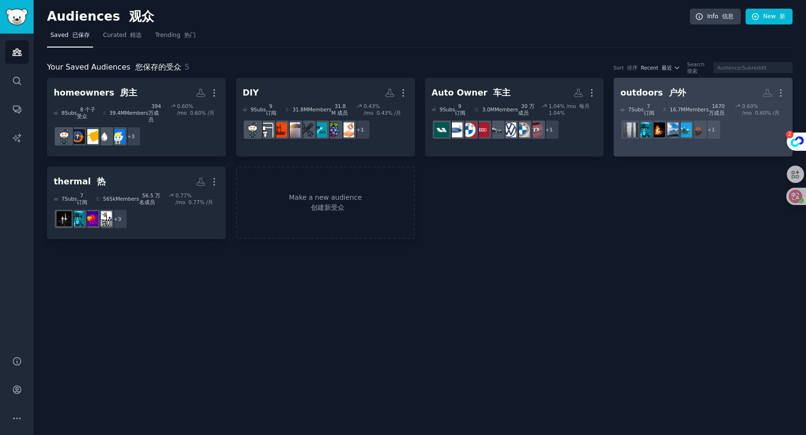
click at [686, 93] on h2 "outdoors 户外 More" at bounding box center [704, 92] width 166 height 17
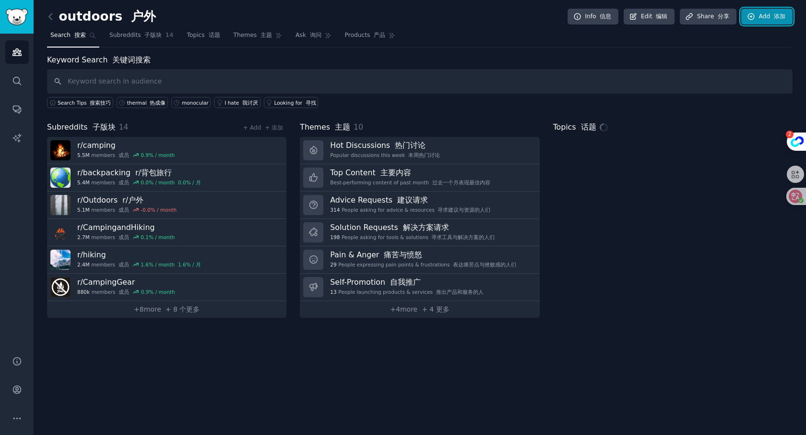
click at [767, 17] on link "Add 添加" at bounding box center [766, 17] width 51 height 16
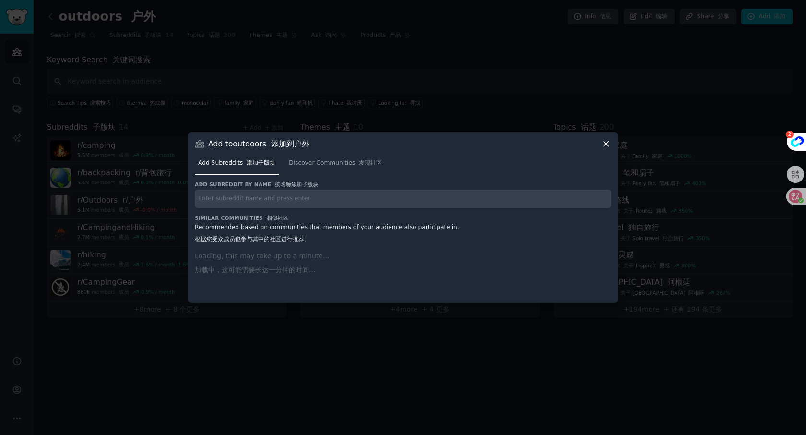
click at [248, 198] on input "text" at bounding box center [403, 199] width 417 height 19
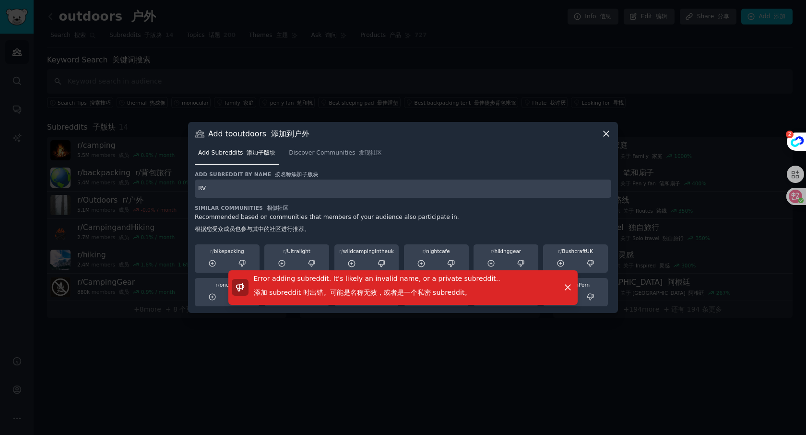
click at [210, 188] on input "RV" at bounding box center [403, 188] width 417 height 19
type input "RVliving"
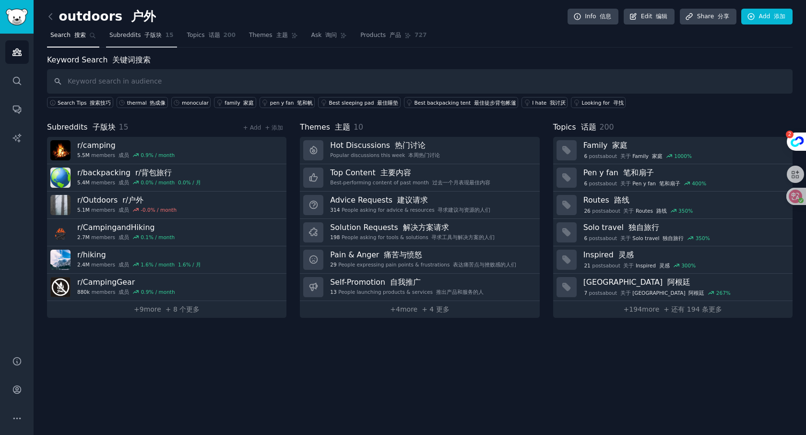
click at [141, 38] on font at bounding box center [143, 35] width 4 height 7
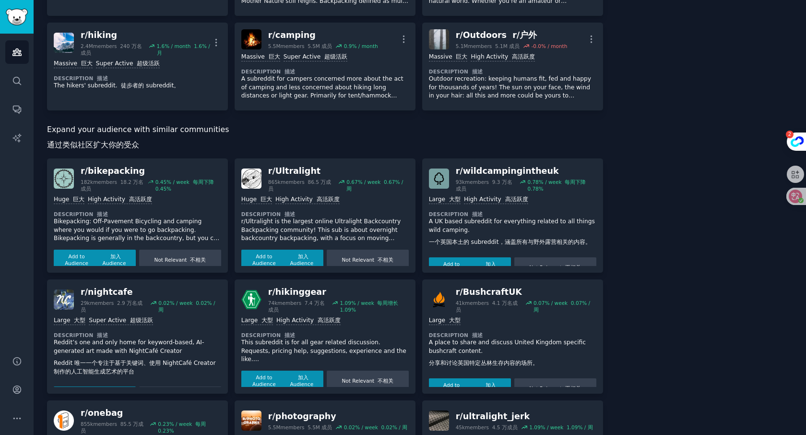
scroll to position [482, 0]
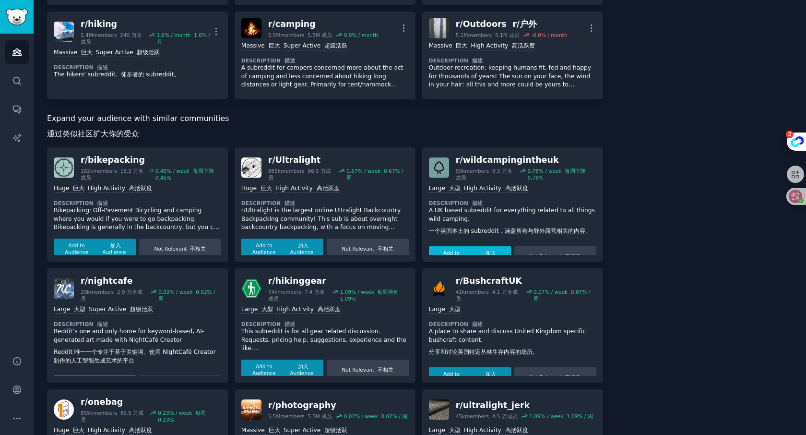
click at [498, 250] on font "加入 Audience" at bounding box center [489, 256] width 36 height 13
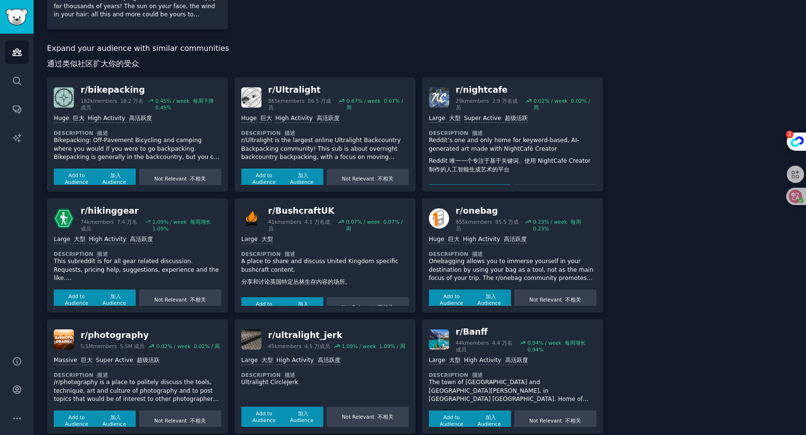
scroll to position [757, 0]
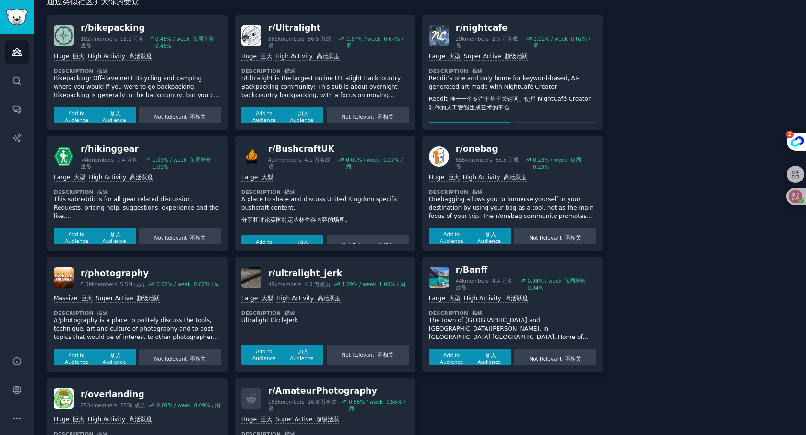
scroll to position [694, 0]
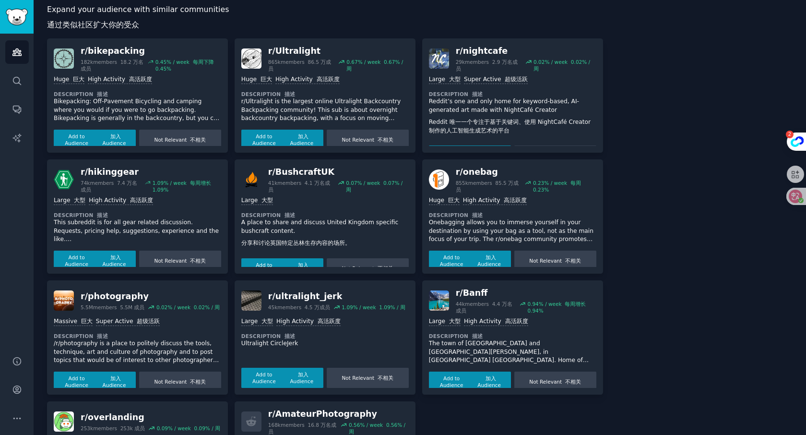
drag, startPoint x: 90, startPoint y: 212, endPoint x: 95, endPoint y: 230, distance: 18.9
click at [90, 218] on p "This subreddit is for all gear related discussion. Requests, pricing help, sugg…" at bounding box center [137, 230] width 167 height 25
click at [102, 260] on div "r/ hikinggear 74k members 7.4 万名成员 1.09 % / week 每周增长 1.09% >= 80th percentile …" at bounding box center [137, 216] width 181 height 114
click at [109, 275] on button "Add to Audience 加入 Audience" at bounding box center [95, 285] width 82 height 20
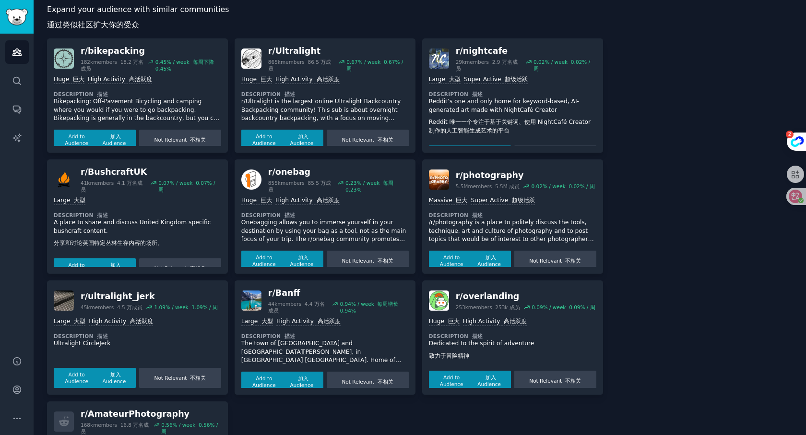
scroll to position [686, 0]
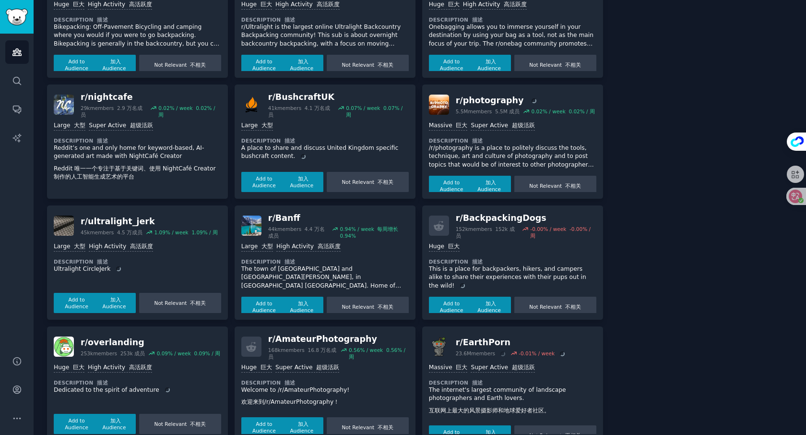
scroll to position [765, 0]
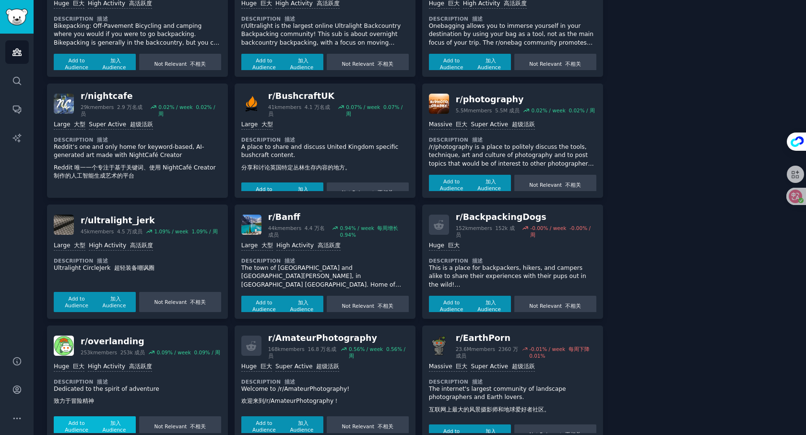
click at [119, 420] on font "加入 Audience" at bounding box center [115, 426] width 24 height 12
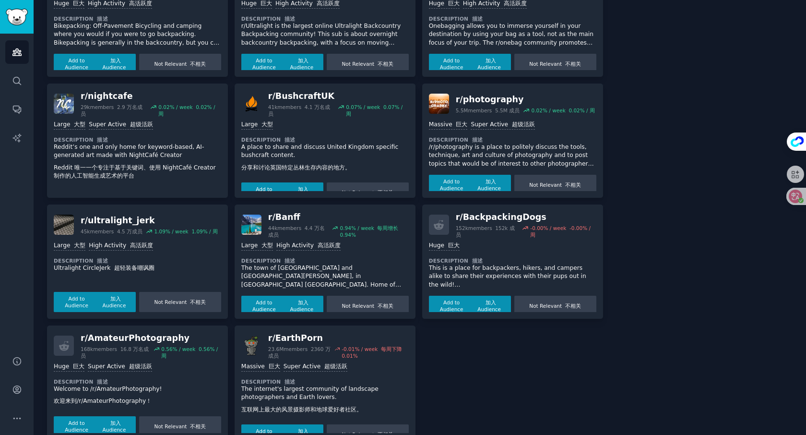
click at [556, 344] on div "r/ bikepacking 182k members 18.2 万名成员 0.45 % / week 每周下降 0.45% Huge 巨大 High Act…" at bounding box center [325, 201] width 556 height 477
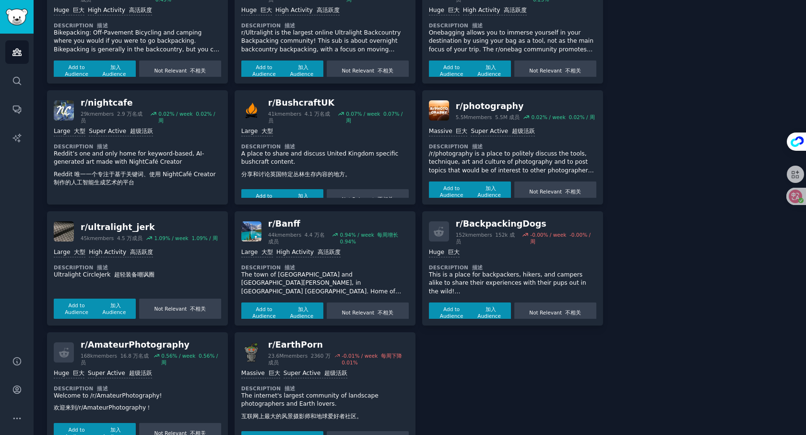
scroll to position [757, 0]
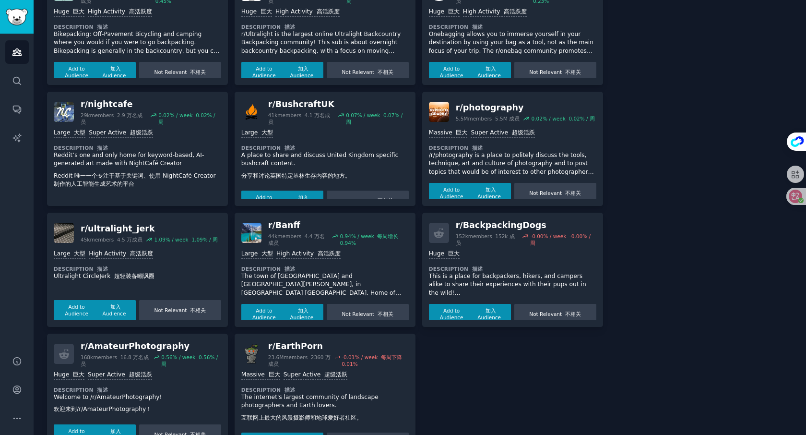
click at [518, 278] on p "This is a place for backpackers, hikers, and campers alike to share their exper…" at bounding box center [512, 284] width 167 height 25
click at [454, 325] on div "Add to Audience 加入 Audience Not Relevant 不相关" at bounding box center [512, 337] width 167 height 24
click at [455, 325] on div "Add to Audience 加入 Audience Not Relevant 不相关" at bounding box center [512, 337] width 167 height 24
click at [458, 328] on button "Add to Audience 加入 Audience" at bounding box center [470, 338] width 82 height 20
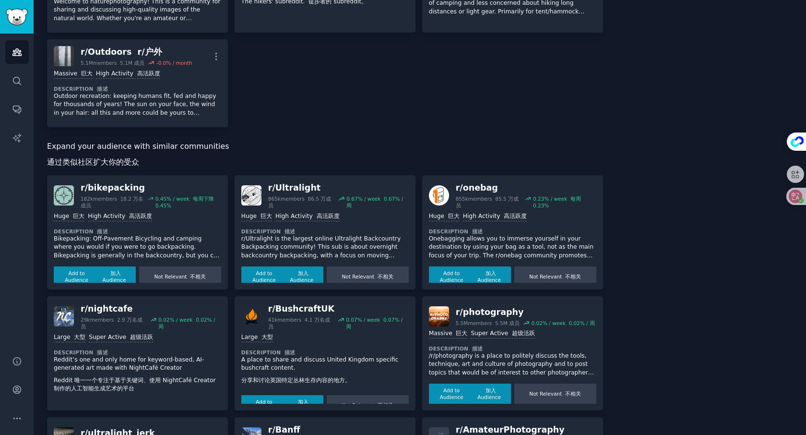
scroll to position [4, 0]
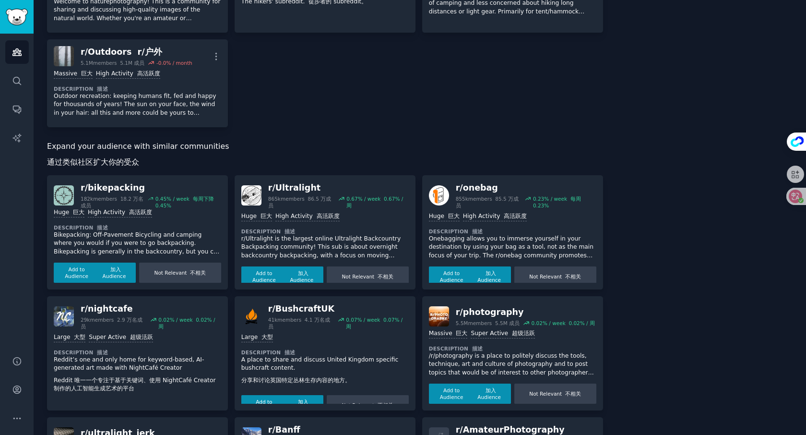
click at [696, 325] on div "About this audience Custom Audience 24.4M Members ↑ 0.5 % / month Age Size Acti…" at bounding box center [705, 30] width 177 height 1244
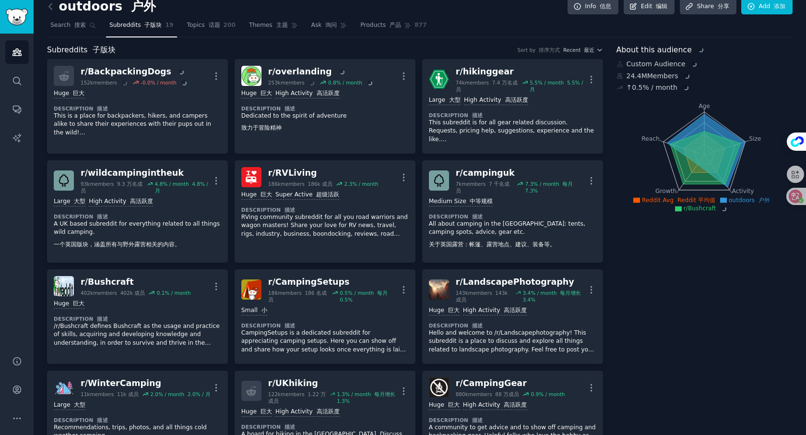
scroll to position [0, 0]
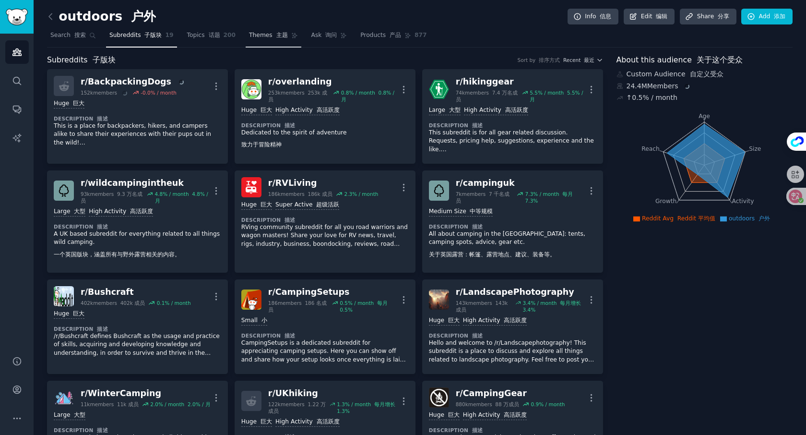
click at [257, 36] on span "Themes 主题" at bounding box center [268, 35] width 38 height 9
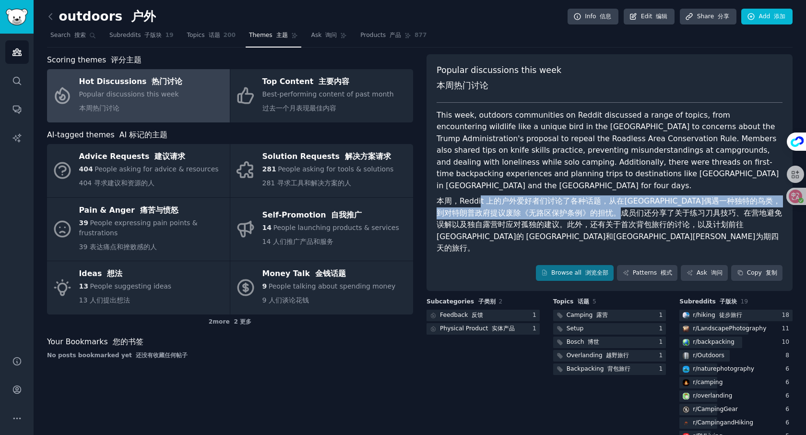
drag, startPoint x: 597, startPoint y: 201, endPoint x: 662, endPoint y: 203, distance: 64.8
click at [662, 203] on font "本周，Reddit 上的户外爱好者们讨论了各种话题，从在法罗群岛偶遇一种独特的鸟类，到对特朗普政府提议废除《无路区保护条例》的担忧。成员们还分享了关于练习刀具…" at bounding box center [610, 224] width 346 height 56
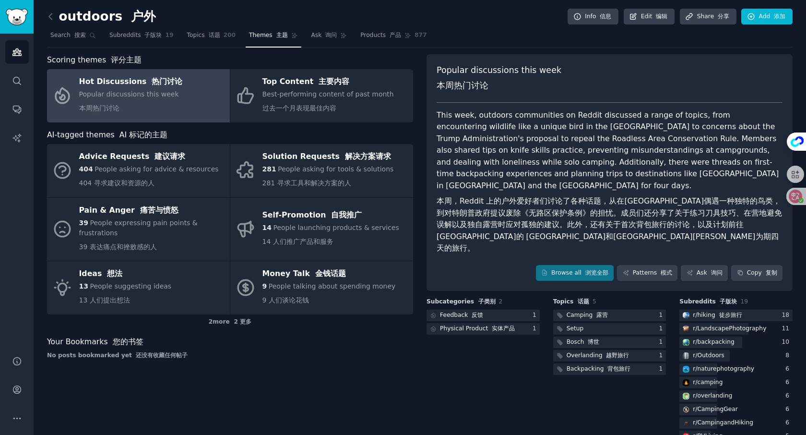
click at [714, 205] on font "本周，Reddit 上的户外爱好者们讨论了各种话题，从在法罗群岛偶遇一种独特的鸟类，到对特朗普政府提议废除《无路区保护条例》的担忧。成员们还分享了关于练习刀具…" at bounding box center [610, 224] width 346 height 56
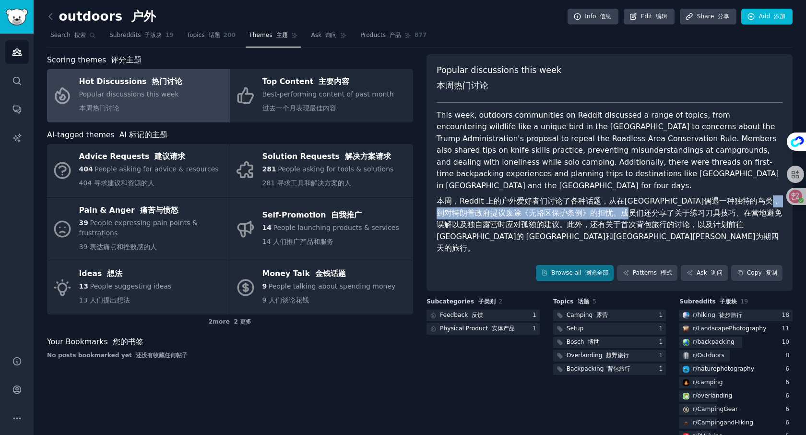
drag, startPoint x: 657, startPoint y: 204, endPoint x: 476, endPoint y: 204, distance: 180.9
click at [476, 204] on font "本周，Reddit 上的户外爱好者们讨论了各种话题，从在法罗群岛偶遇一种独特的鸟类，到对特朗普政府提议废除《无路区保护条例》的担忧。成员们还分享了关于练习刀具…" at bounding box center [610, 224] width 346 height 56
copy font "无路区保护条例》的担忧。成员们还分享了关于练习刀具技"
click at [476, 204] on font "本周，Reddit 上的户外爱好者们讨论了各种话题，从在法罗群岛偶遇一种独特的鸟类，到对特朗普政府提议废除《无路区保护条例》的担忧。成员们还分享了关于练习刀具…" at bounding box center [610, 224] width 346 height 56
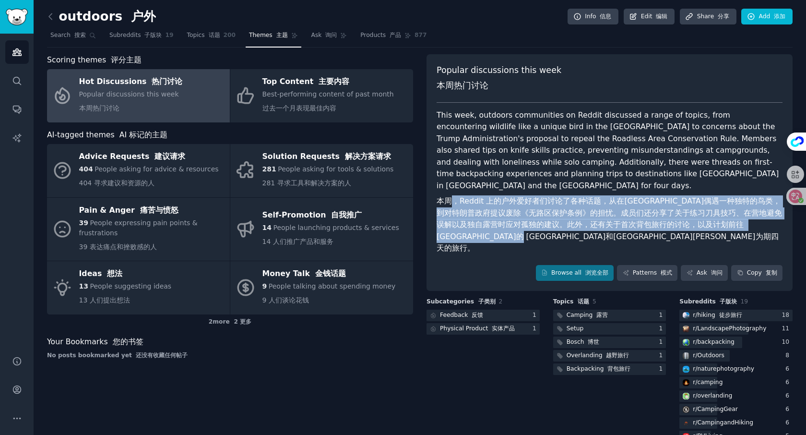
drag, startPoint x: 492, startPoint y: 197, endPoint x: 706, endPoint y: 221, distance: 215.9
click at [707, 221] on font "本周，Reddit 上的户外爱好者们讨论了各种话题，从在法罗群岛偶遇一种独特的鸟类，到对特朗普政府提议废除《无路区保护条例》的担忧。成员们还分享了关于练习刀具…" at bounding box center [610, 224] width 346 height 59
click at [560, 202] on font "本周，Reddit 上的户外爱好者们讨论了各种话题，从在法罗群岛偶遇一种独特的鸟类，到对特朗普政府提议废除《无路区保护条例》的担忧。成员们还分享了关于练习刀具…" at bounding box center [610, 224] width 346 height 56
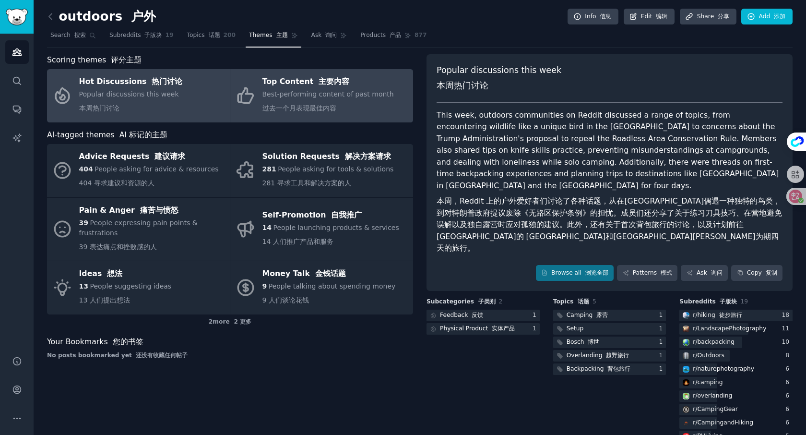
click at [305, 96] on span "Best-performing content of past month 过去一个月表现最佳内容" at bounding box center [329, 101] width 132 height 22
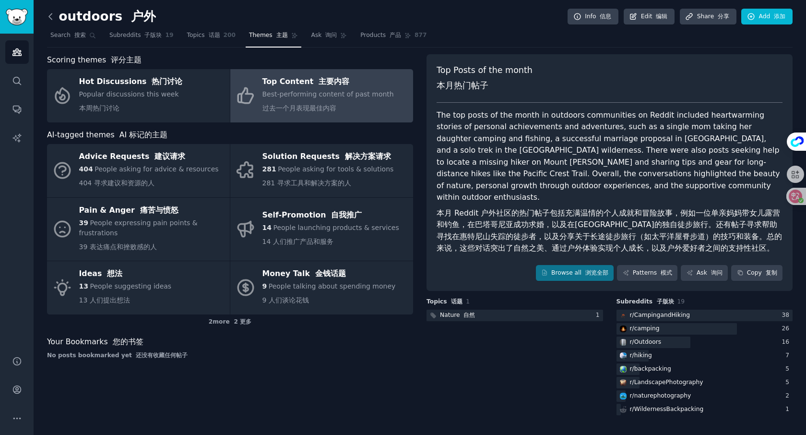
click at [50, 19] on icon at bounding box center [51, 17] width 10 height 10
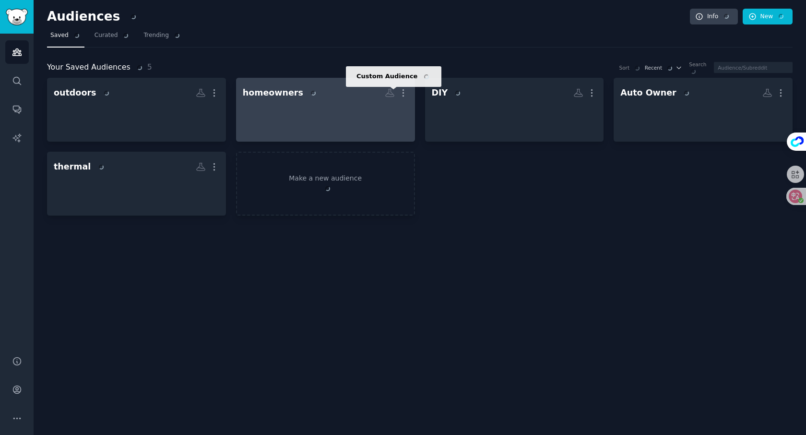
click at [353, 93] on h2 "homeowners Custom Audience More" at bounding box center [326, 92] width 166 height 17
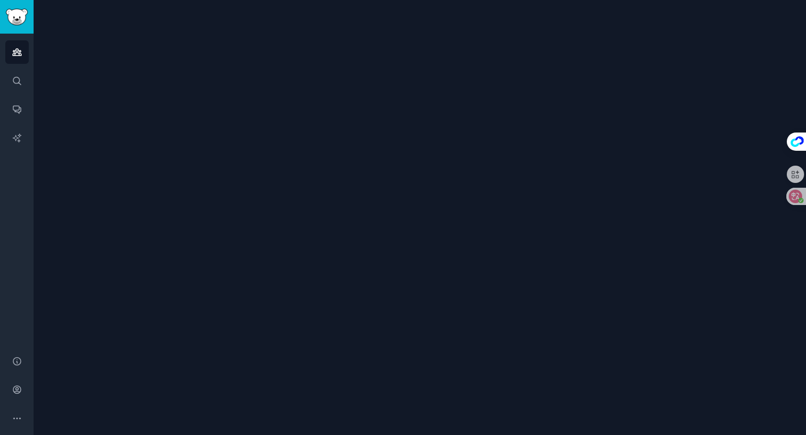
click at [194, 104] on div at bounding box center [420, 217] width 773 height 435
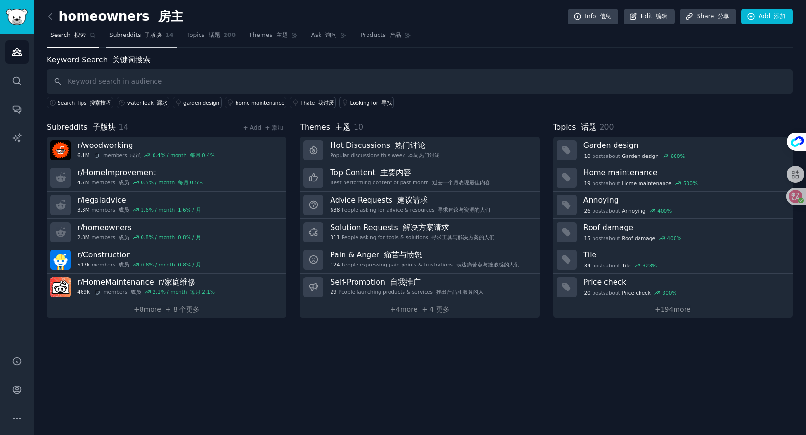
click at [131, 40] on link "Subreddits 子版块 14" at bounding box center [141, 38] width 71 height 20
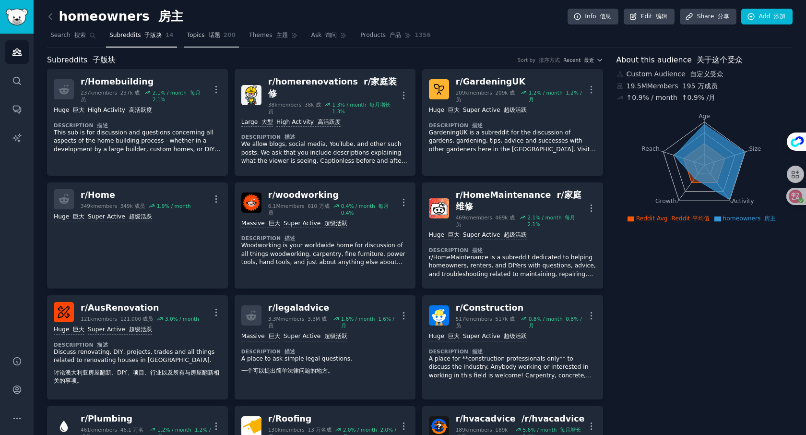
click at [189, 29] on link "Topics 话题 200" at bounding box center [212, 38] width 56 height 20
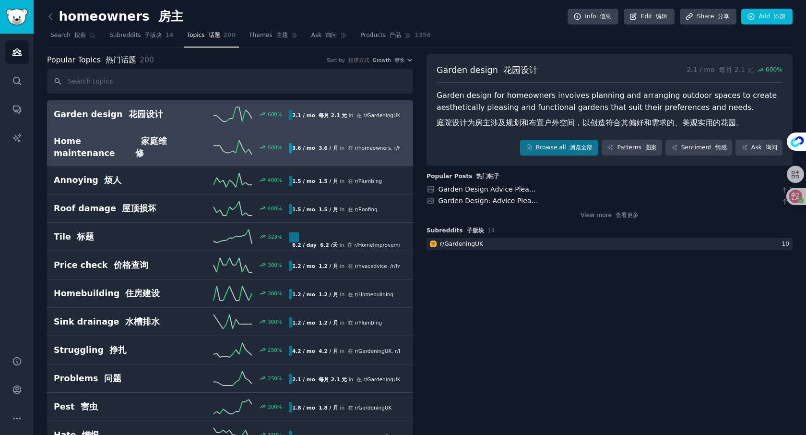
click at [148, 141] on font "家庭维修" at bounding box center [151, 147] width 32 height 22
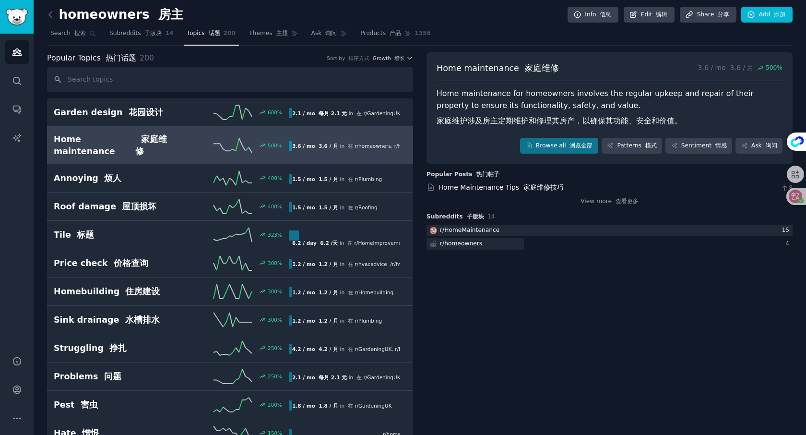
scroll to position [11, 0]
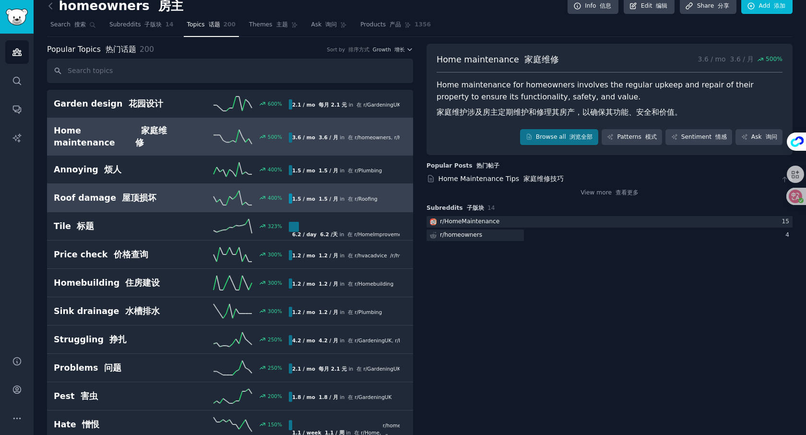
click at [164, 194] on h2 "Roof damage 屋顶损坏" at bounding box center [113, 198] width 118 height 12
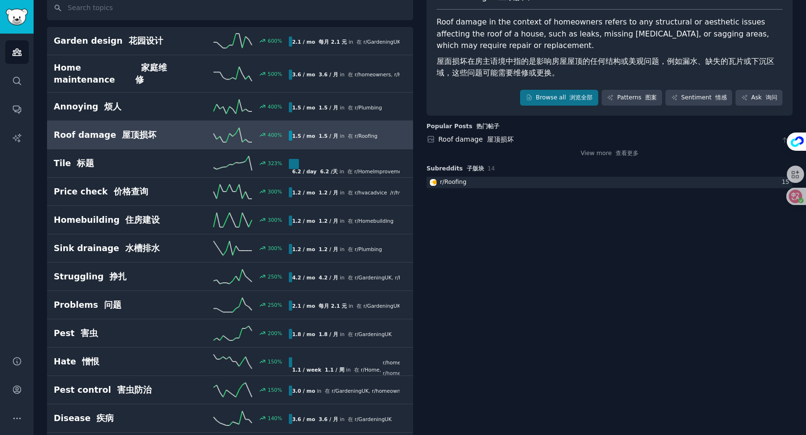
scroll to position [76, 0]
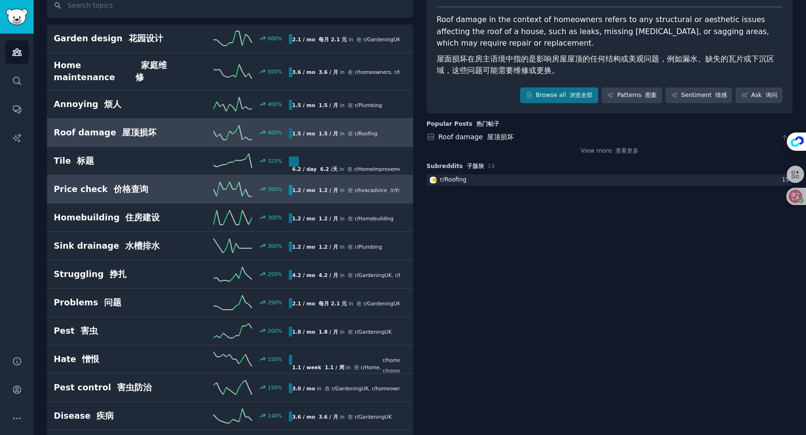
click at [147, 183] on h2 "Price check 价格查询" at bounding box center [113, 189] width 118 height 12
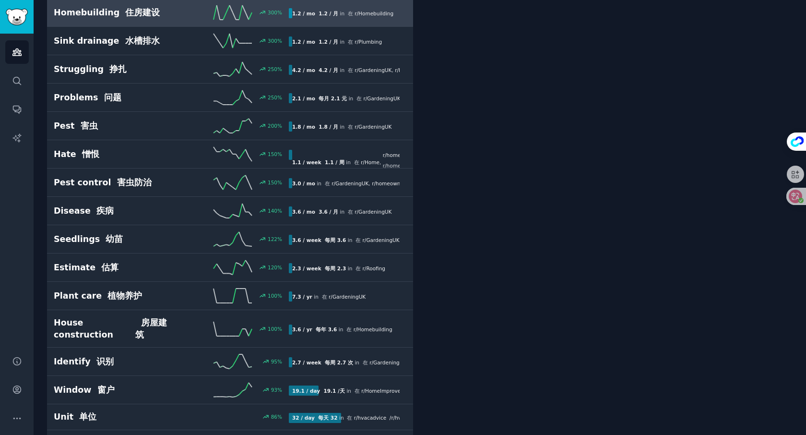
scroll to position [263, 0]
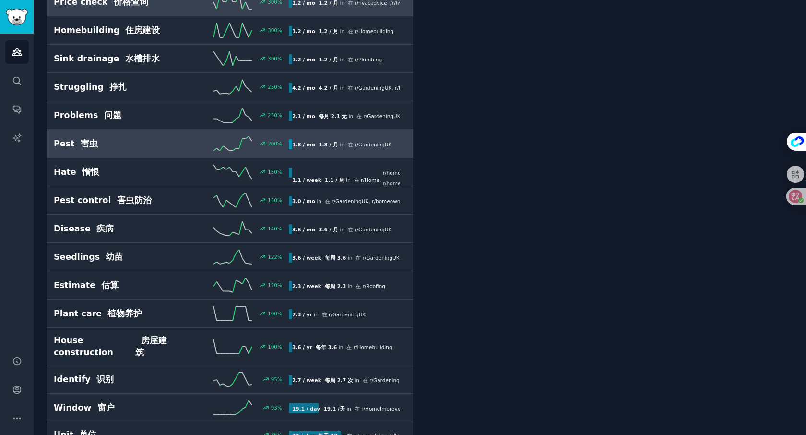
click at [146, 141] on div "Pest 害虫 200 % 1.8 / mo 1.8 / 月 in 在 r/ GardeningUK" at bounding box center [230, 143] width 353 height 14
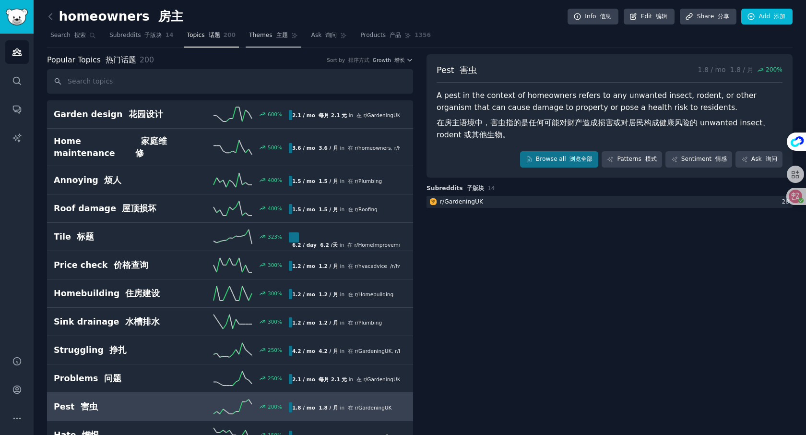
click at [261, 34] on span "Themes 主题" at bounding box center [268, 35] width 38 height 9
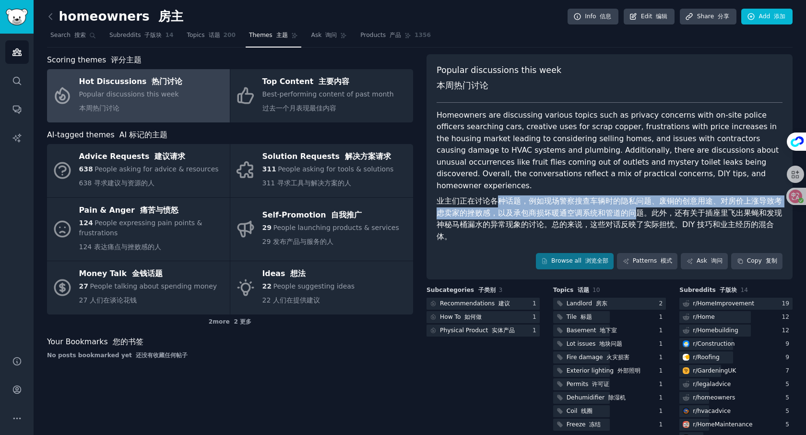
drag, startPoint x: 509, startPoint y: 193, endPoint x: 634, endPoint y: 199, distance: 125.4
click at [634, 199] on font "业主们正在讨论各种话题，例如现场警察搜查车辆时的隐私问题、废铜的创意用途、对房价上涨导致考虑卖家的挫败感，以及承包商损坏暖通空调系统和管道的问题。此外，还有关…" at bounding box center [610, 218] width 346 height 45
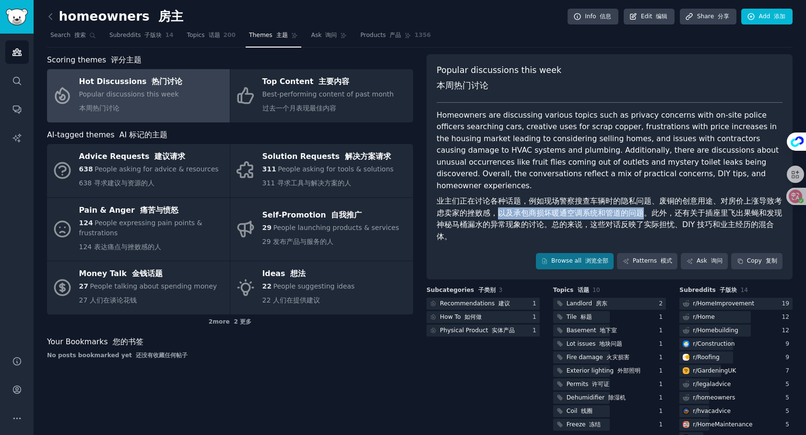
drag, startPoint x: 494, startPoint y: 201, endPoint x: 638, endPoint y: 199, distance: 144.0
click at [638, 199] on font "业主们正在讨论各种话题，例如现场警察搜查车辆时的隐私问题、废铜的创意用途、对房价上涨导致考虑卖家的挫败感，以及承包商损坏暖通空调系统和管道的问题。此外，还有关…" at bounding box center [610, 218] width 346 height 45
copy font "以及承包商损坏暖通空调系统和管道的问题"
drag, startPoint x: 668, startPoint y: 200, endPoint x: 658, endPoint y: 200, distance: 9.1
click at [667, 200] on font "业主们正在讨论各种话题，例如现场警察搜查车辆时的隐私问题、废铜的创意用途、对房价上涨导致考虑卖家的挫败感，以及承包商损坏暖通空调系统和管道的问题。此外，还有关…" at bounding box center [610, 218] width 346 height 45
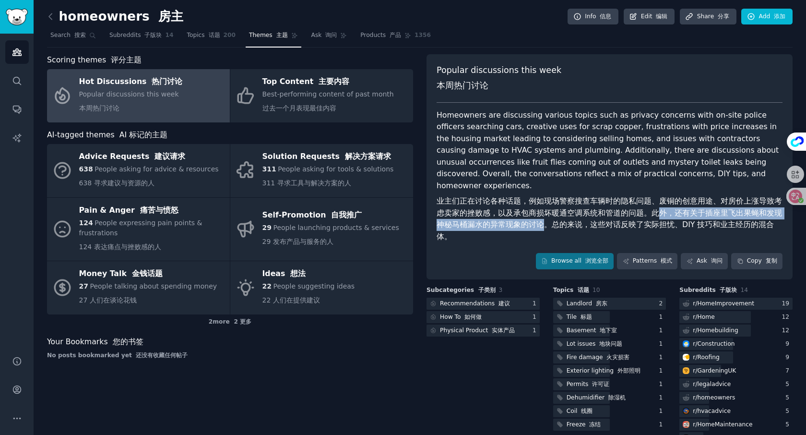
drag, startPoint x: 663, startPoint y: 200, endPoint x: 542, endPoint y: 216, distance: 122.6
click at [542, 216] on font "业主们正在讨论各种话题，例如现场警察搜查车辆时的隐私问题、废铜的创意用途、对房价上涨导致考虑卖家的挫败感，以及承包商损坏暖通空调系统和管道的问题。此外，还有关…" at bounding box center [610, 218] width 346 height 45
copy font "外，还有关于插座里飞出果蝇和发现神秘马桶漏水的异常现象的讨论"
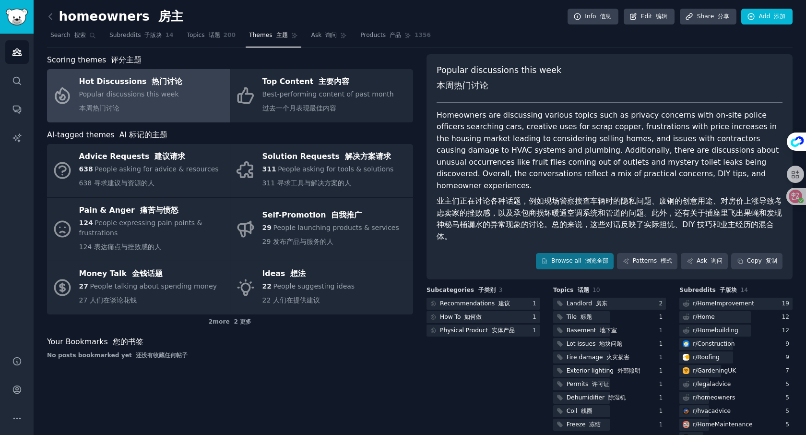
click at [518, 222] on font "业主们正在讨论各种话题，例如现场警察搜查车辆时的隐私问题、废铜的创意用途、对房价上涨导致考虑卖家的挫败感，以及承包商损坏暖通空调系统和管道的问题。此外，还有关…" at bounding box center [610, 218] width 346 height 47
click at [584, 257] on font "浏览全部" at bounding box center [595, 261] width 27 height 9
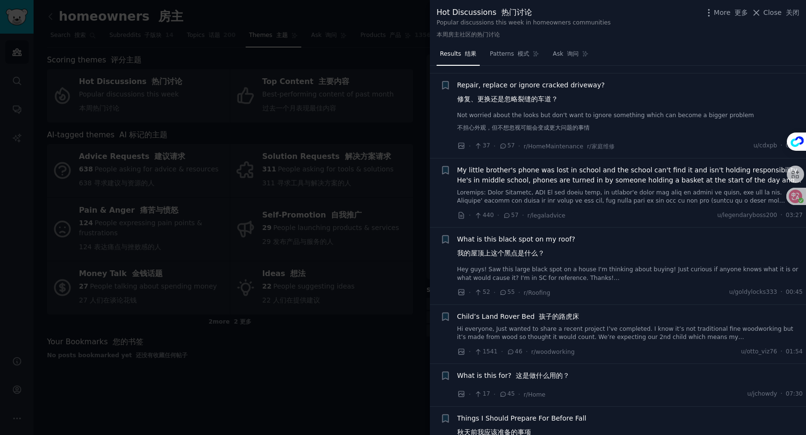
scroll to position [1988, 0]
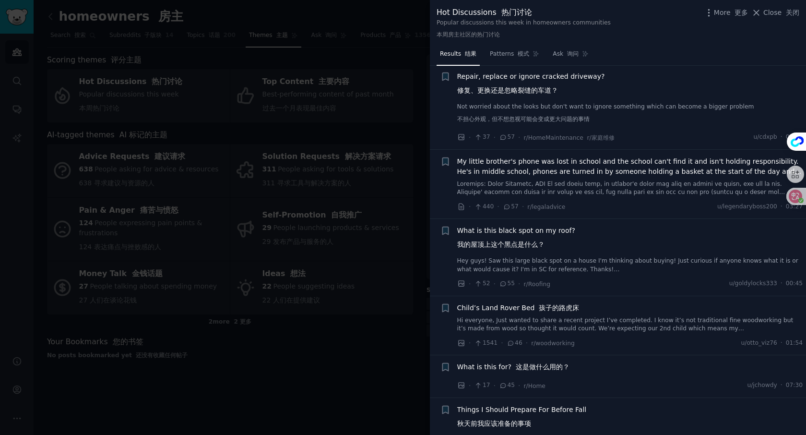
click at [548, 247] on span "What is this black spot on my roof? 我的屋顶上这个黑点是什么？" at bounding box center [516, 240] width 118 height 28
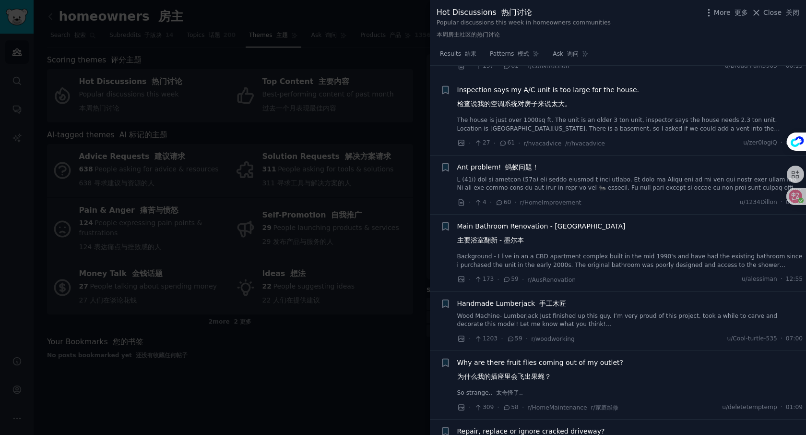
scroll to position [1606, 0]
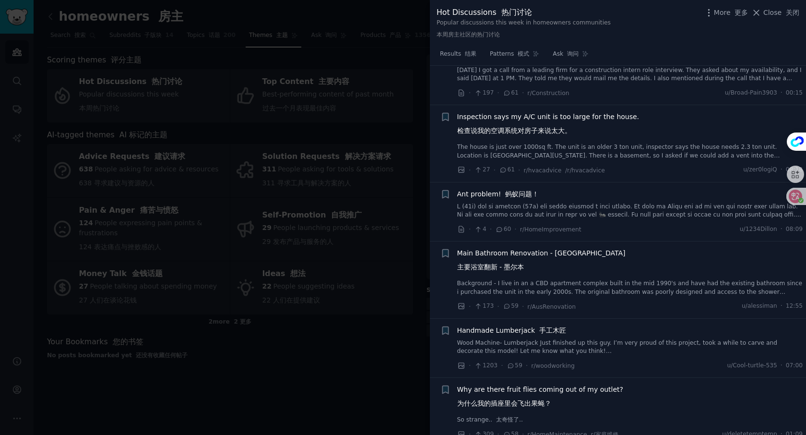
click at [505, 198] on font "蚂蚁问题！" at bounding box center [522, 194] width 34 height 8
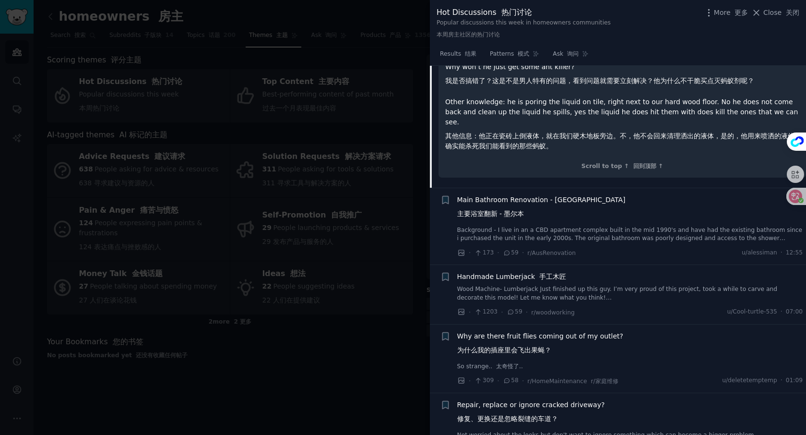
scroll to position [2046, 0]
click at [582, 330] on span "Why are there fruit flies coming out of my outlet? 为什么我的插座里会飞出果蝇？" at bounding box center [540, 344] width 167 height 28
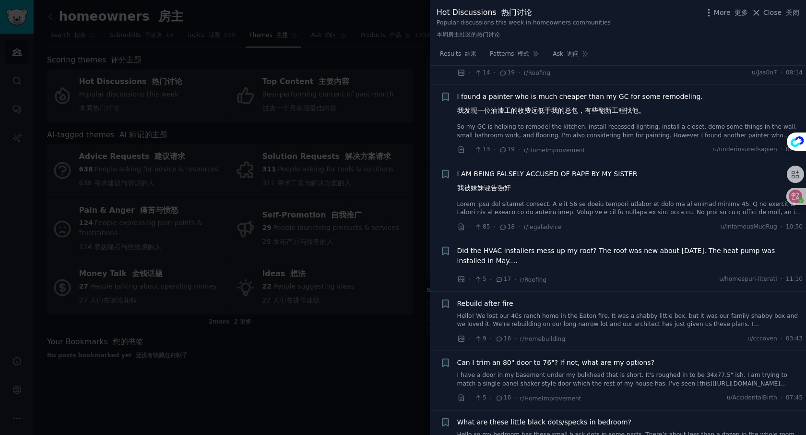
scroll to position [3851, 0]
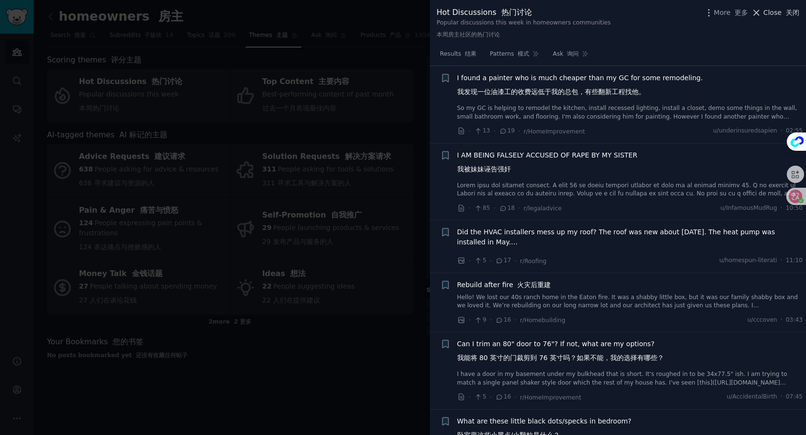
click at [784, 12] on font at bounding box center [784, 13] width 4 height 8
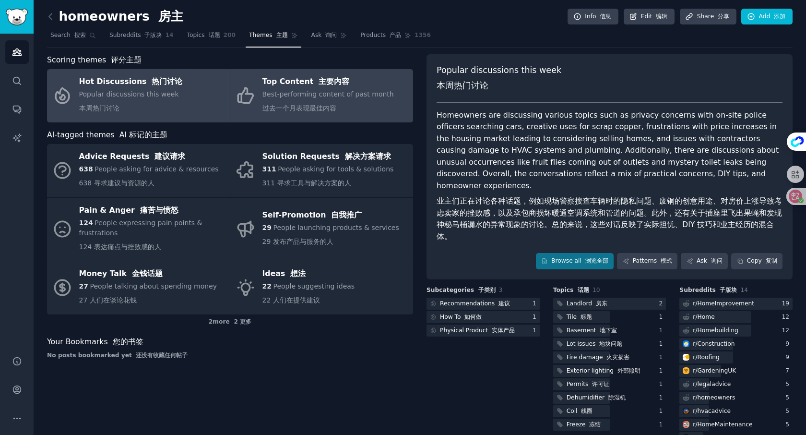
click at [359, 95] on span "Best-performing content of past month 过去一个月表现最佳内容" at bounding box center [329, 101] width 132 height 22
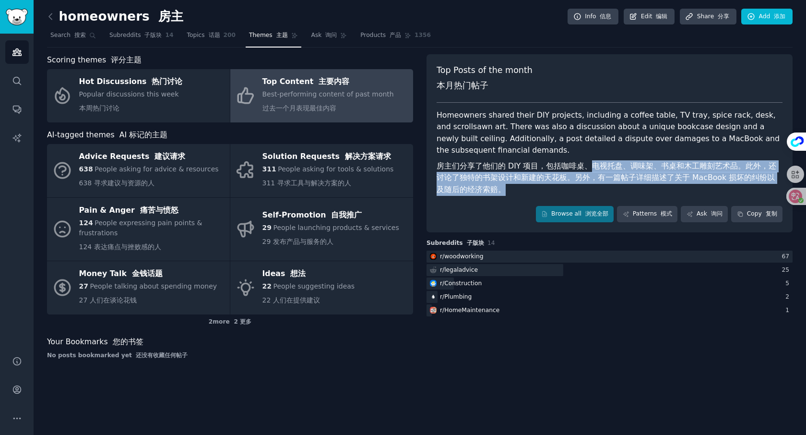
drag, startPoint x: 584, startPoint y: 172, endPoint x: 545, endPoint y: 190, distance: 42.3
click at [545, 190] on font "房主们分享了他们的 DIY 项目，包括咖啡桌、电视托盘、调味架、书桌和木工雕刻艺术品。此外，还讨论了独特的书架设计和新建的天花板。另外，有一篇帖子详细描述了关…" at bounding box center [610, 178] width 346 height 36
copy font "电视托盘、调味架、书桌和木工雕刻艺术品。此外，还讨论了独特的书架设计和新建的天花板。另外，有一篇帖子详细描述了关于 MacBook 损坏的纠纷以及随后的经济索…"
click at [502, 186] on font "房主们分享了他们的 DIY 项目，包括咖啡桌、电视托盘、调味架、书桌和木工雕刻艺术品。此外，还讨论了独特的书架设计和新建的天花板。另外，有一篇帖子详细描述了关…" at bounding box center [610, 178] width 346 height 36
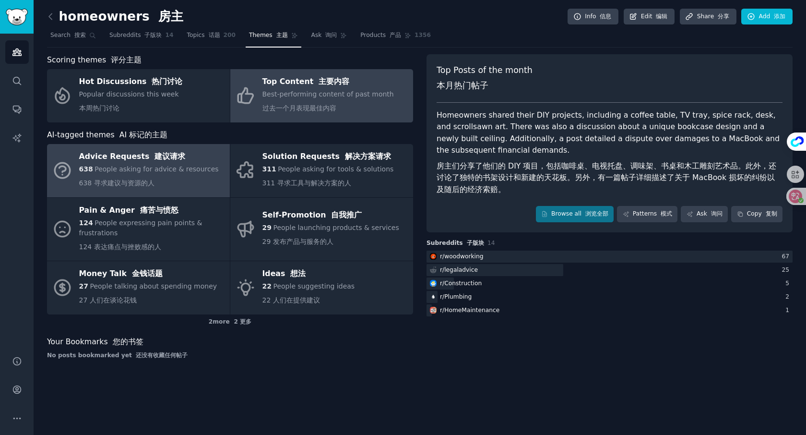
click at [102, 169] on span "People asking for advice & resources" at bounding box center [157, 169] width 124 height 8
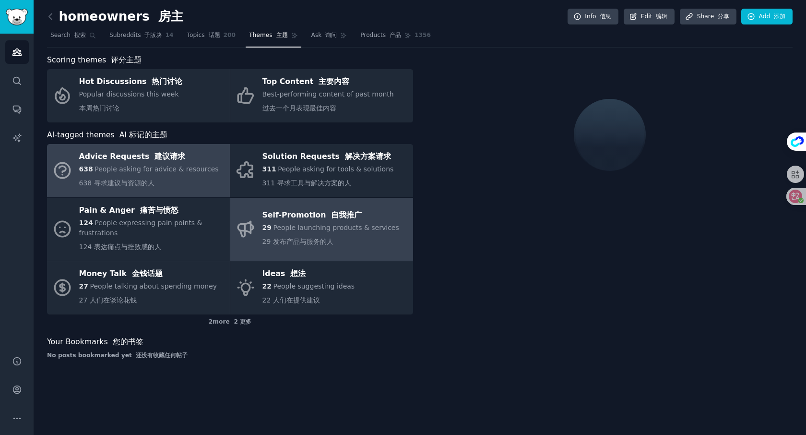
click at [321, 225] on span "People launching products & services" at bounding box center [336, 228] width 126 height 8
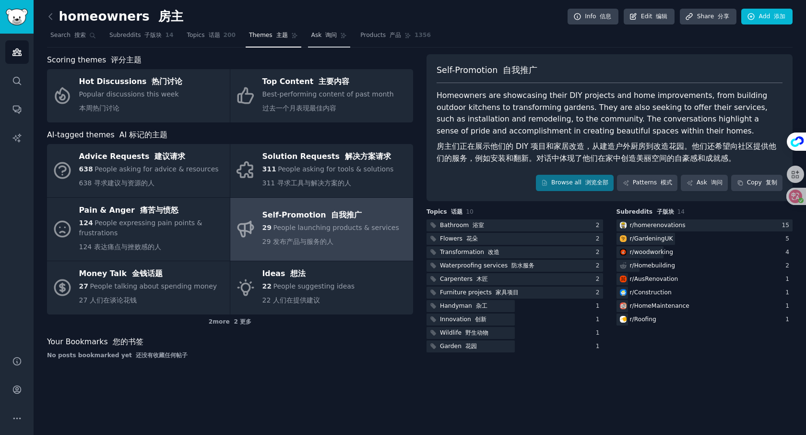
click at [325, 32] on font "询问" at bounding box center [331, 35] width 12 height 7
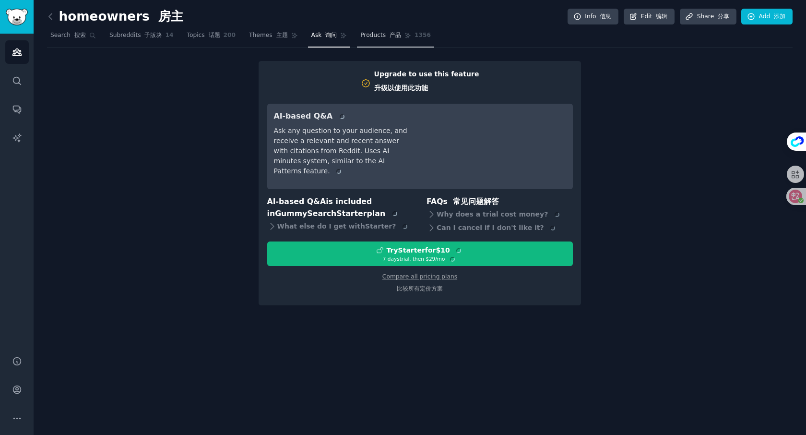
click at [371, 34] on span "Products 产品" at bounding box center [380, 35] width 41 height 9
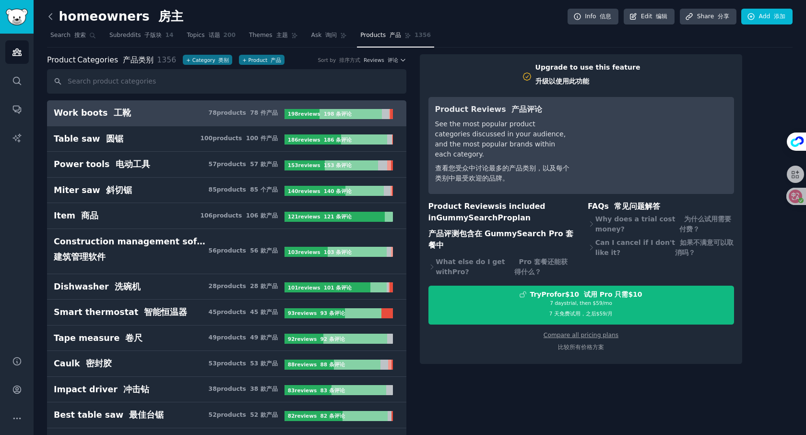
click at [52, 19] on icon at bounding box center [51, 17] width 10 height 10
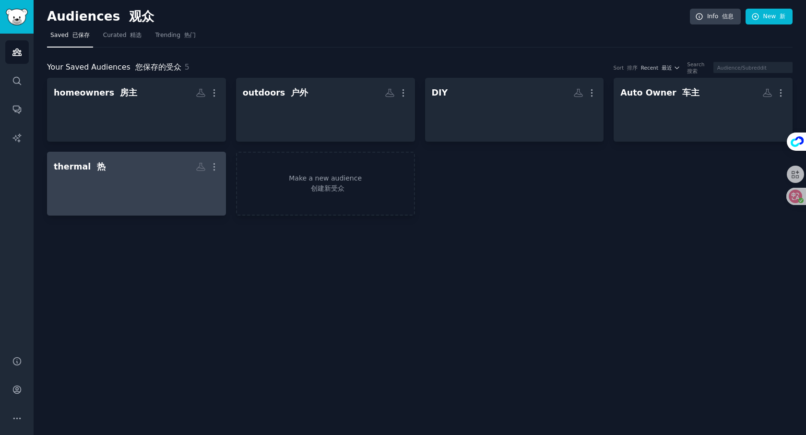
click at [129, 172] on h2 "thermal 热 More" at bounding box center [137, 166] width 166 height 17
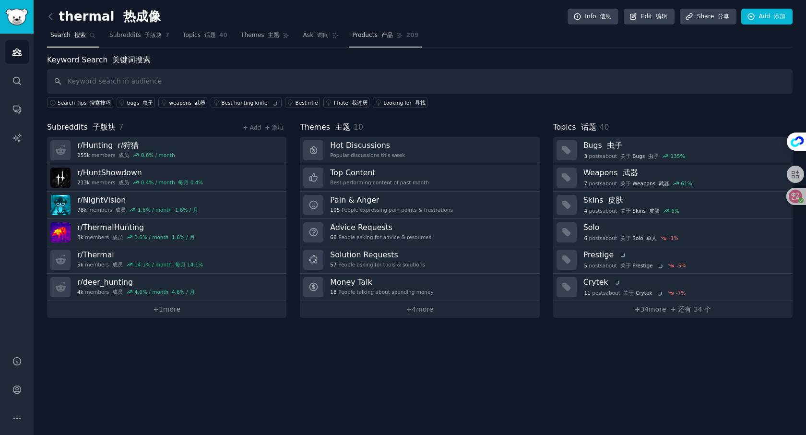
click at [382, 37] on font "产品" at bounding box center [388, 35] width 12 height 7
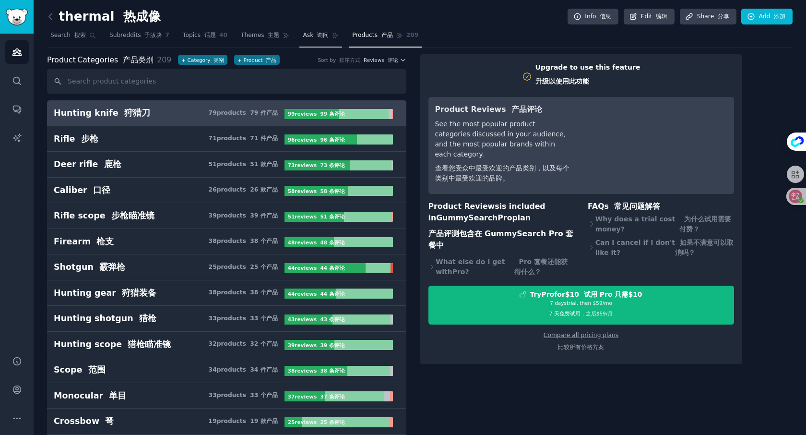
click at [317, 40] on link "Ask 询问" at bounding box center [320, 38] width 43 height 20
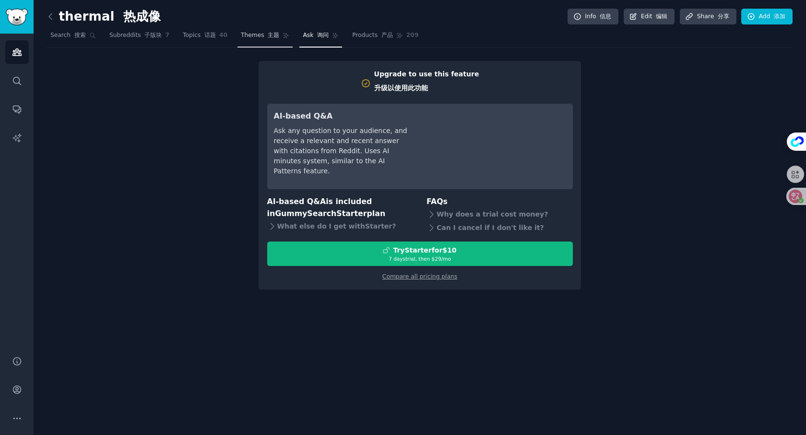
click at [269, 38] on font "主题" at bounding box center [274, 35] width 12 height 7
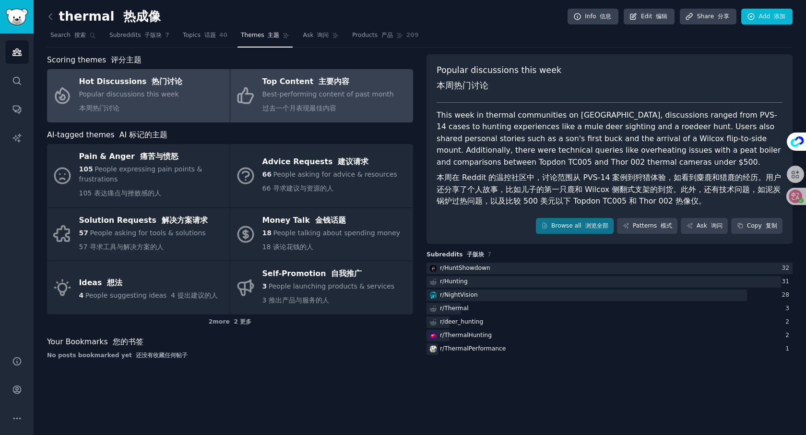
click at [298, 117] on div "Best-performing content of past month 过去一个月表现最佳内容" at bounding box center [329, 103] width 132 height 28
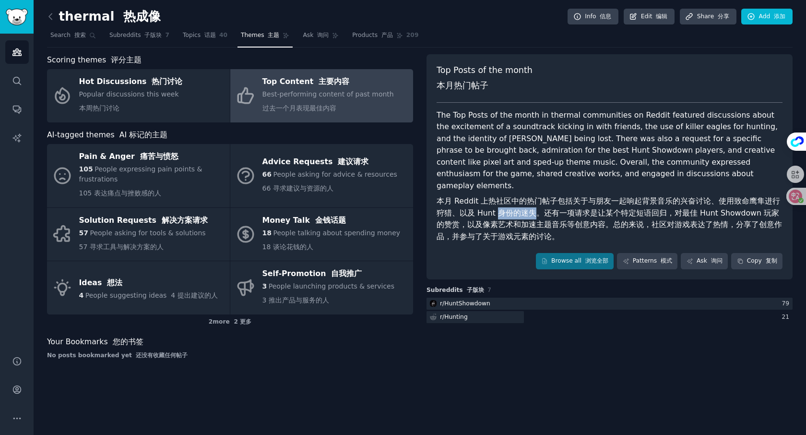
drag, startPoint x: 488, startPoint y: 197, endPoint x: 538, endPoint y: 197, distance: 50.4
click at [528, 199] on font "本月 Reddit 上热社区中的热门帖子包括关于与朋友一起响起背景音乐的兴奋讨论、使用致命鹰隼进行狩猎、以及 Hunt 身份的迷失。还有一项请求是让某个特定短…" at bounding box center [610, 218] width 346 height 45
copy font "身份的迷失"
click at [629, 200] on font "本月 Reddit 上热社区中的热门帖子包括关于与朋友一起响起背景音乐的兴奋讨论、使用致命鹰隼进行狩猎、以及 Hunt 身份的迷失。还有一项请求是让某个特定短…" at bounding box center [610, 218] width 346 height 45
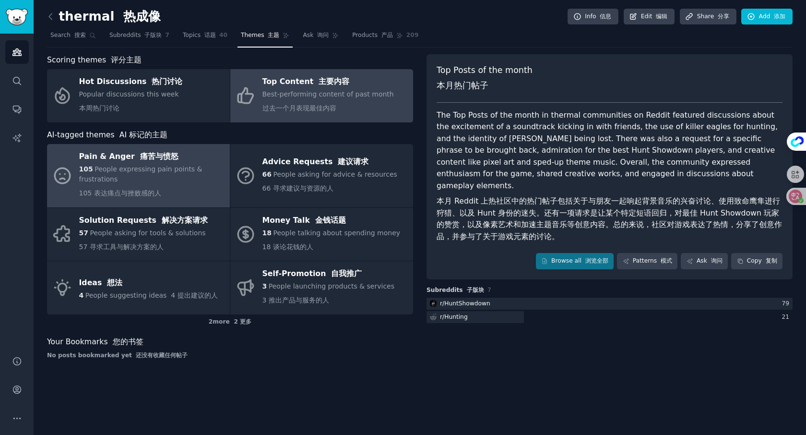
click at [182, 163] on div "Pain & Anger 痛苦与愤怒" at bounding box center [152, 156] width 146 height 15
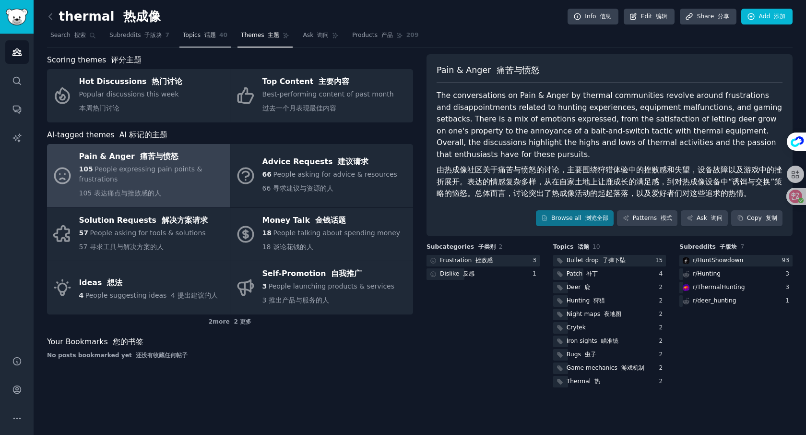
click at [211, 38] on font "话题" at bounding box center [210, 35] width 12 height 7
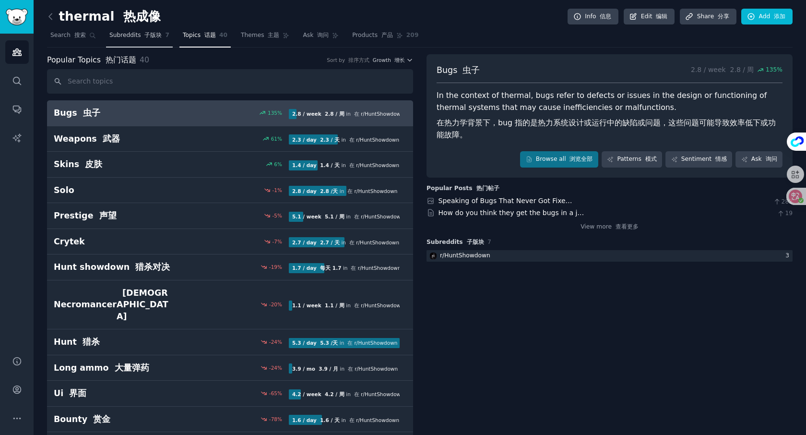
click at [135, 33] on span "Subreddits 子版块" at bounding box center [135, 35] width 53 height 9
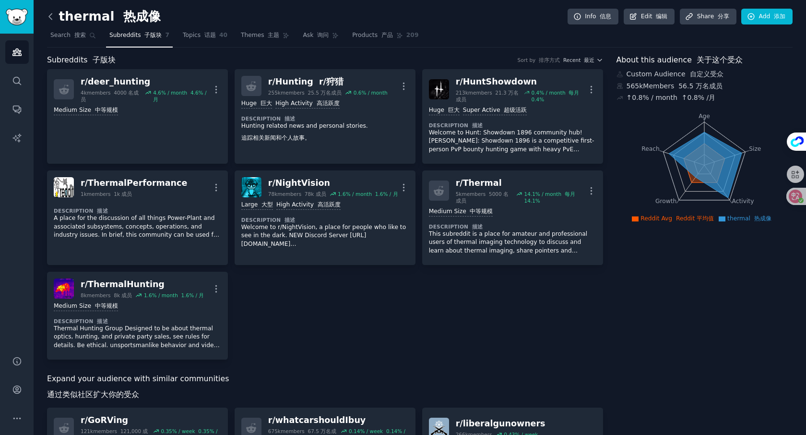
click at [49, 16] on icon at bounding box center [50, 16] width 3 height 6
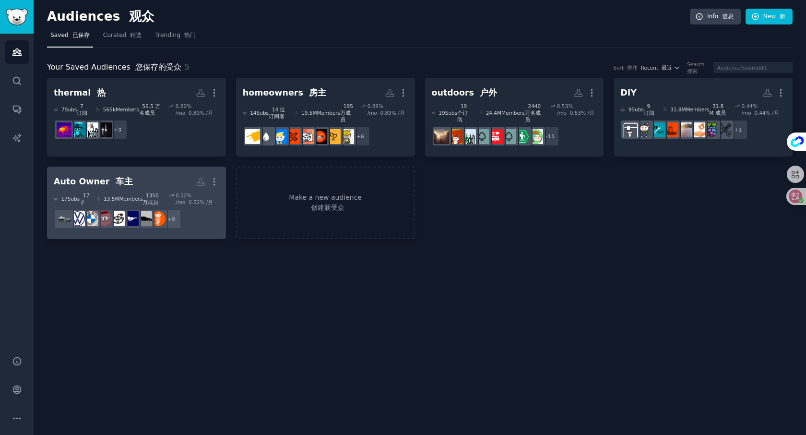
click at [146, 173] on h2 "Auto Owner 车主 More" at bounding box center [137, 181] width 166 height 17
